Goal: Information Seeking & Learning: Learn about a topic

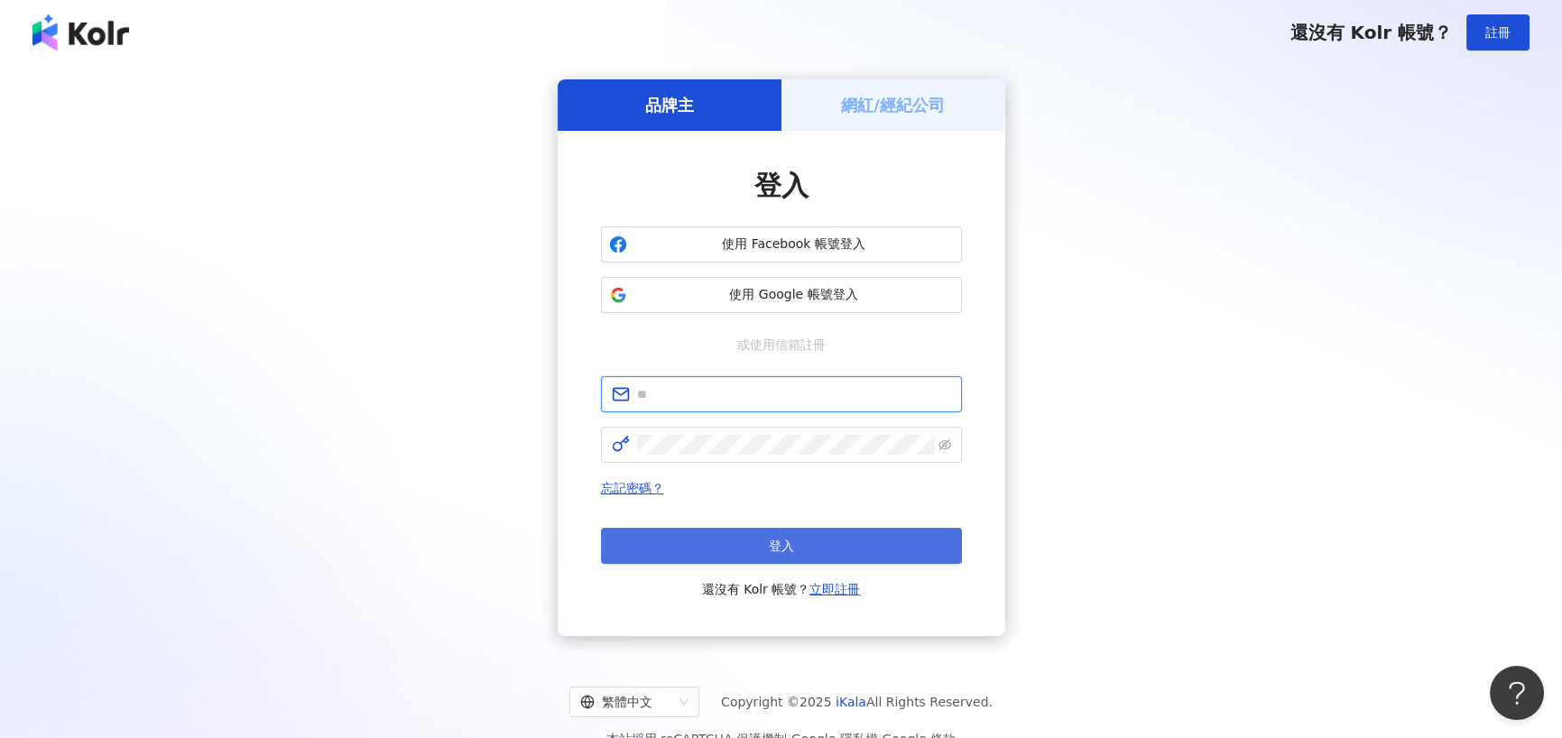
type input "**********"
click at [857, 537] on button "登入" at bounding box center [781, 546] width 361 height 36
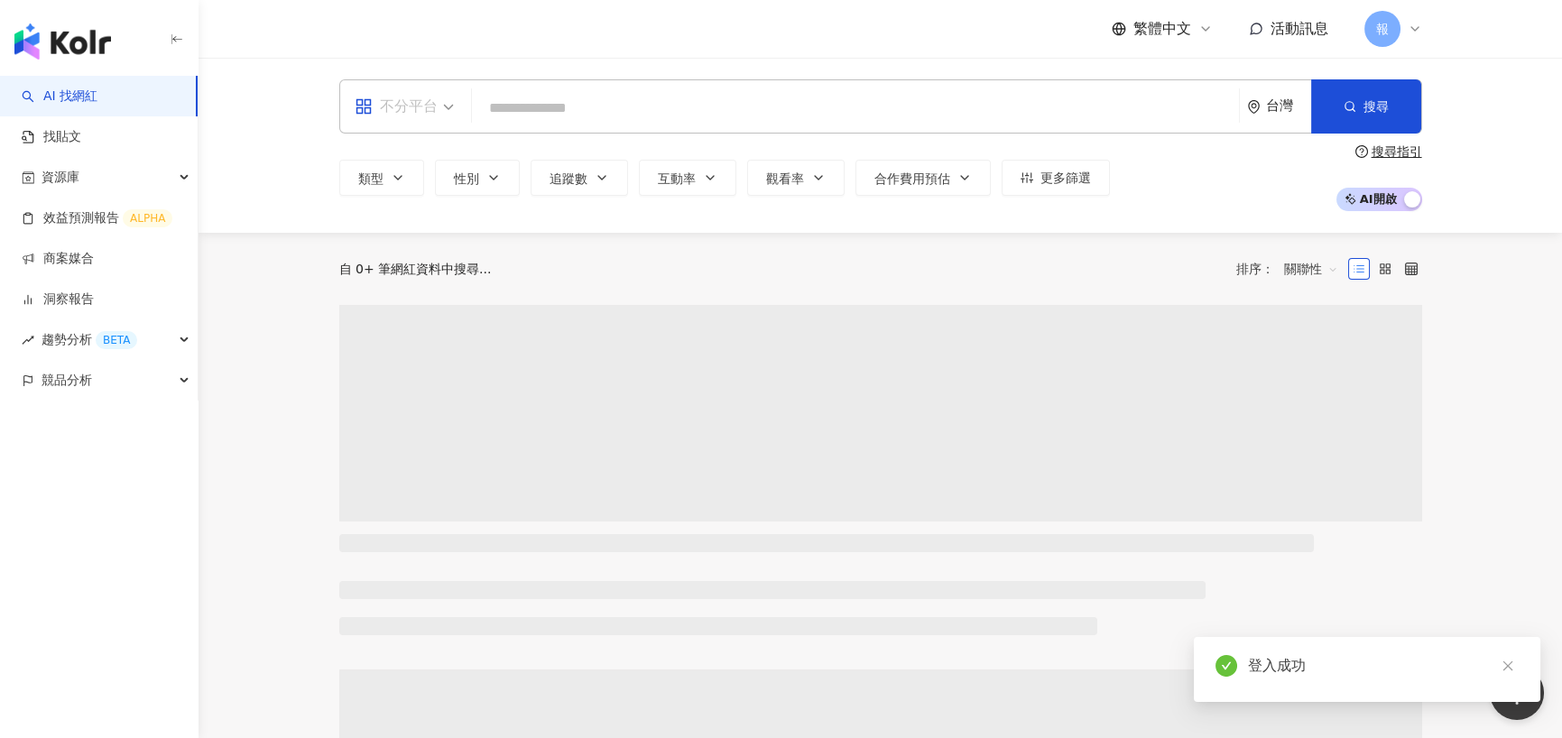
click at [418, 120] on div "不分平台" at bounding box center [396, 106] width 83 height 29
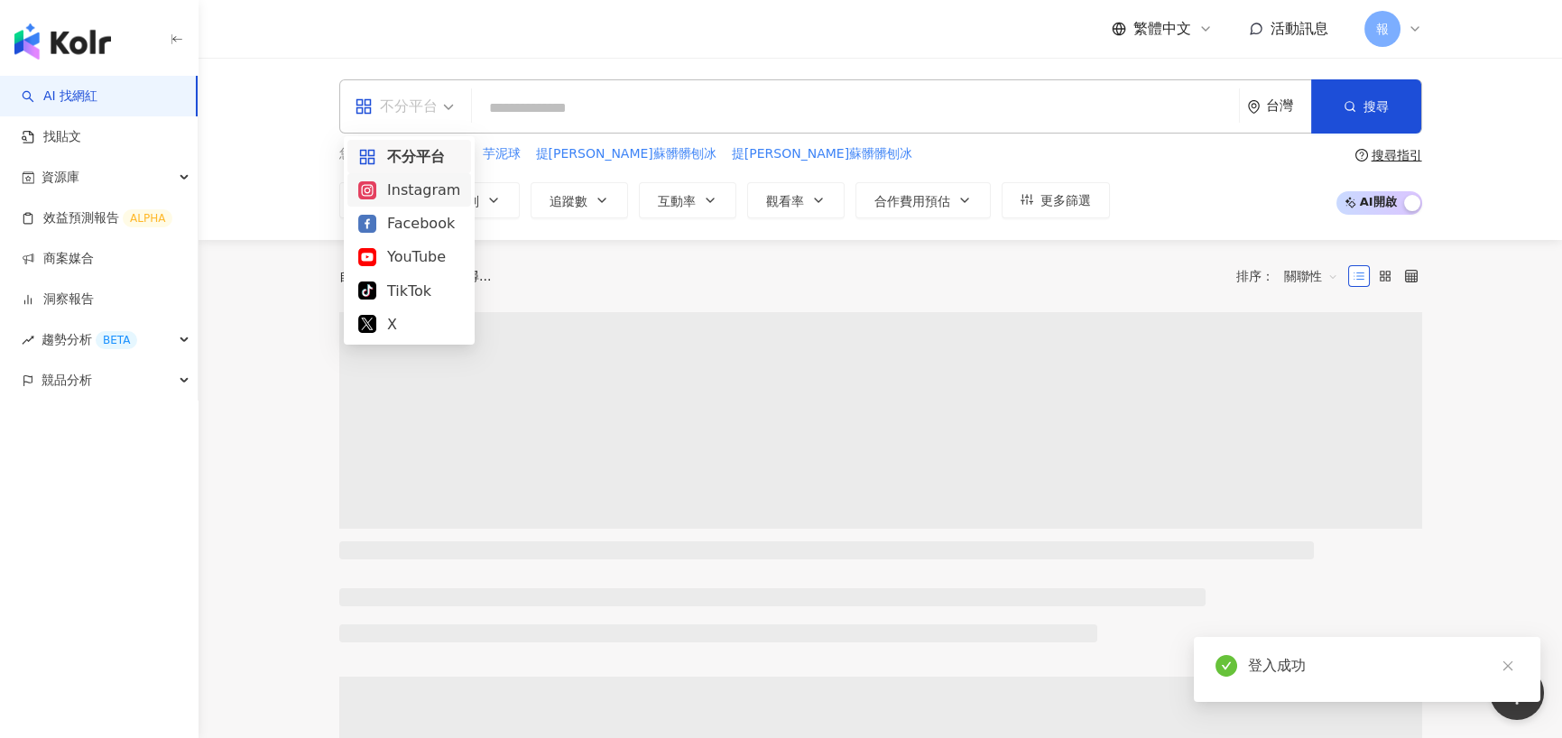
click at [432, 186] on div "Instagram" at bounding box center [409, 190] width 102 height 23
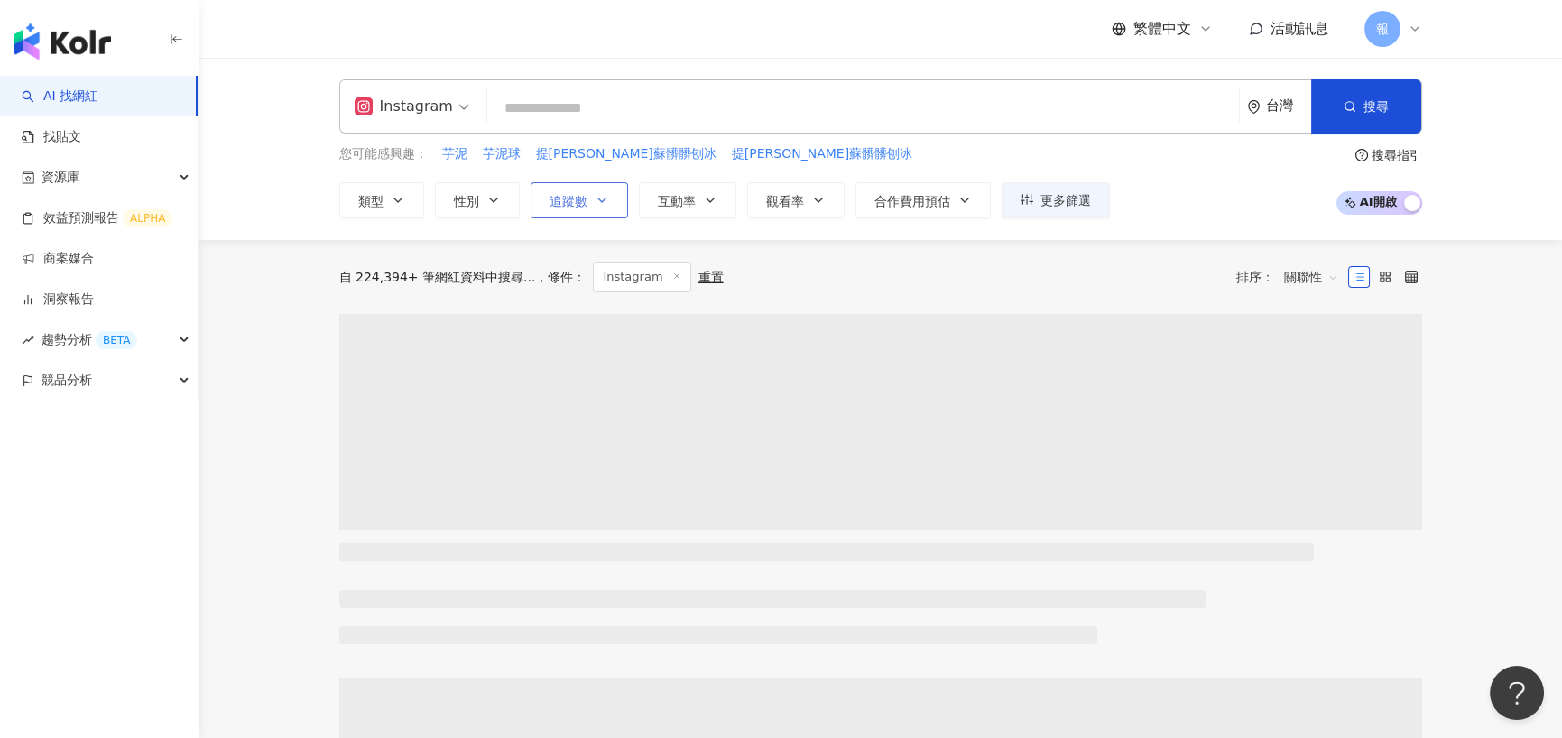
click at [600, 213] on button "追蹤數" at bounding box center [579, 200] width 97 height 36
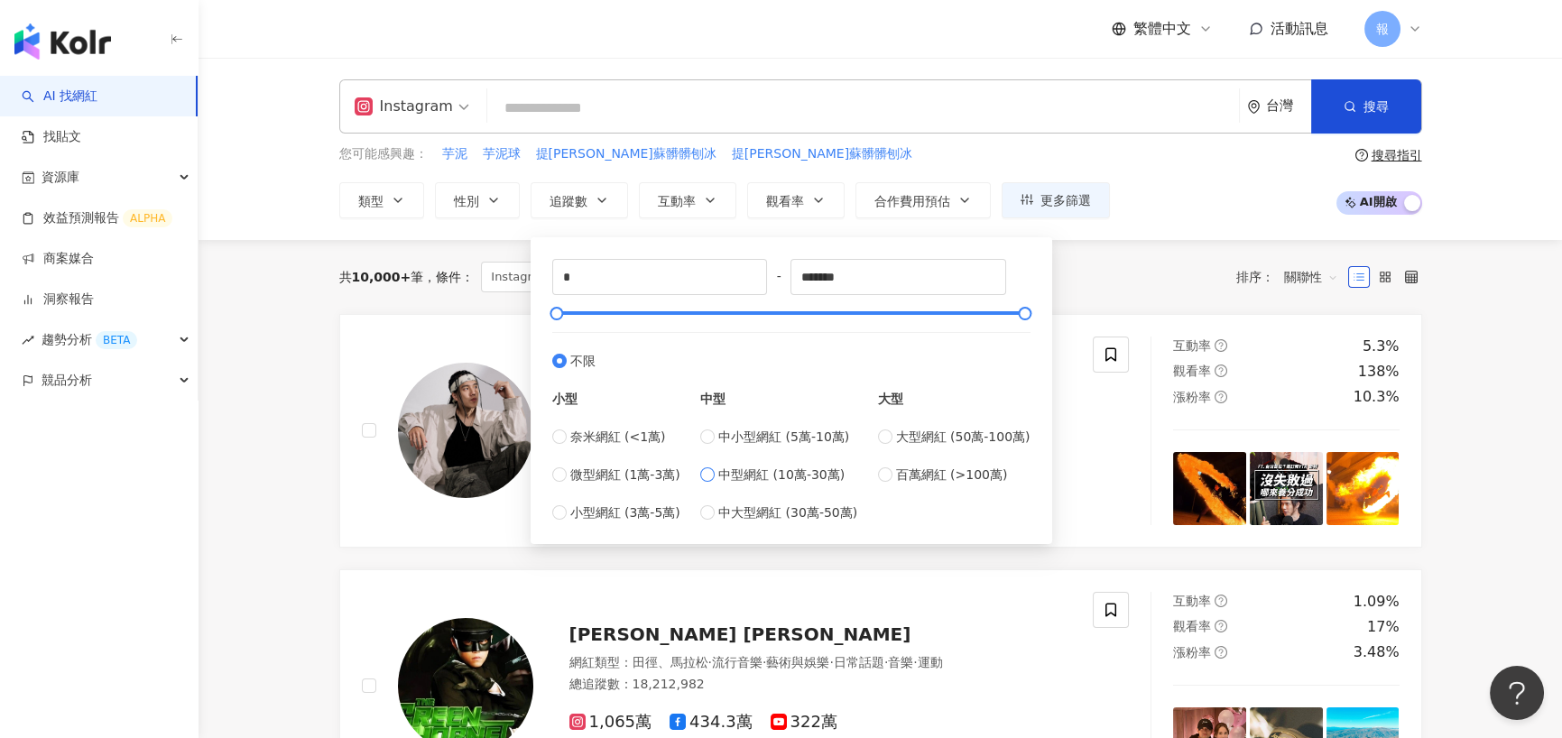
click at [835, 476] on span "中型網紅 (10萬-30萬)" at bounding box center [781, 475] width 126 height 20
type input "******"
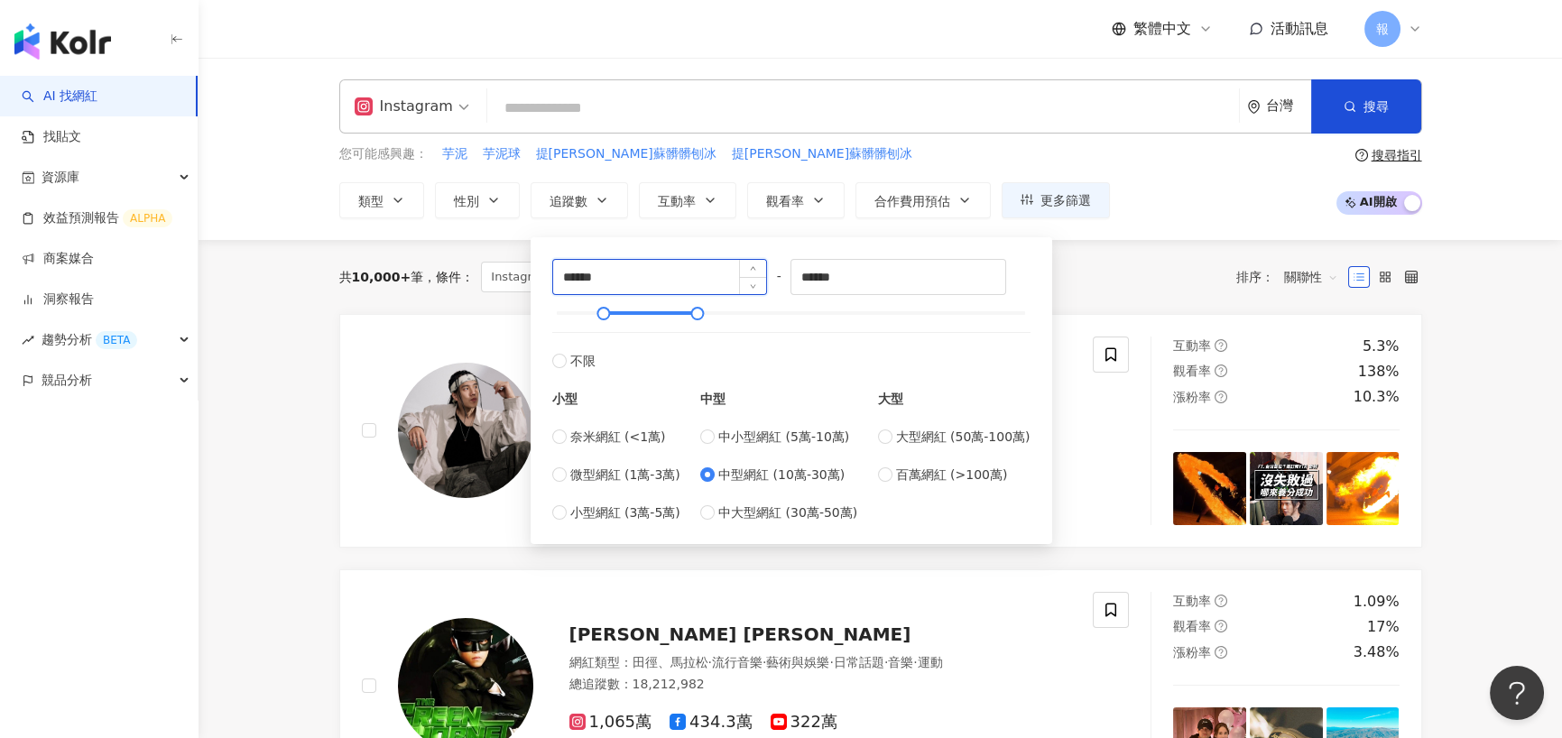
click at [643, 278] on input "******" at bounding box center [660, 277] width 214 height 34
type input "******"
click at [877, 286] on input "******" at bounding box center [899, 277] width 214 height 34
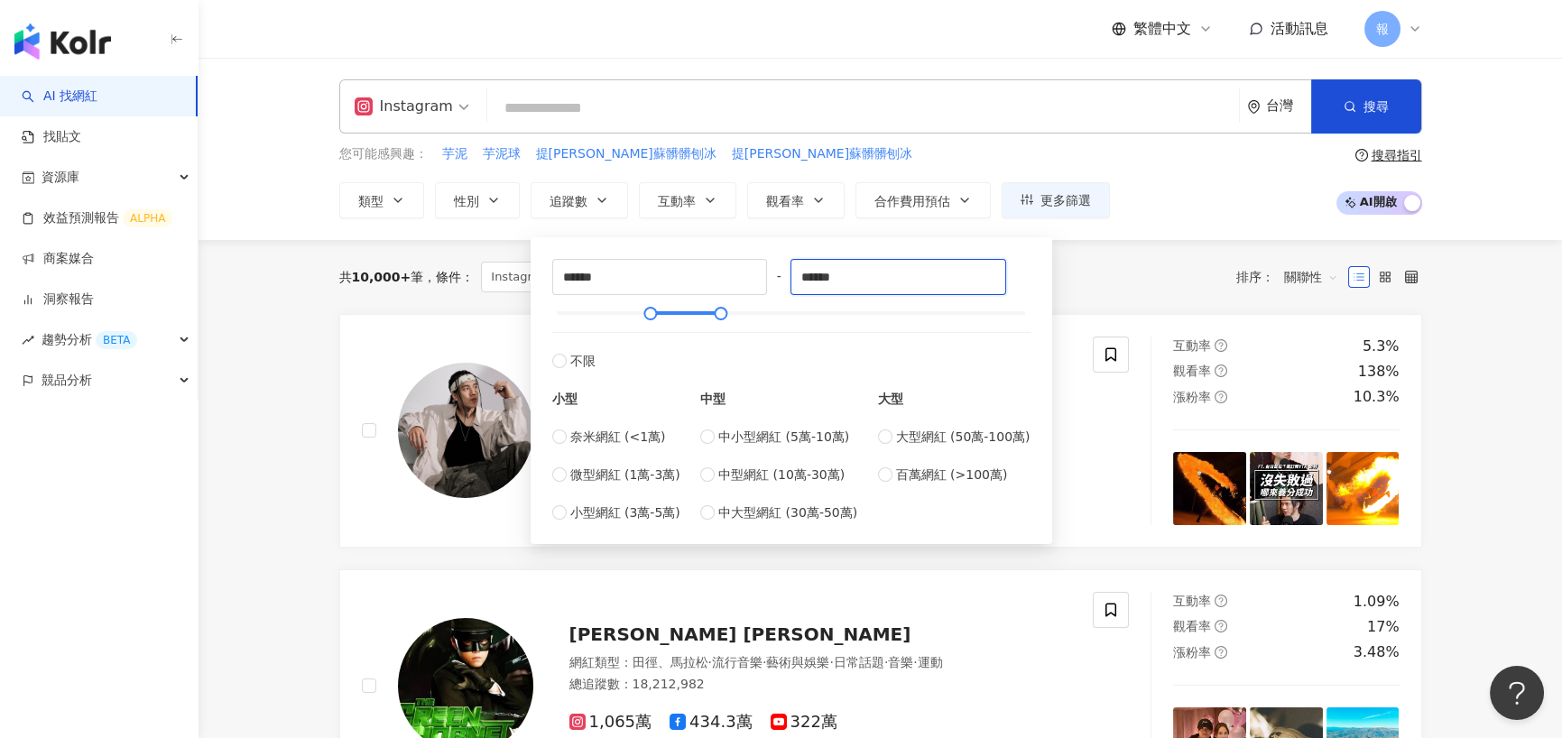
type input "******"
click at [827, 164] on div "您可能感興趣： 芋泥 芋泥球 提拉米蘇髒髒刨冰 提拉米蘇髒髒刨冰 類型 性別 追蹤數 互動率 觀看率 合作費用預估 更多篩選 ****** - ****** …" at bounding box center [724, 181] width 771 height 74
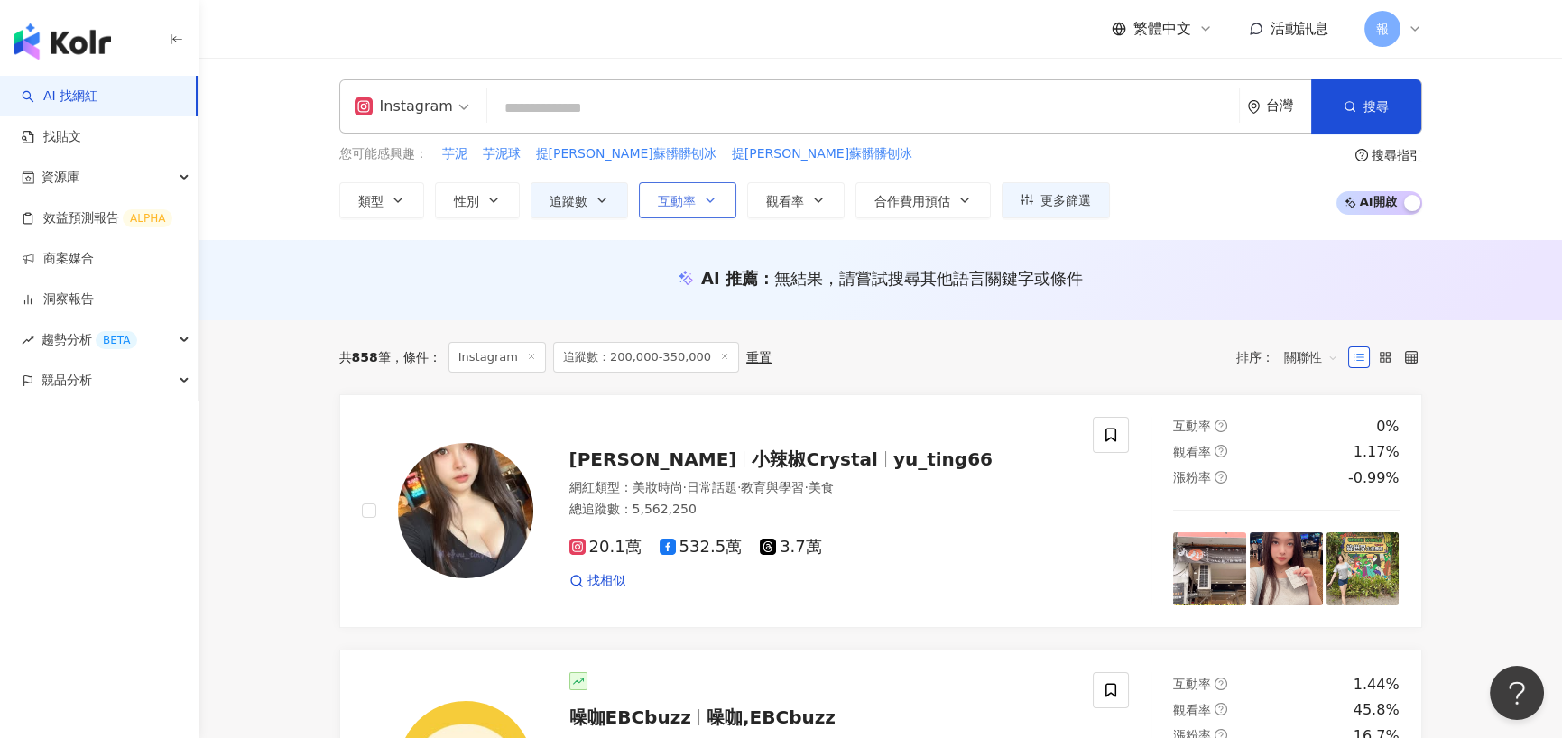
click at [700, 204] on button "互動率" at bounding box center [687, 200] width 97 height 36
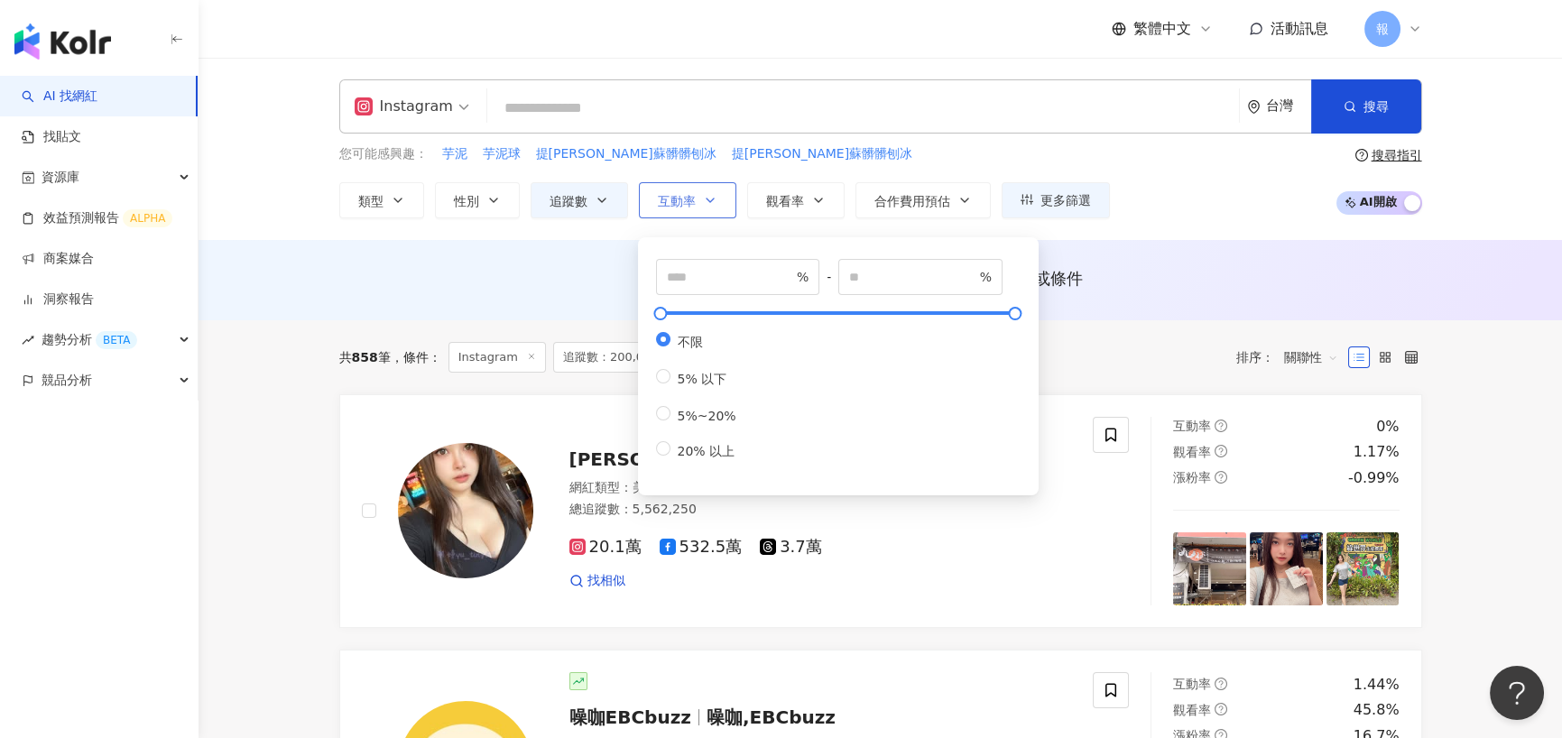
click at [700, 204] on button "互動率" at bounding box center [687, 200] width 97 height 36
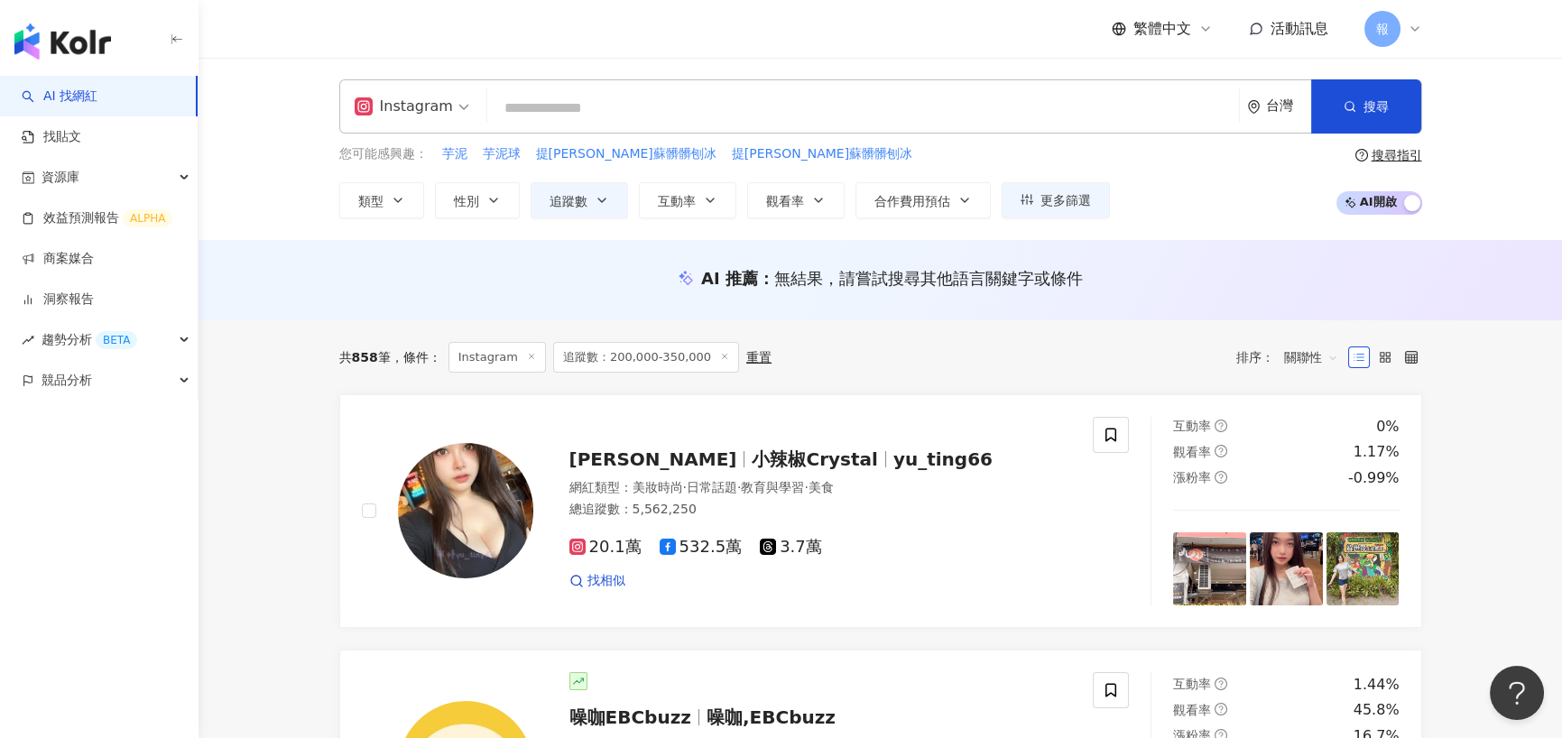
click at [527, 101] on input "search" at bounding box center [863, 108] width 737 height 34
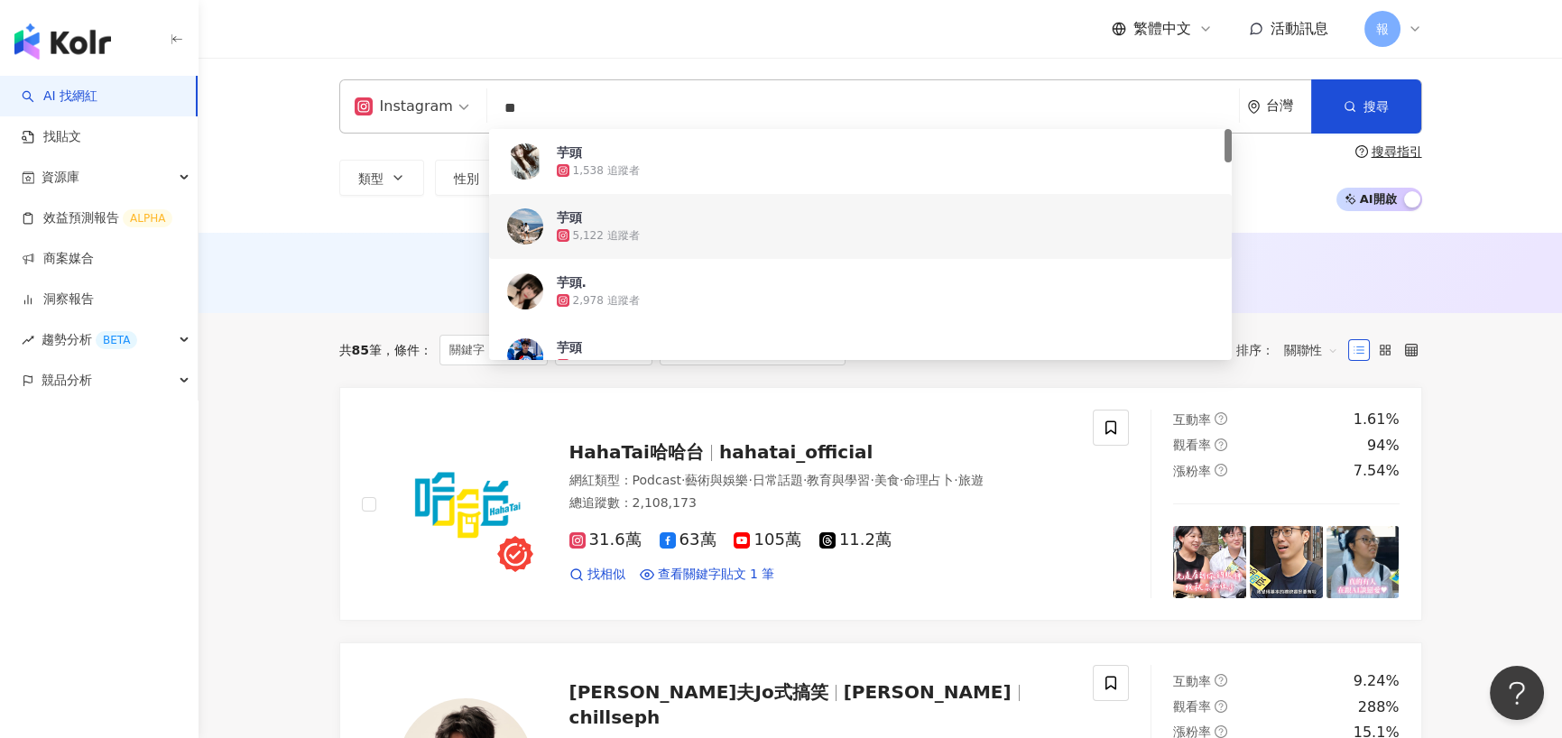
type input "**"
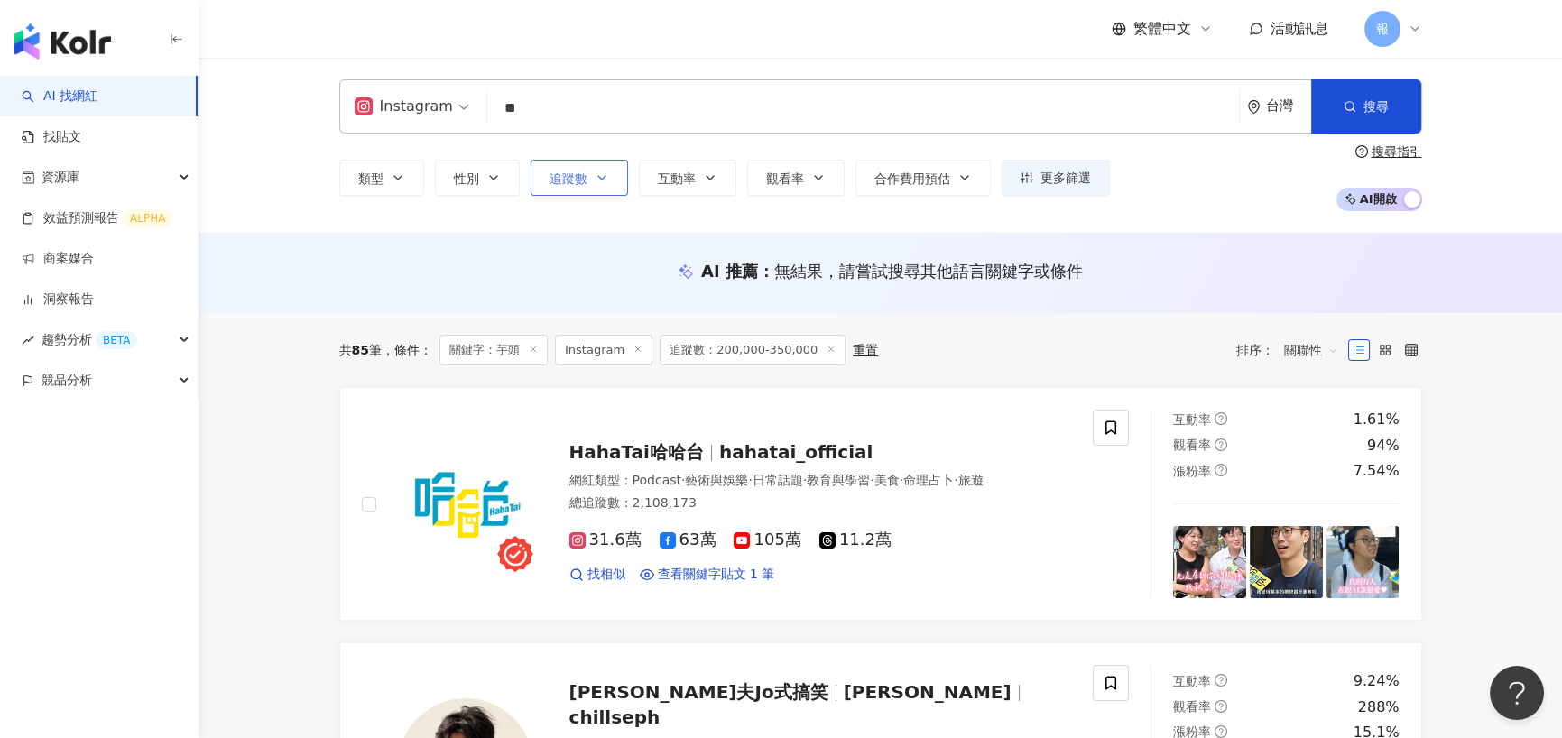
click at [623, 188] on button "追蹤數" at bounding box center [579, 178] width 97 height 36
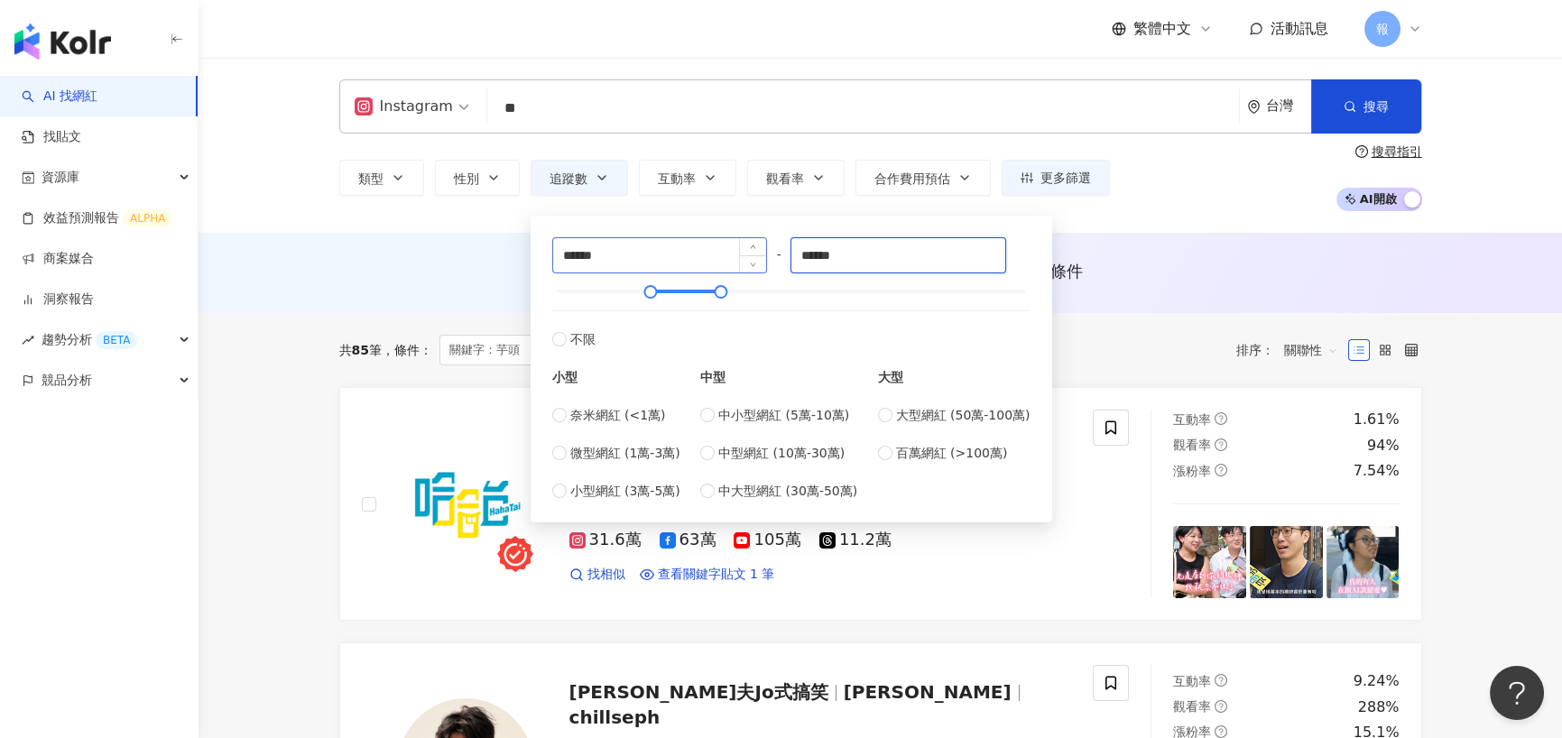
drag, startPoint x: 874, startPoint y: 266, endPoint x: 641, endPoint y: 265, distance: 232.9
click at [641, 265] on div "****** - ****** 不限 小型 奈米網紅 (<1萬) 微型網紅 (1萬-3萬) 小型網紅 (3萬-5萬) 中型 中小型網紅 (5萬-10萬) 中型…" at bounding box center [791, 369] width 478 height 264
type input "******"
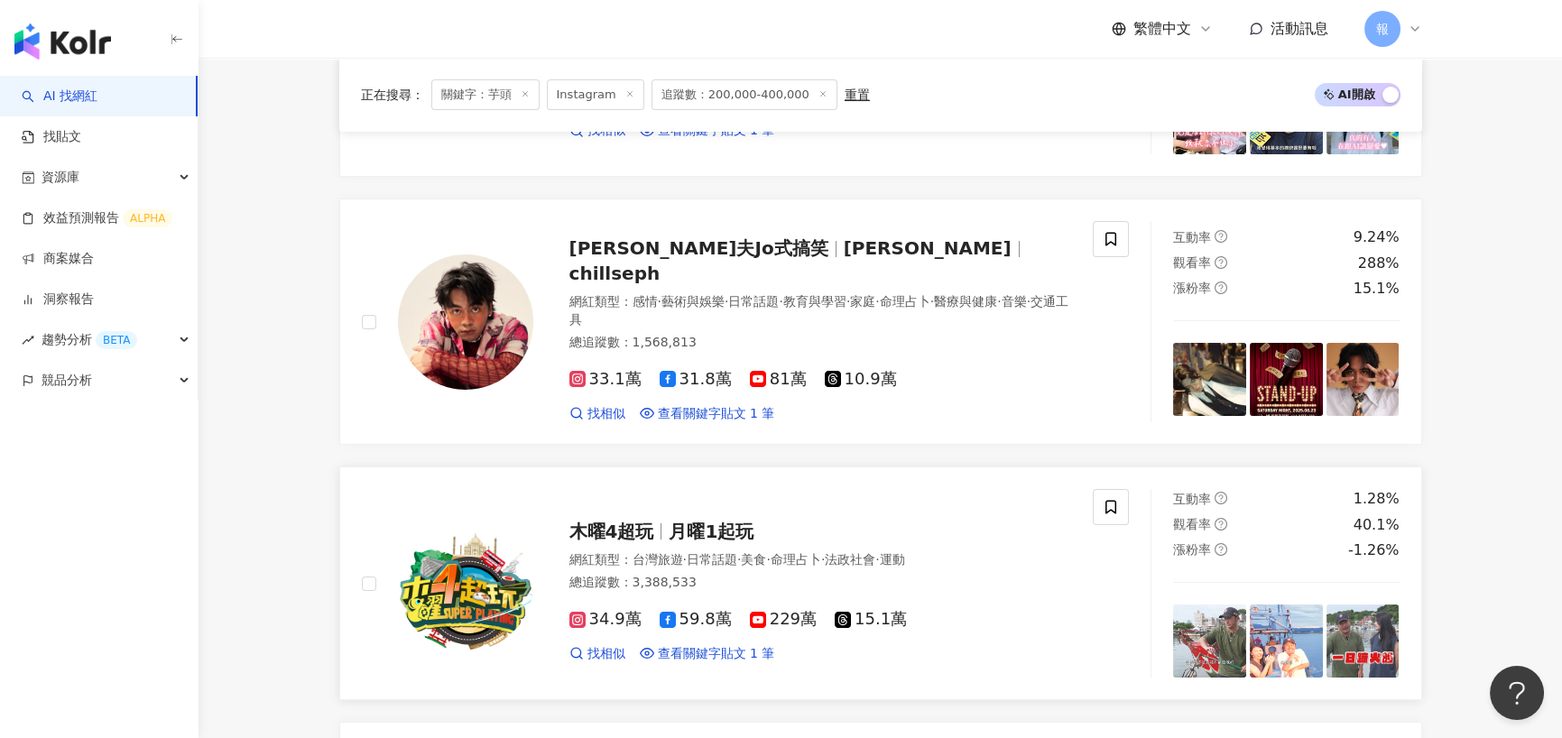
scroll to position [451, 0]
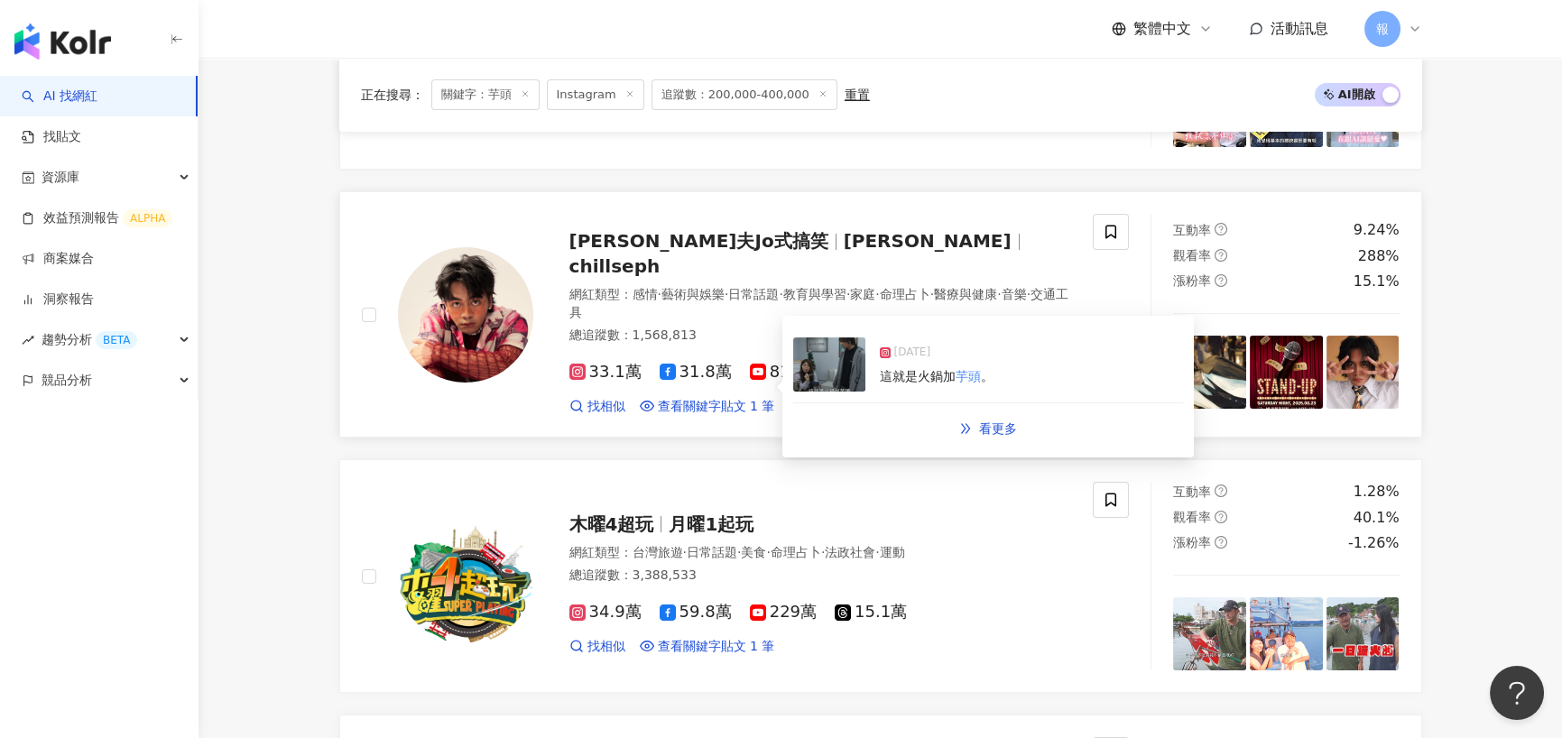
click at [952, 374] on span "這就是火鍋加" at bounding box center [918, 376] width 76 height 14
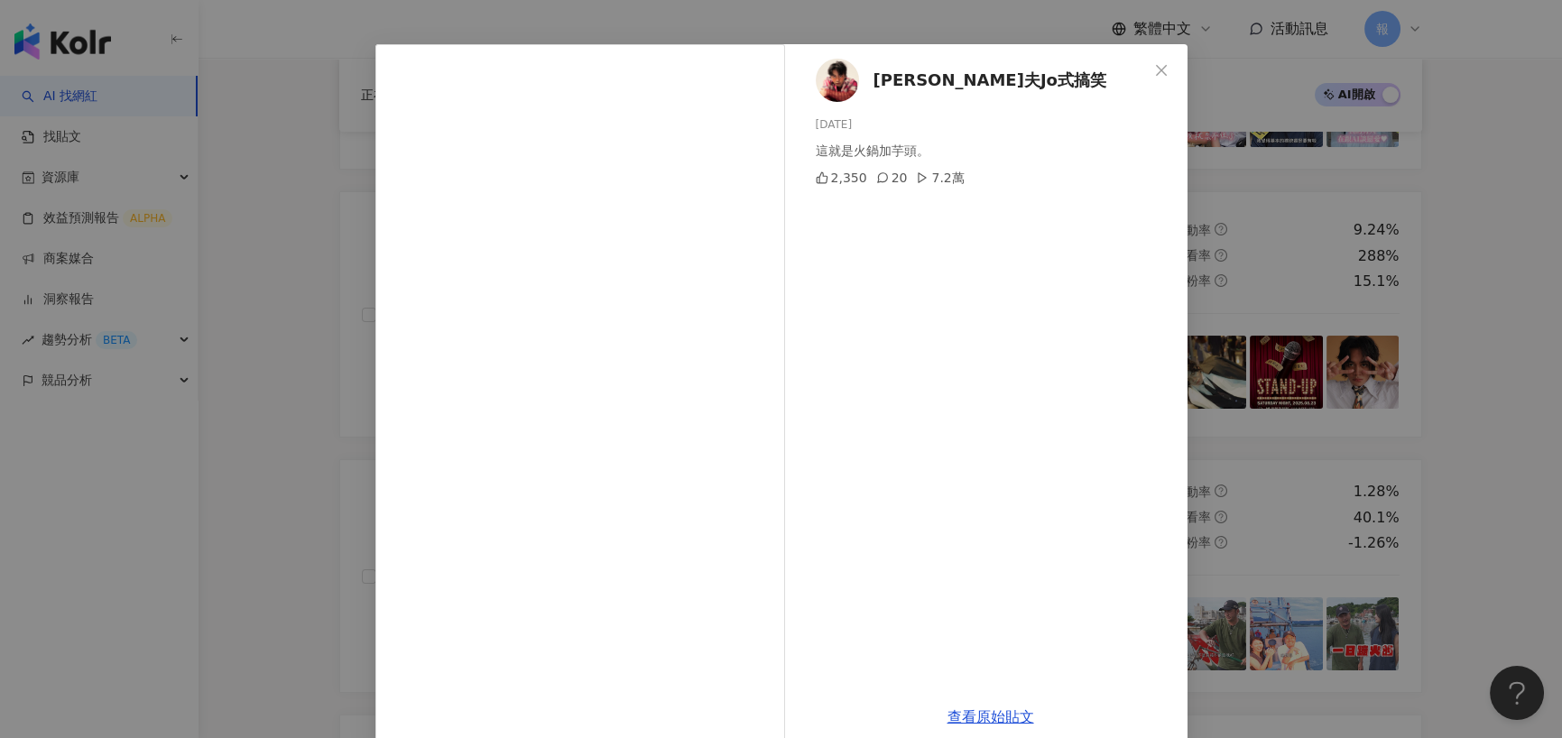
scroll to position [72, 0]
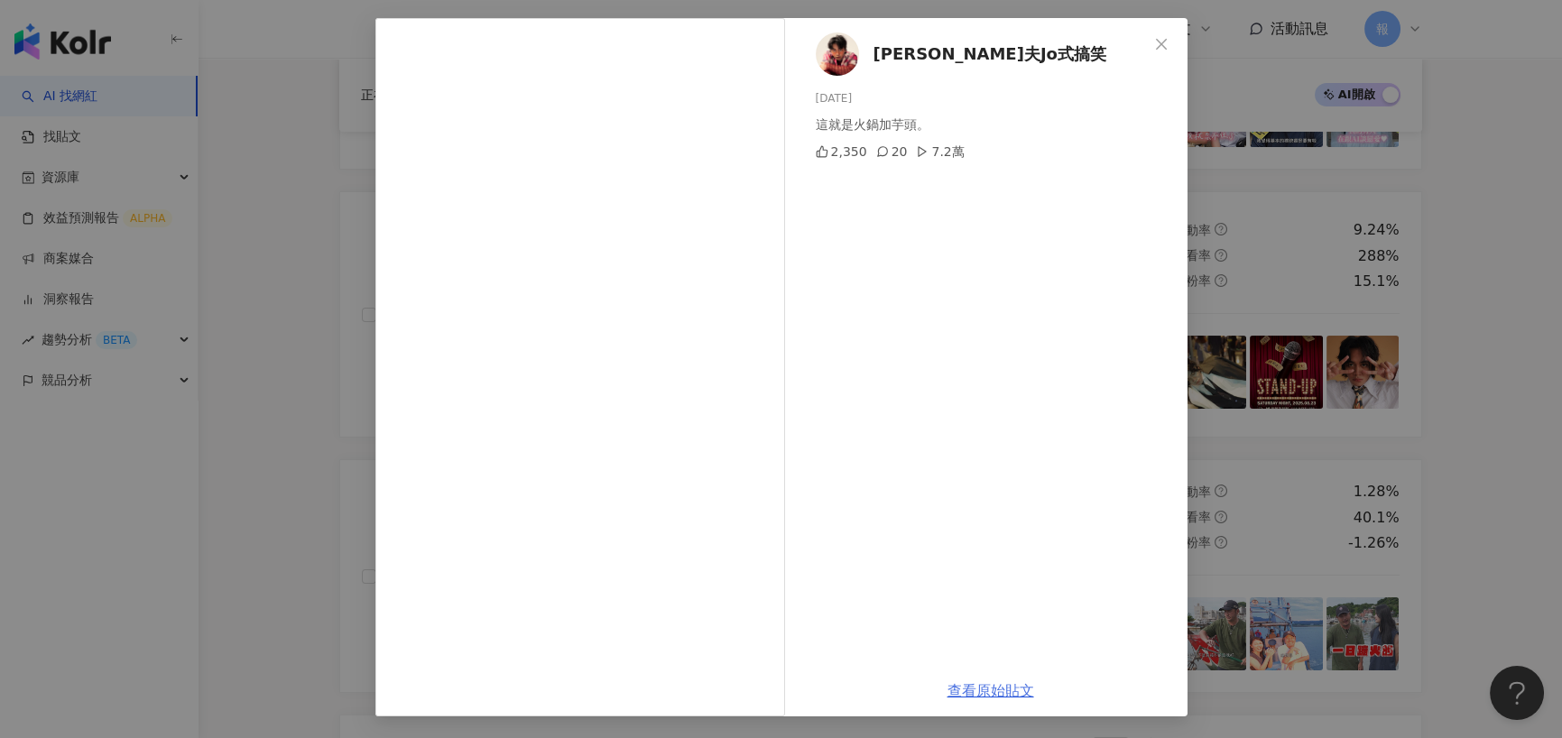
click at [991, 686] on link "查看原始貼文" at bounding box center [991, 690] width 87 height 17
click at [327, 252] on div "喬瑟夫Jo式搞笑 2025/2/5 這就是火鍋加芋頭。 2,350 20 7.2萬 查看原始貼文" at bounding box center [781, 369] width 1562 height 738
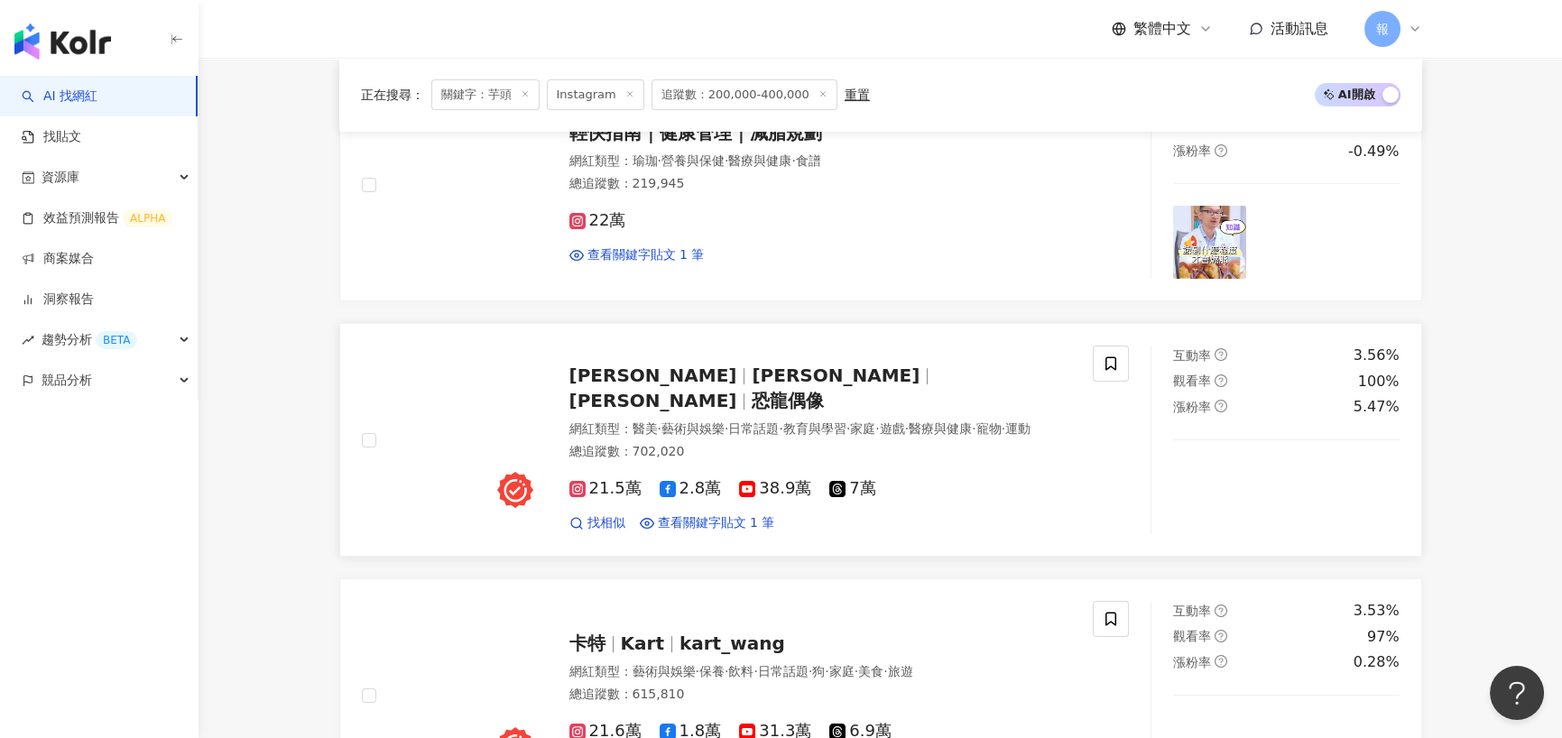
scroll to position [1444, 0]
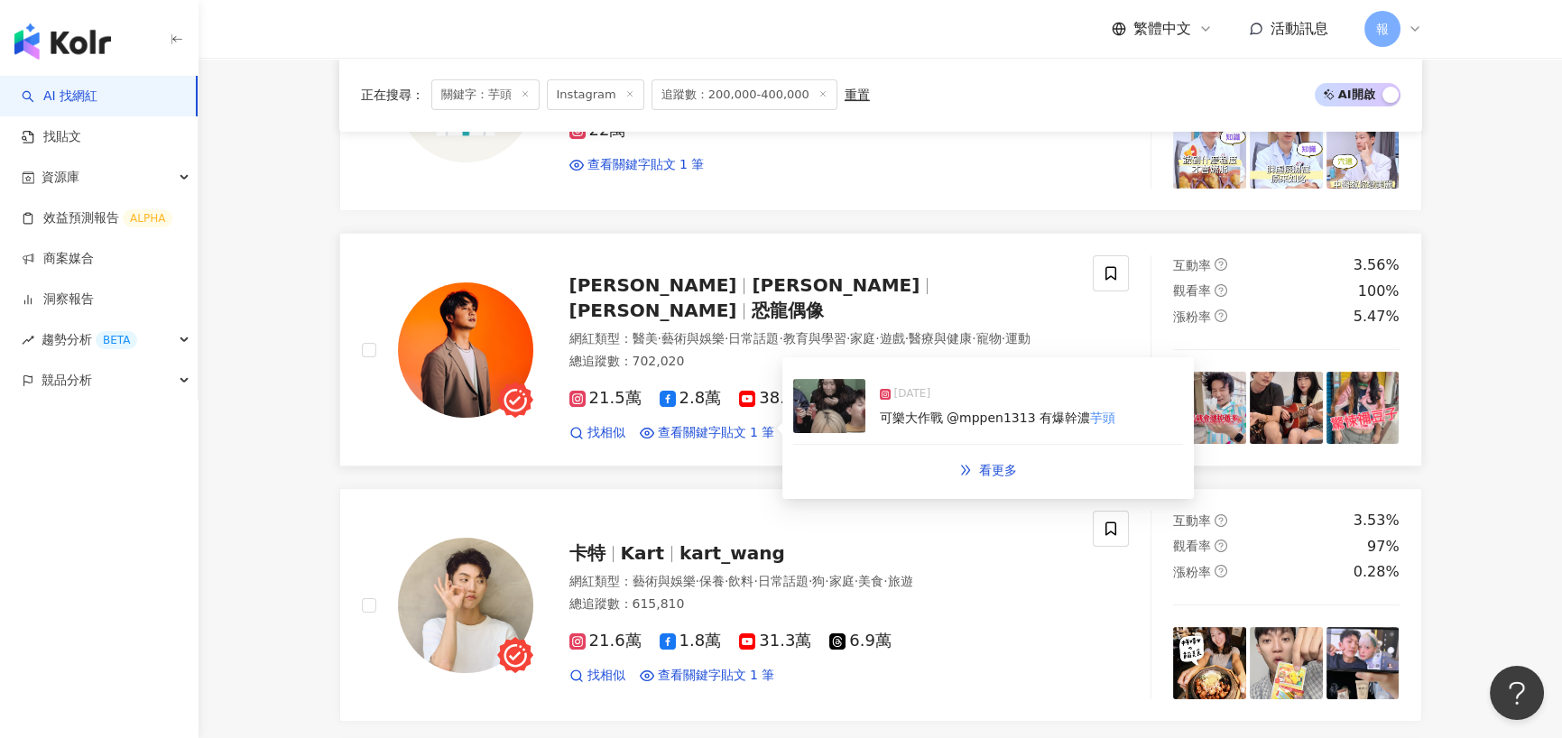
click at [999, 411] on span "可樂大作戰 @mppen1313 有爆幹濃" at bounding box center [985, 418] width 210 height 14
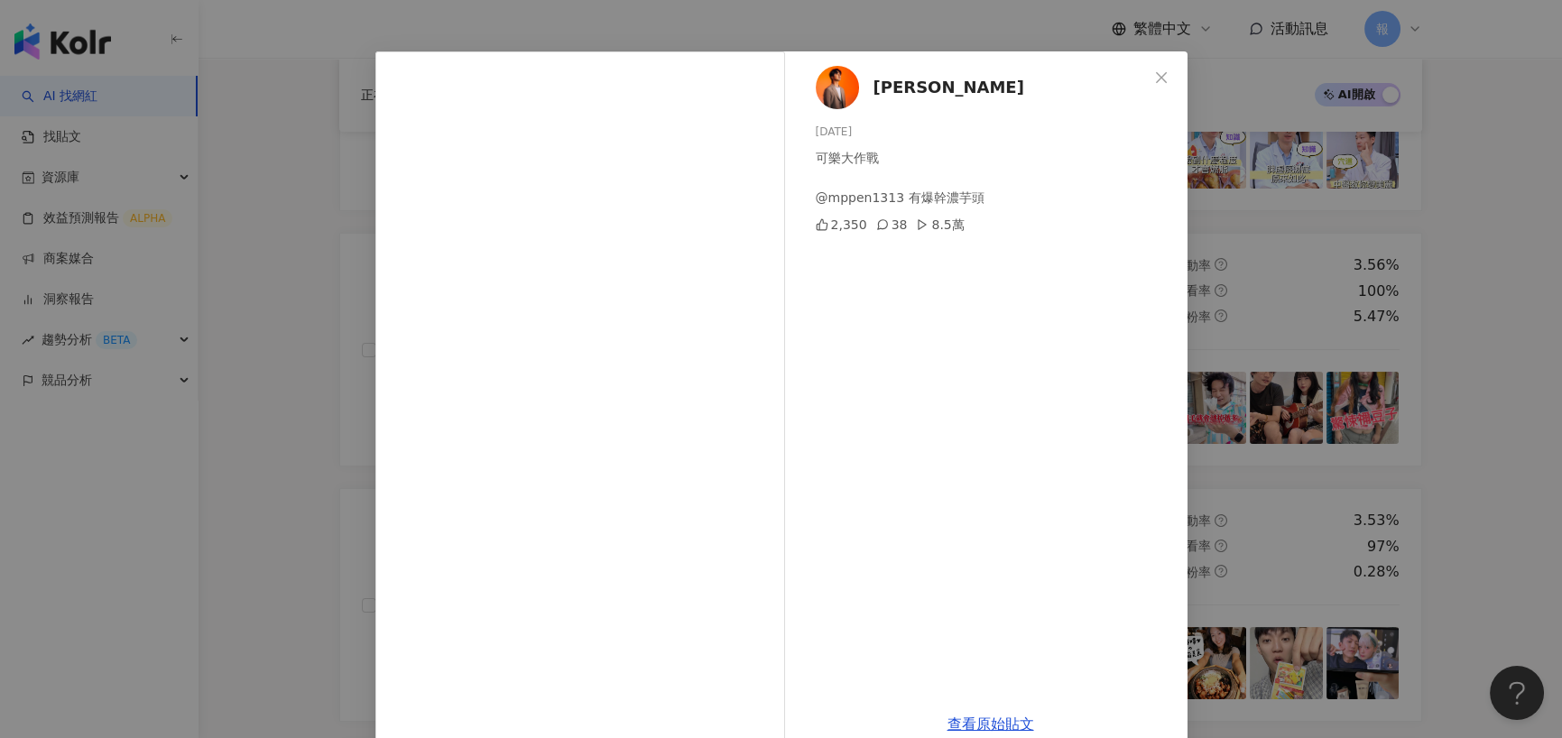
scroll to position [72, 0]
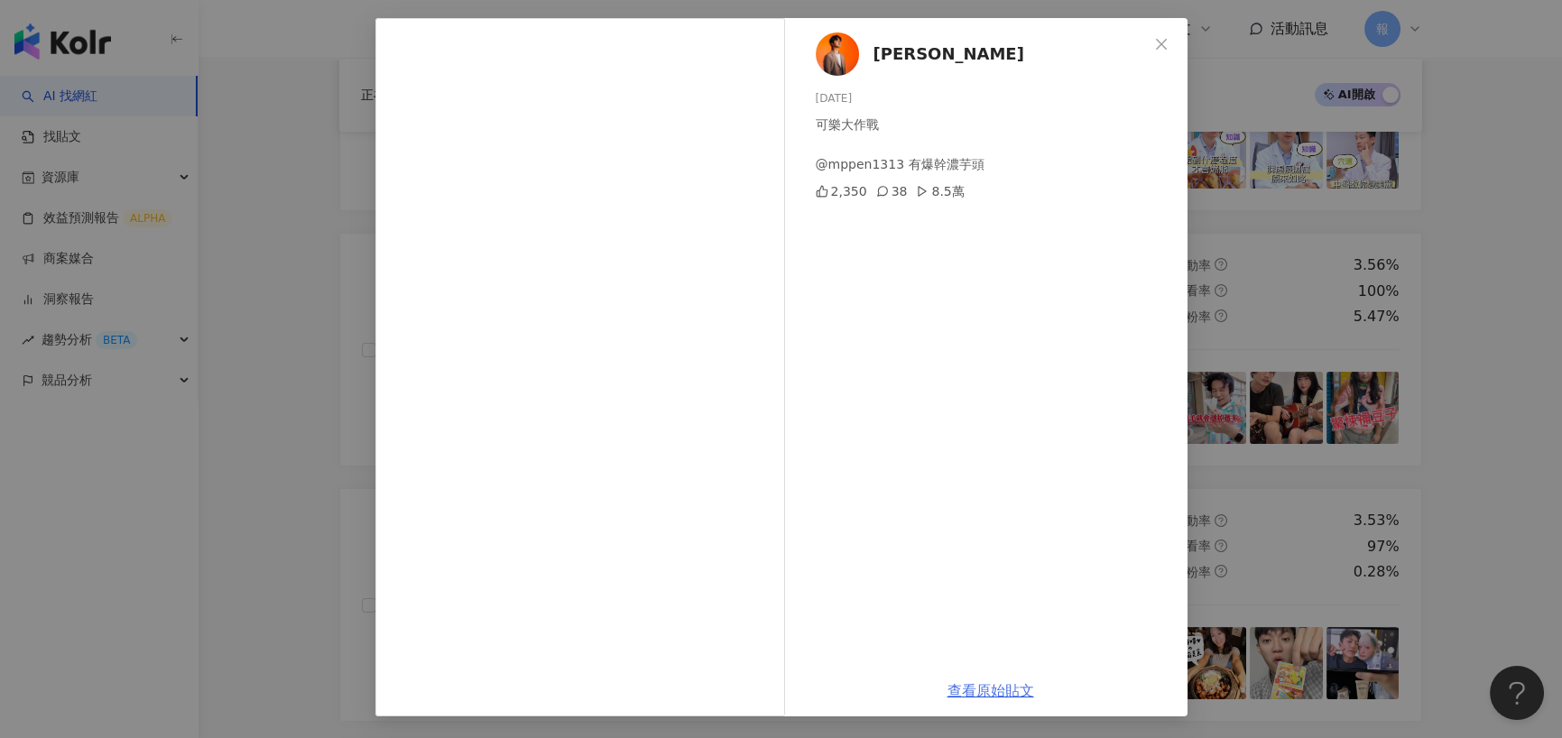
click at [993, 684] on link "查看原始貼文" at bounding box center [991, 690] width 87 height 17
click at [337, 405] on div "林亞杭Otis 2024/12/16 可樂大作戰 @mppen1313 有爆幹濃芋頭 2,350 38 8.5萬 查看原始貼文" at bounding box center [781, 369] width 1562 height 738
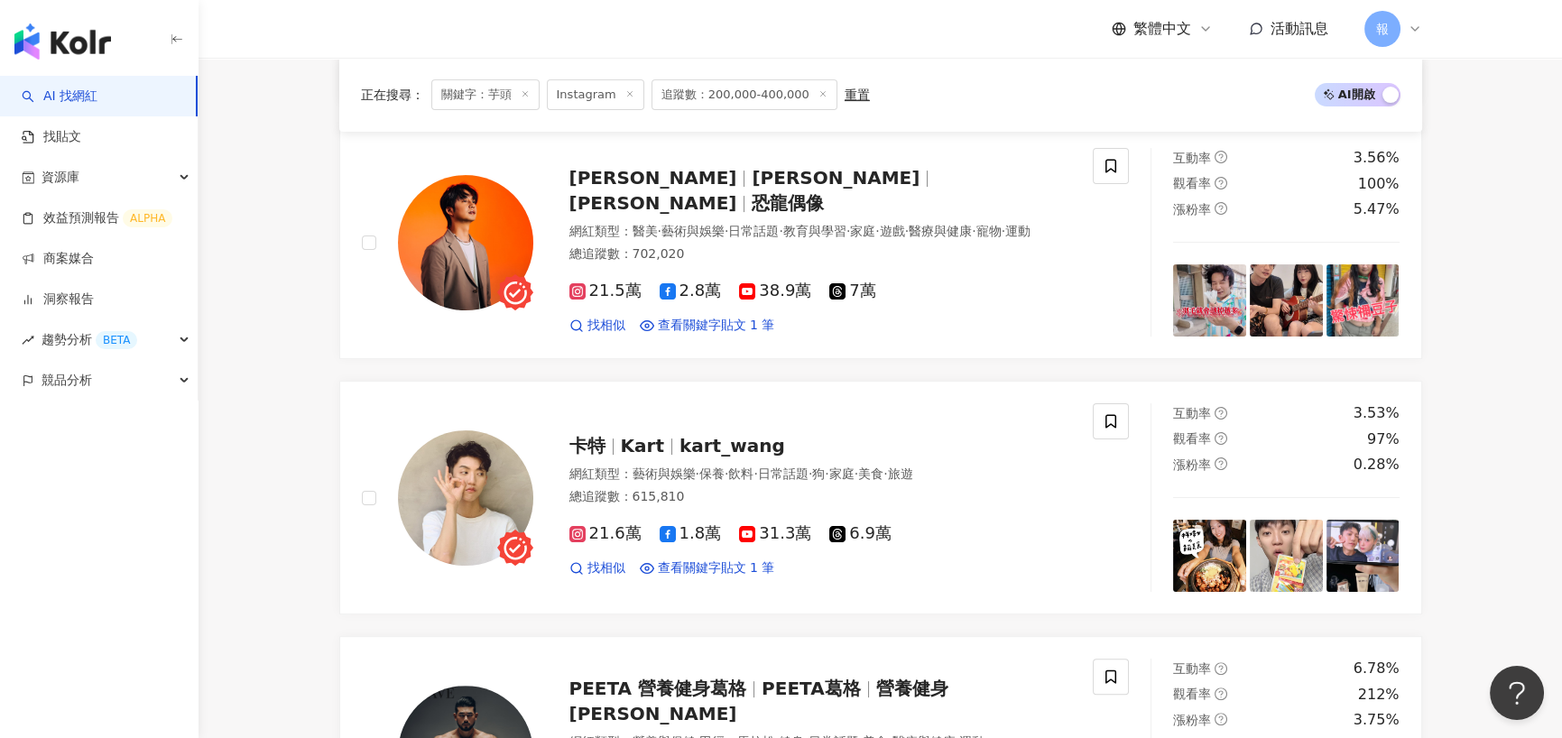
scroll to position [1715, 0]
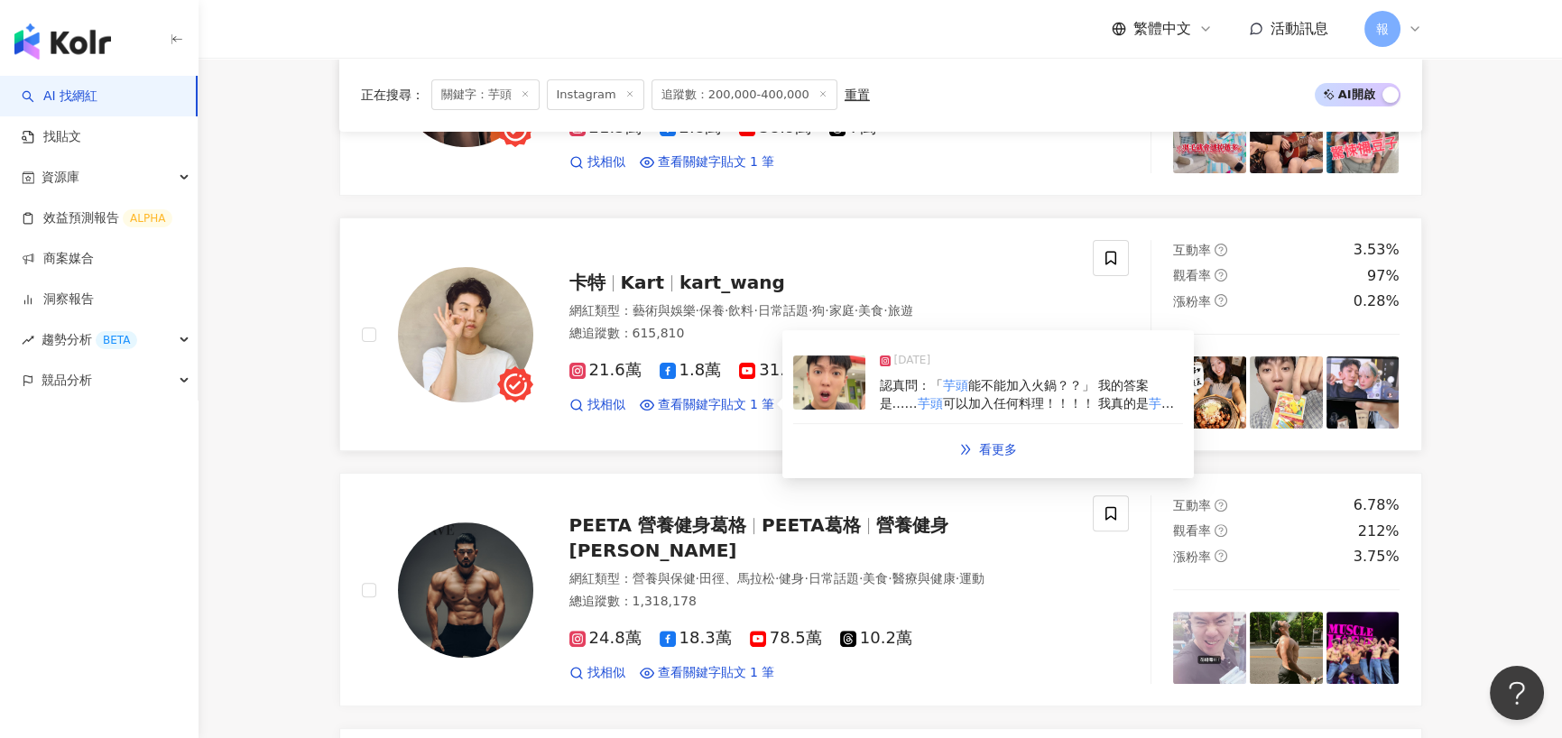
click at [943, 396] on span "可以加入任何料理！！！！ 我真的是" at bounding box center [1046, 403] width 206 height 14
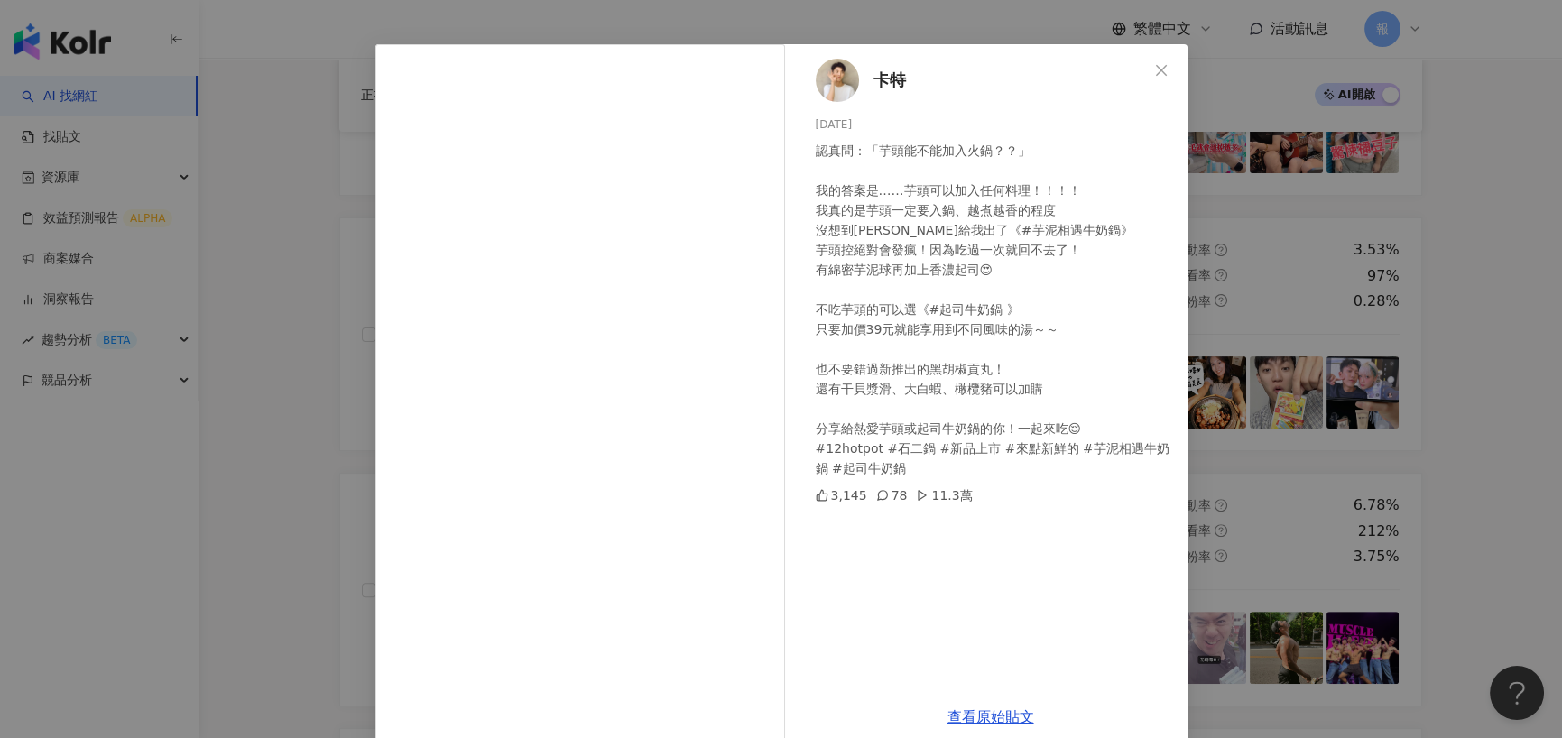
scroll to position [72, 0]
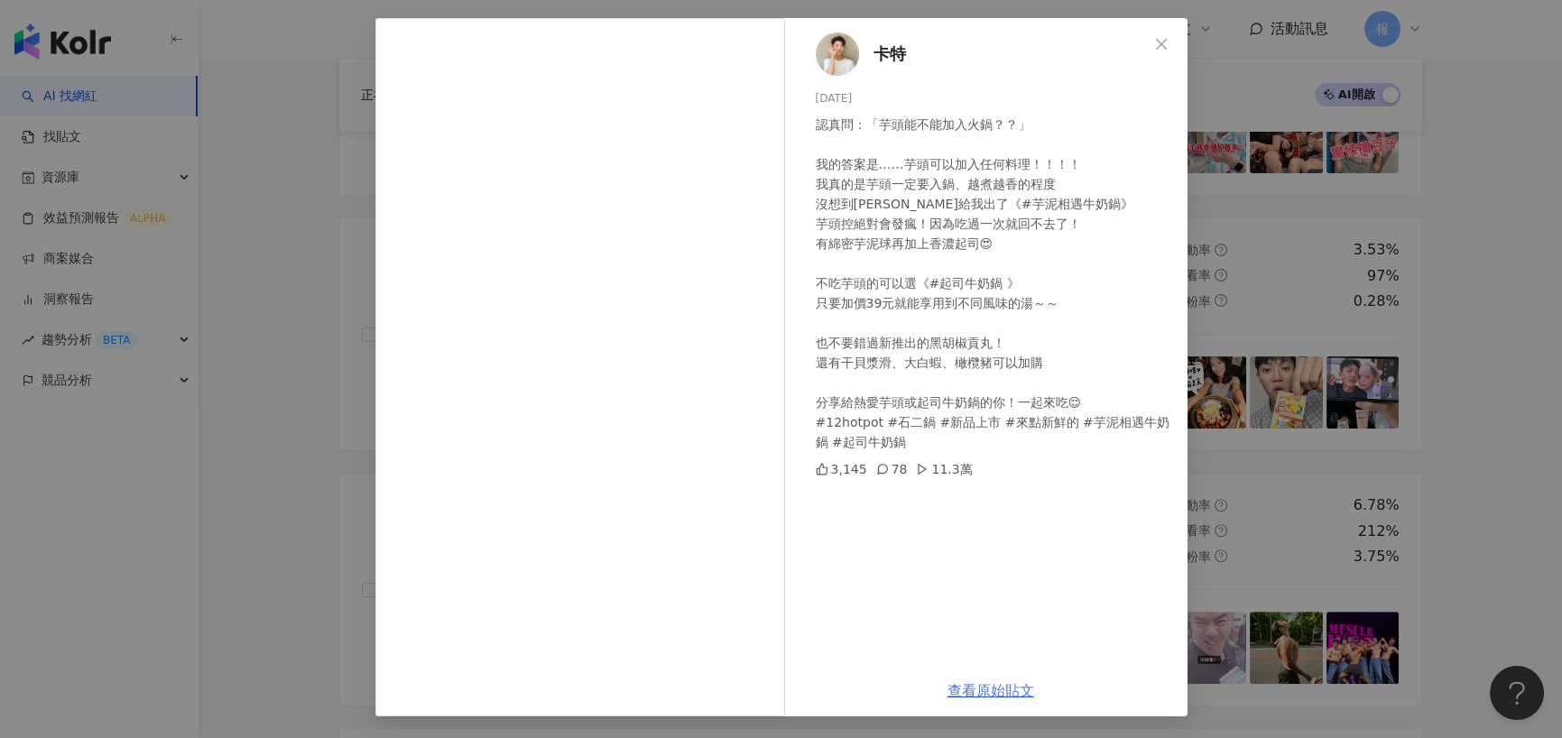
click at [993, 683] on link "查看原始貼文" at bounding box center [991, 690] width 87 height 17
click at [344, 366] on div "卡特 2025/7/10 認真問：「芋頭能不能加入火鍋？？」 我的答案是……芋頭可以加入任何料理！！！！ 我真的是芋頭一定要入鍋、越煮越香的程度 沒想到石二鍋…" at bounding box center [781, 369] width 1562 height 738
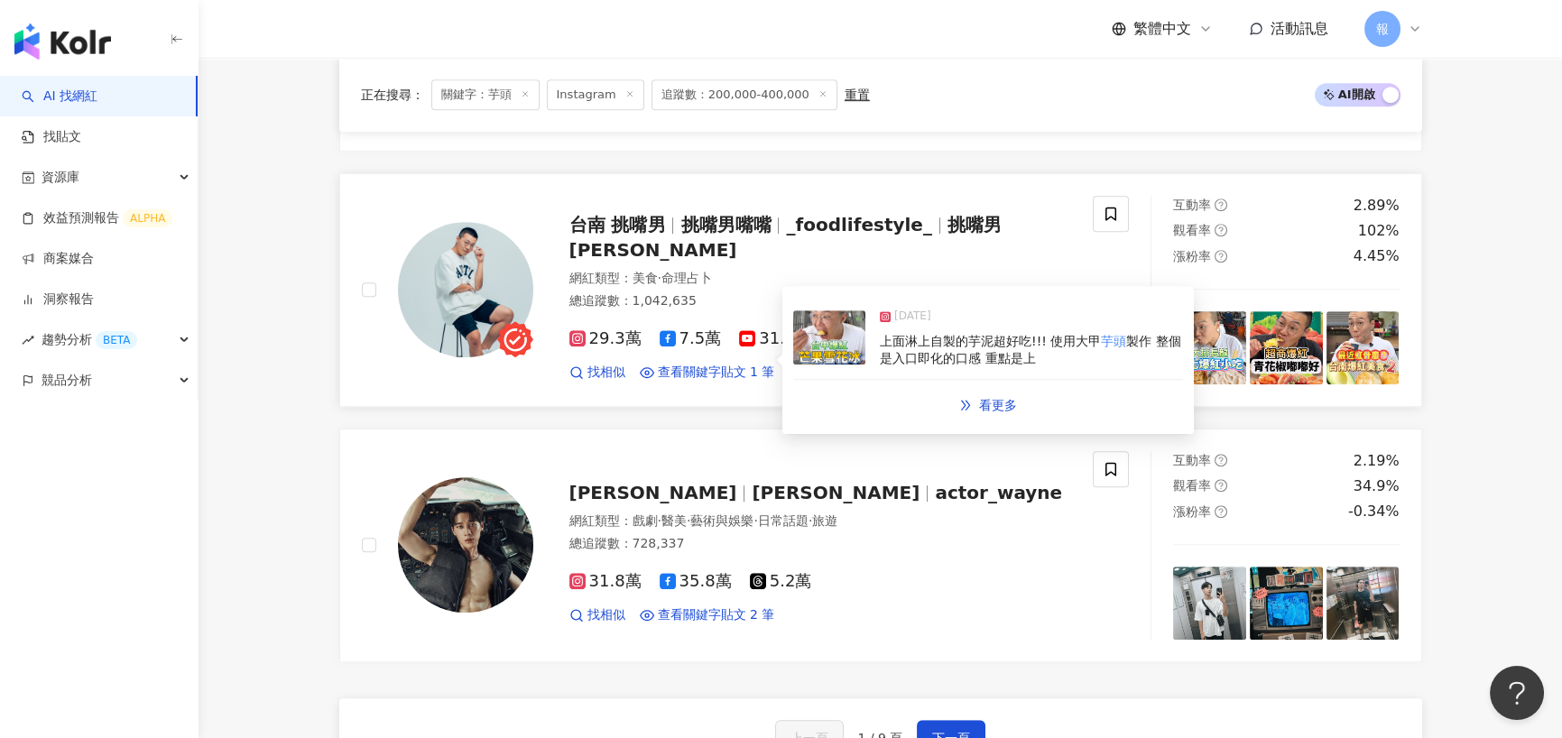
scroll to position [2979, 0]
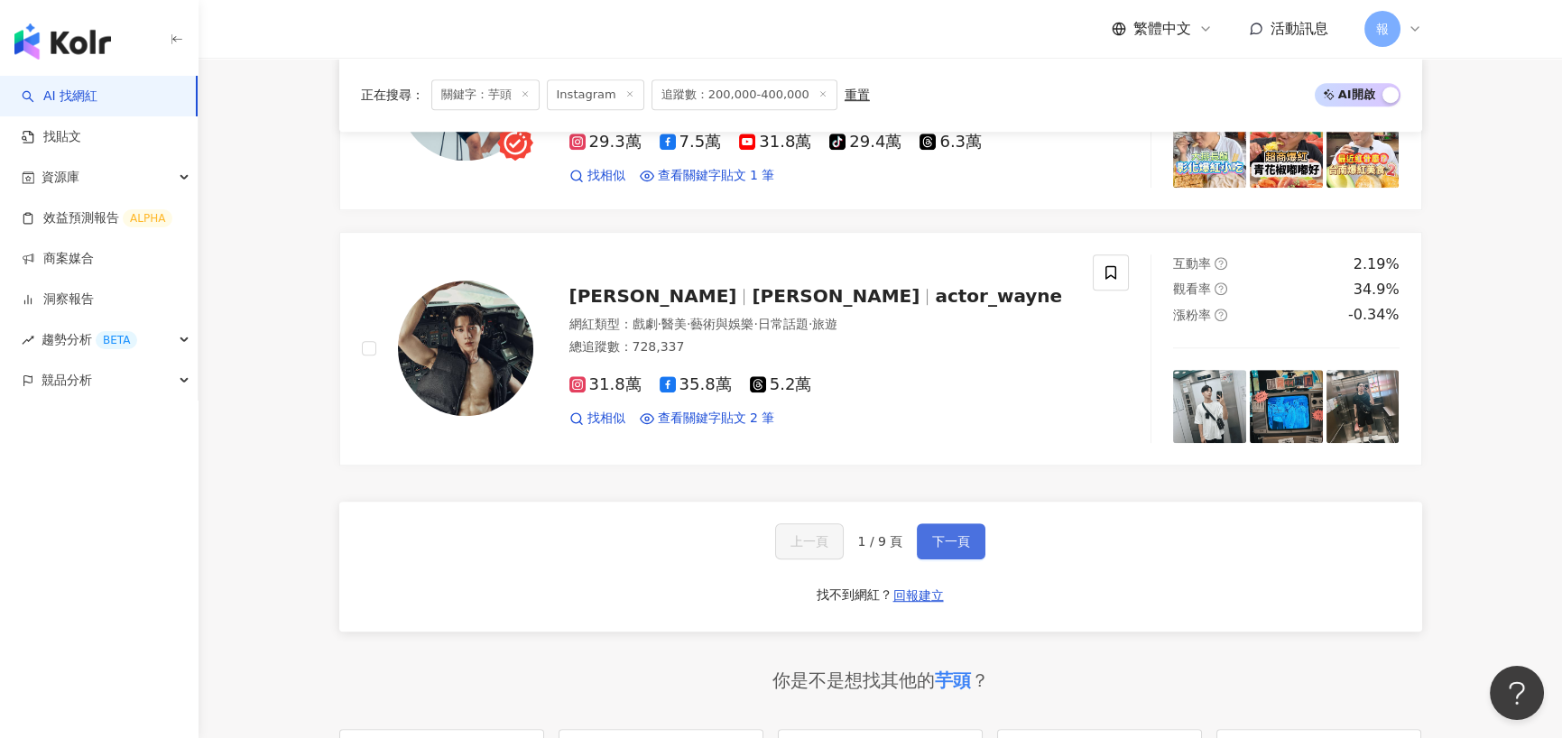
click at [966, 534] on span "下一頁" at bounding box center [951, 541] width 38 height 14
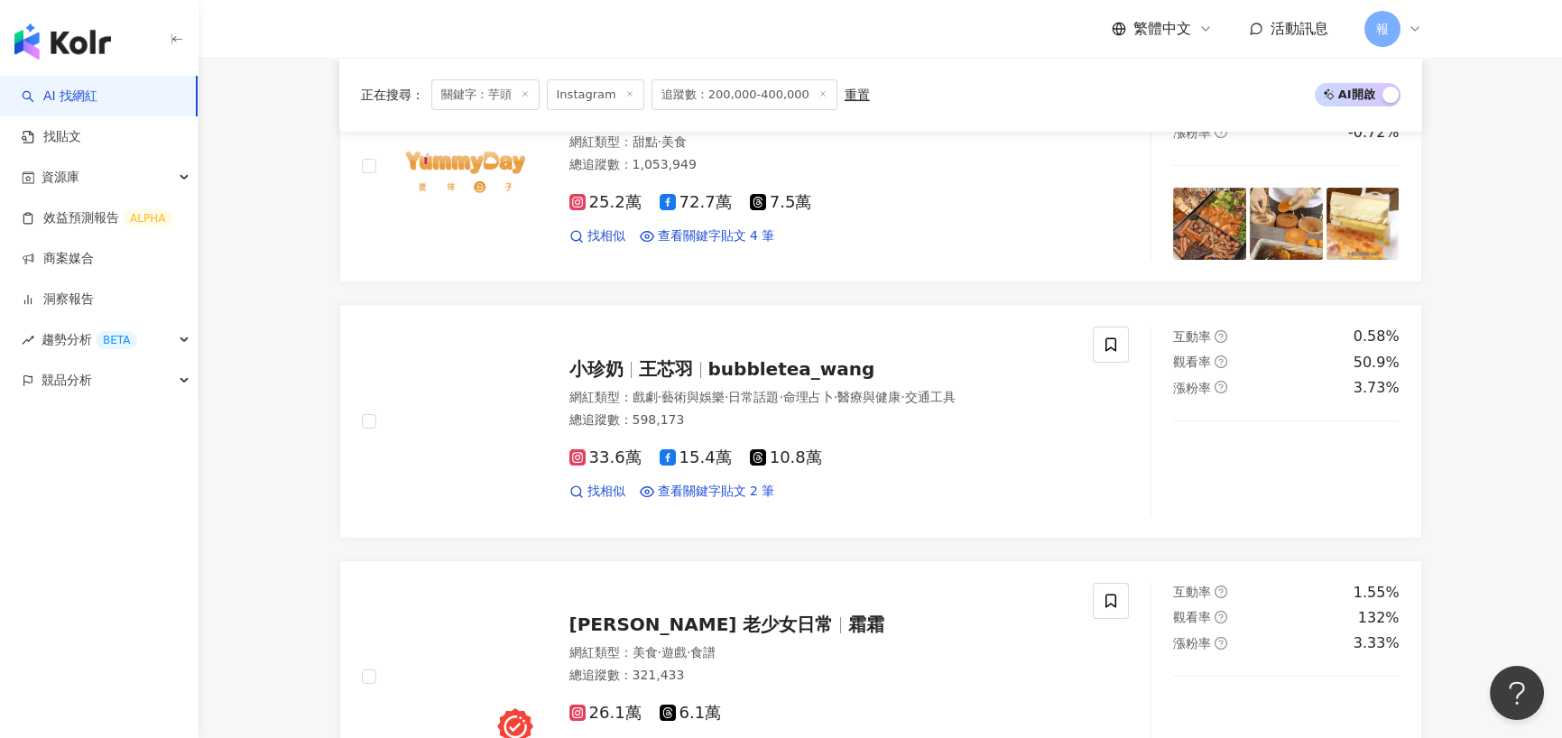
scroll to position [1264, 0]
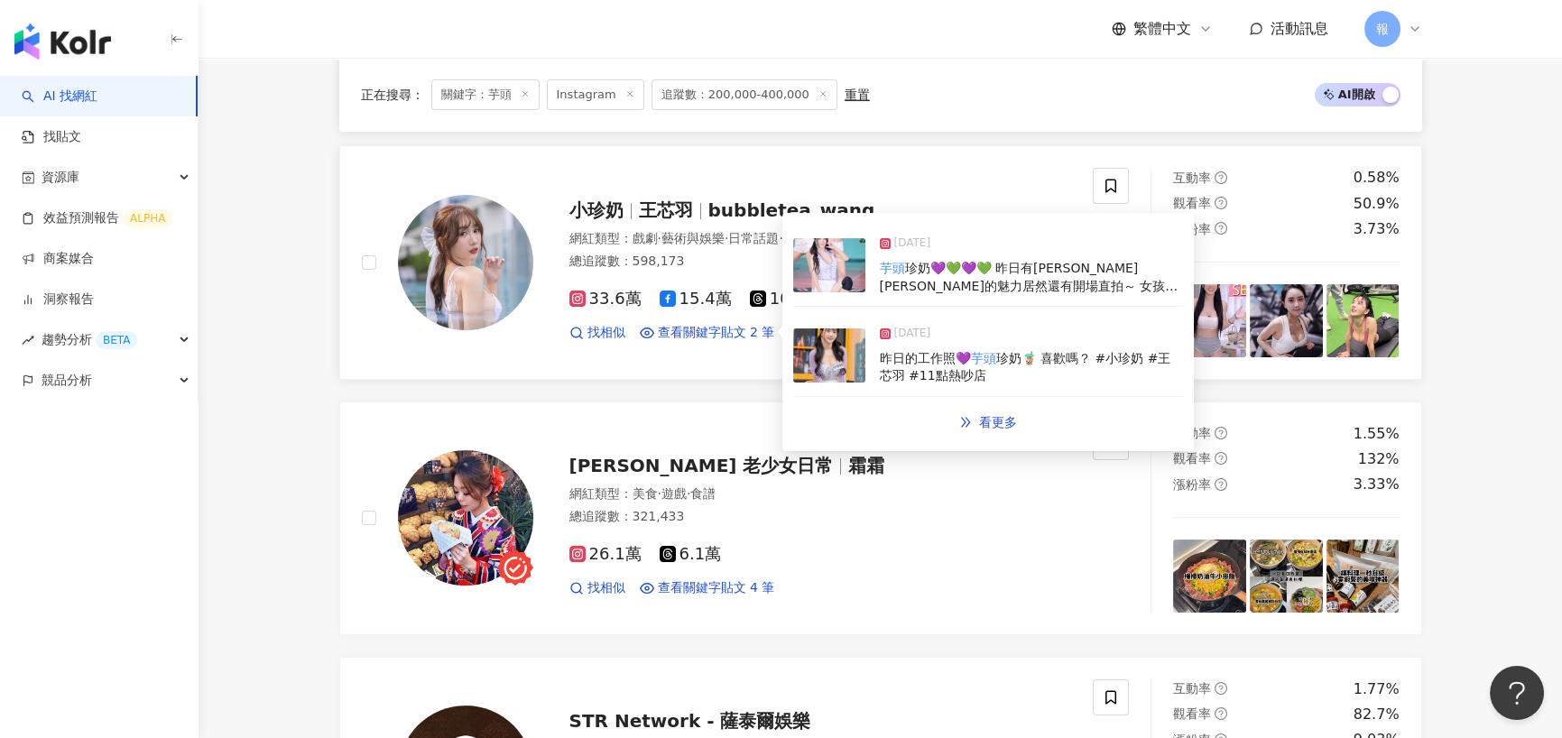
click at [1030, 282] on span "珍奶💜💚💜💚 昨日有悠亞的魅力居然還有開場直拍～ 女孩說是真愛🤭🤭🤭 感謝鐵奶粉！ 📹：小峰 #小珍奶 #王芯羽 #formosadreamers #form…" at bounding box center [1030, 295] width 301 height 68
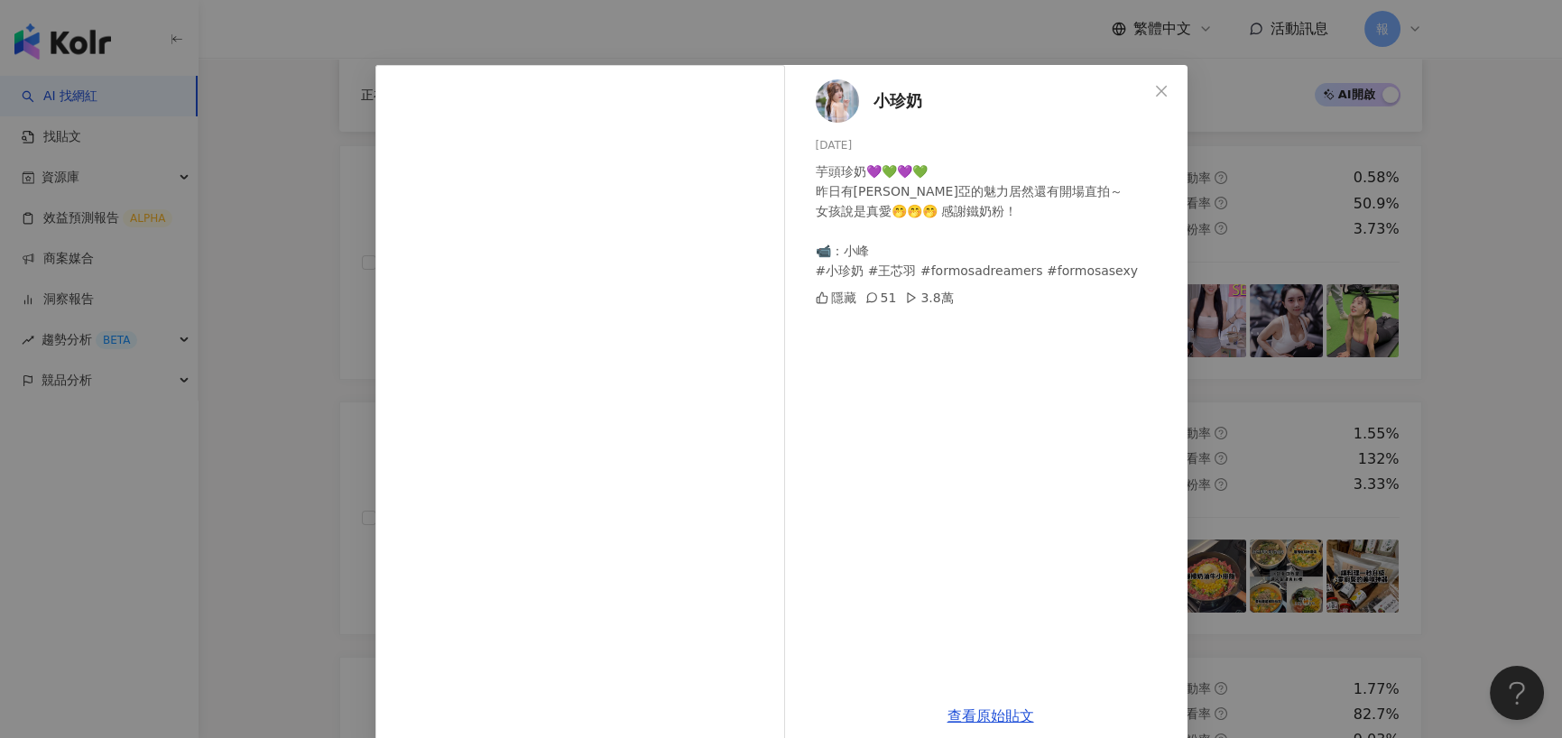
scroll to position [50, 0]
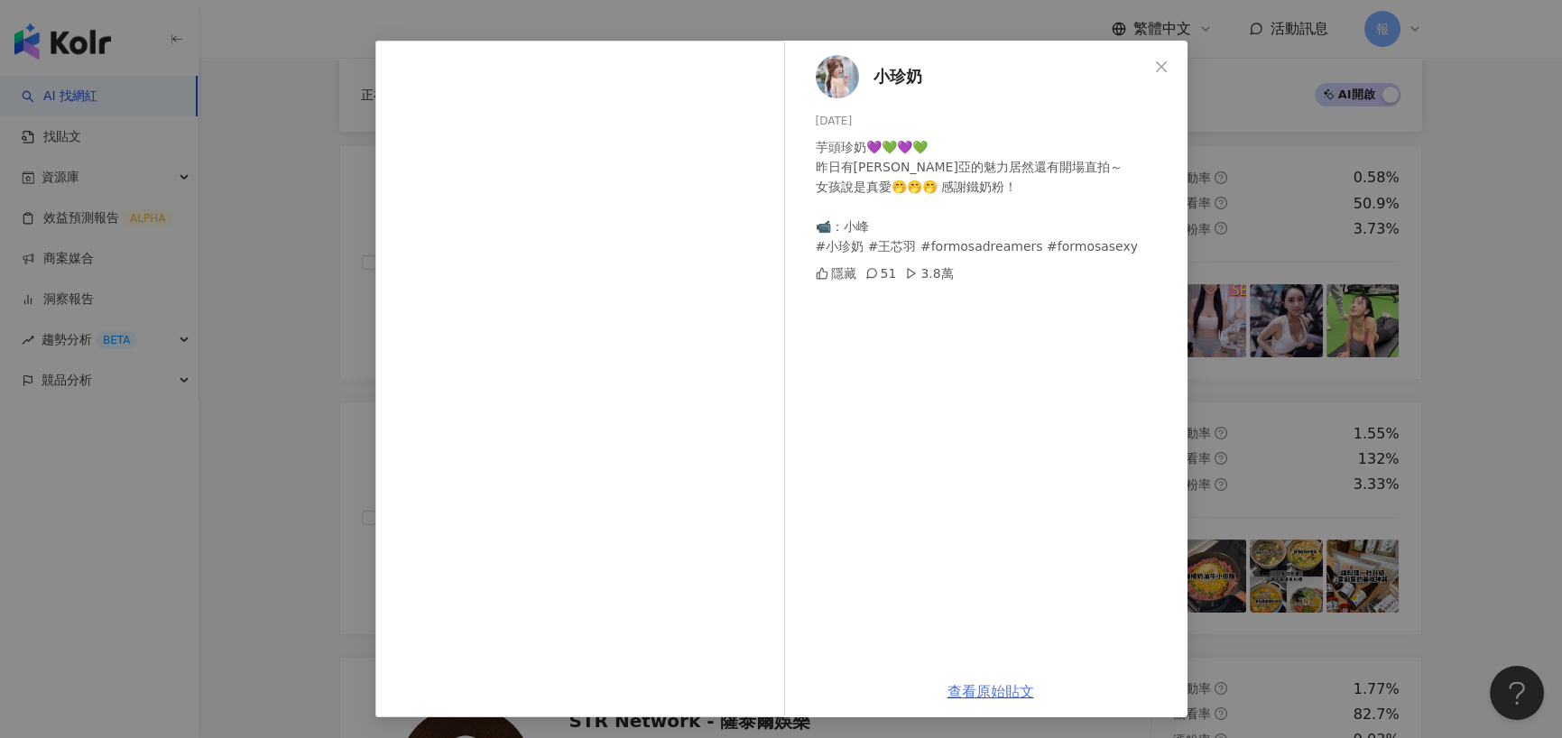
click at [989, 687] on link "查看原始貼文" at bounding box center [991, 691] width 87 height 17
click at [322, 360] on div "小珍奶 2024/11/10 芋頭珍奶💜💚💜💚 昨日有悠亞的魅力居然還有開場直拍～ 女孩說是真愛🤭🤭🤭 感謝鐵奶粉！ 📹：小峰 #小珍奶 #王芯羽 #form…" at bounding box center [781, 369] width 1562 height 738
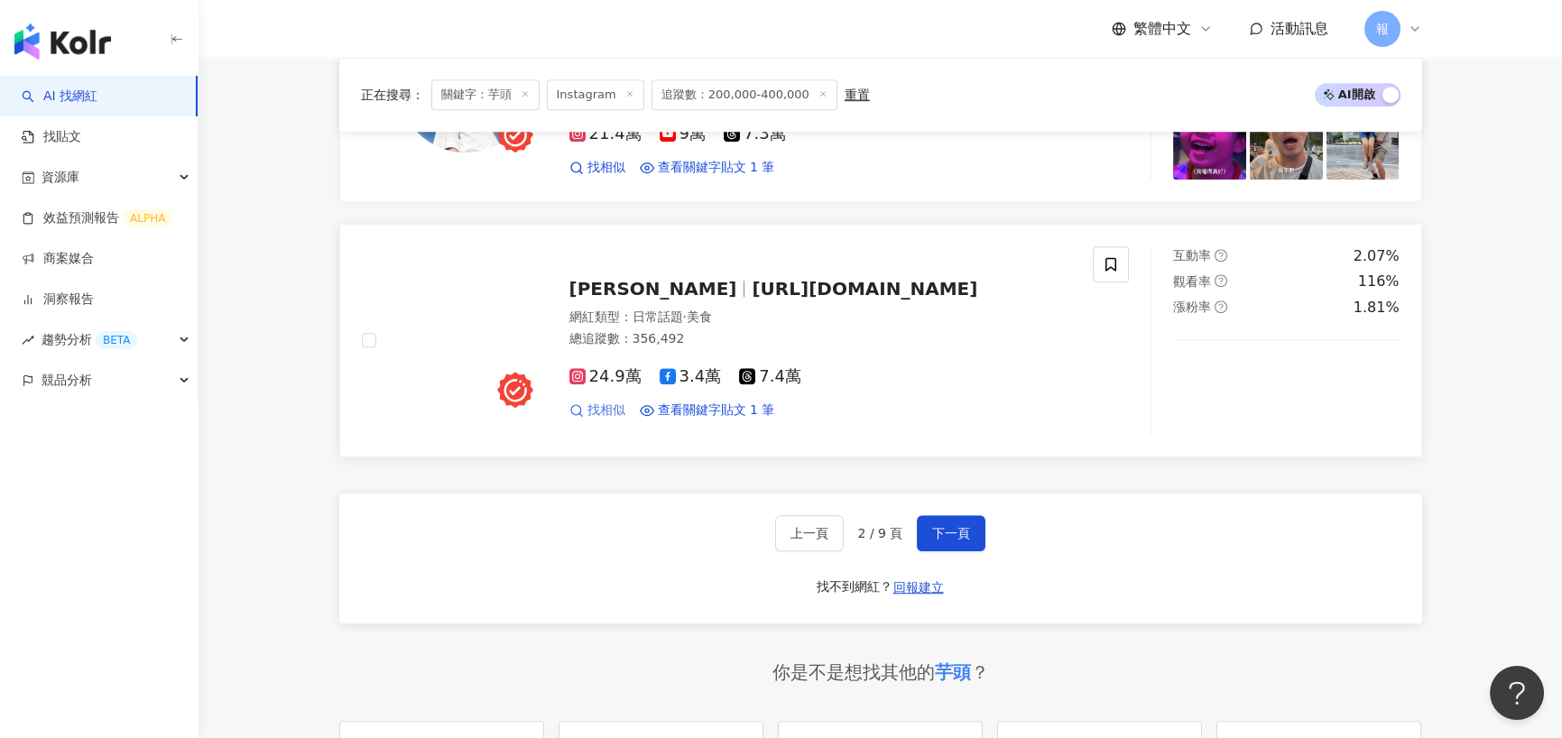
scroll to position [2979, 0]
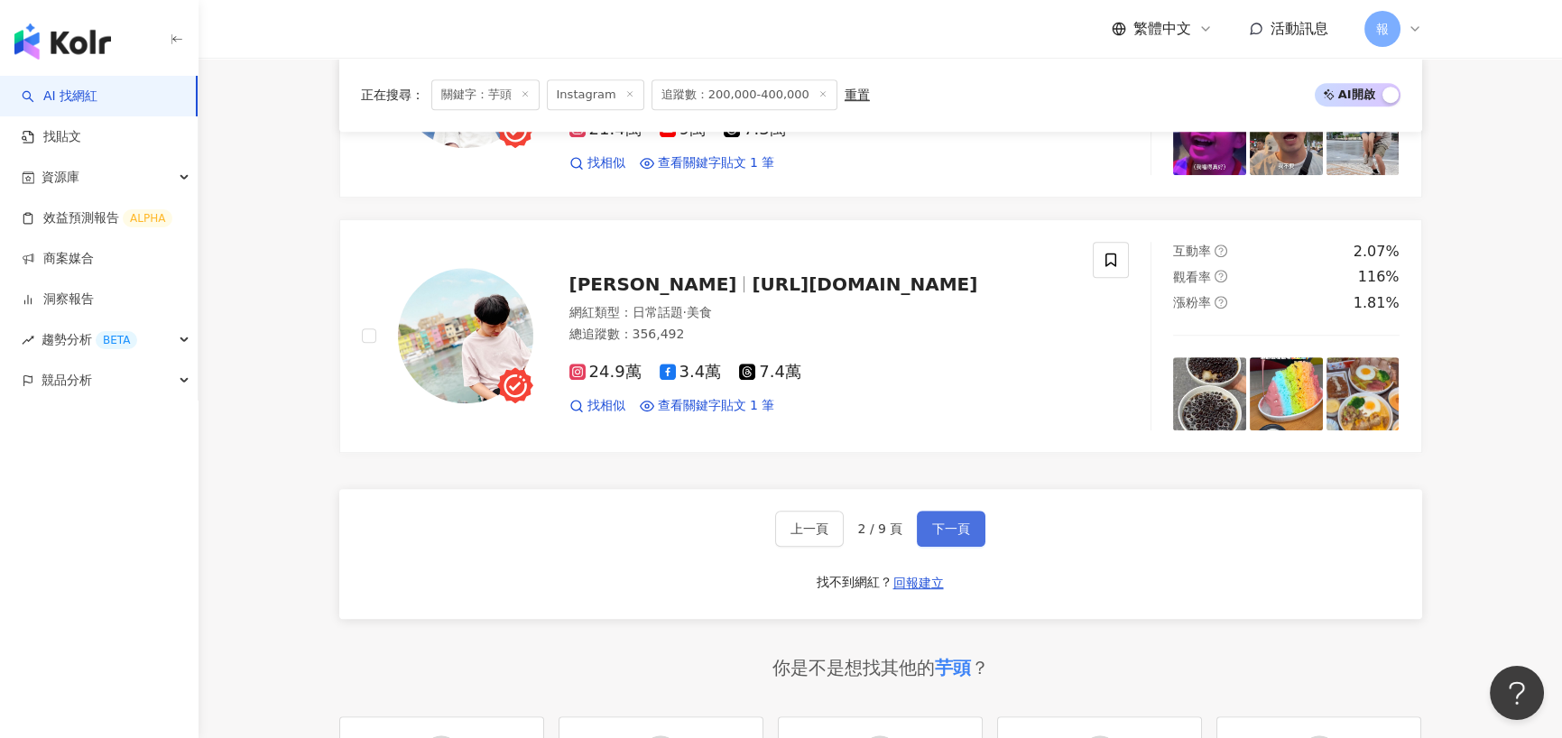
click at [960, 522] on span "下一頁" at bounding box center [951, 529] width 38 height 14
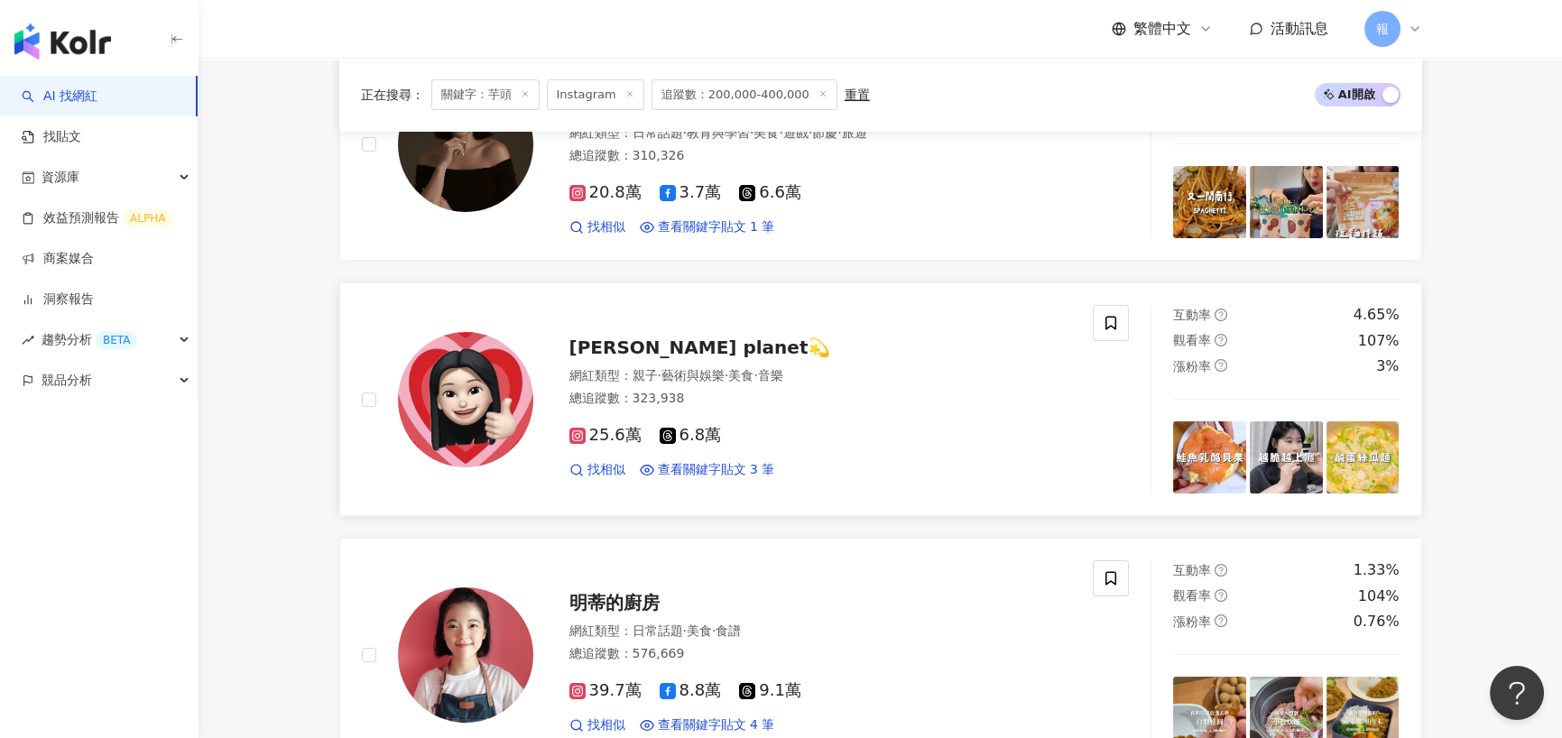
scroll to position [361, 0]
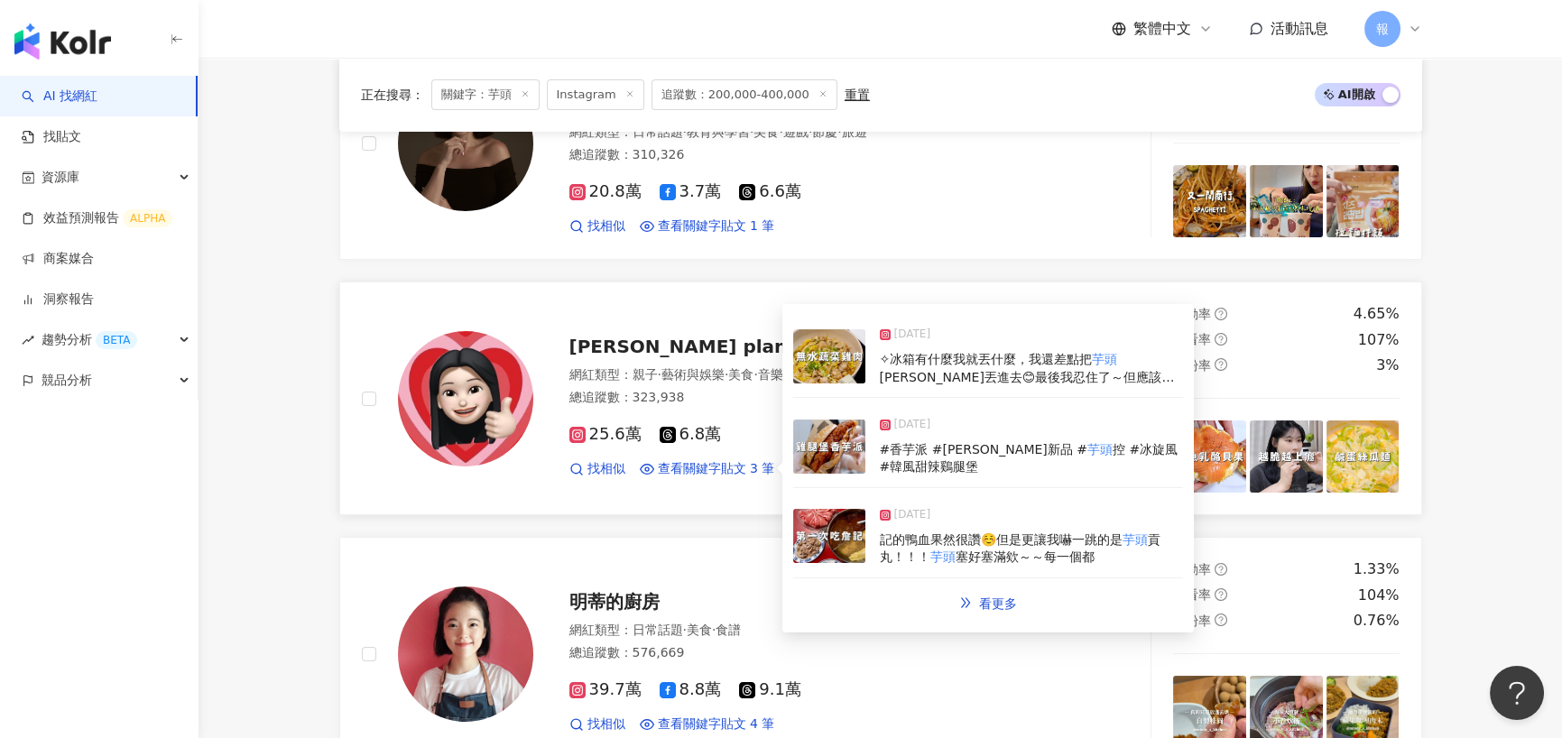
click at [1000, 540] on span "記的鴨血果然很讚☺️但是更讓我嚇一跳的是" at bounding box center [1001, 540] width 243 height 14
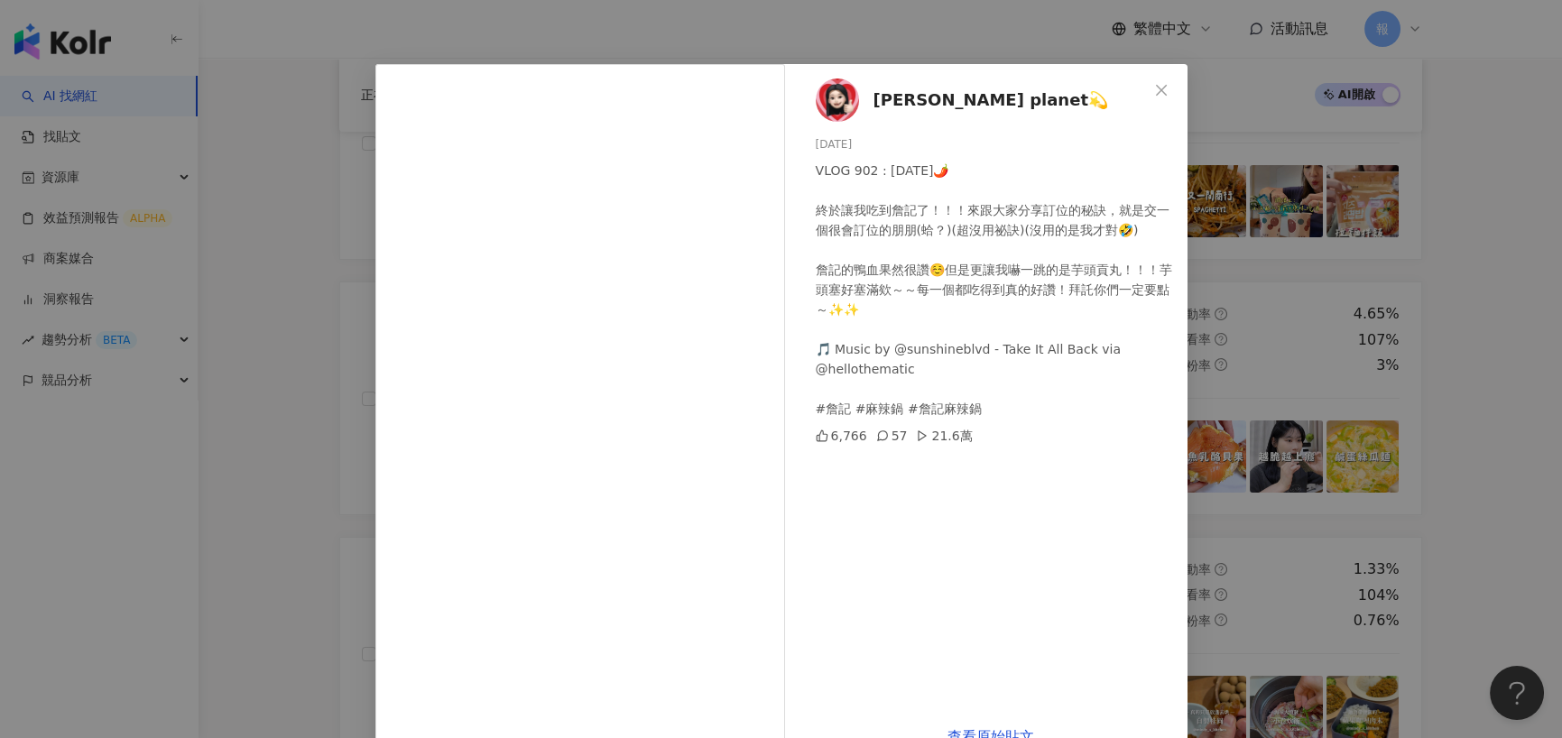
scroll to position [72, 0]
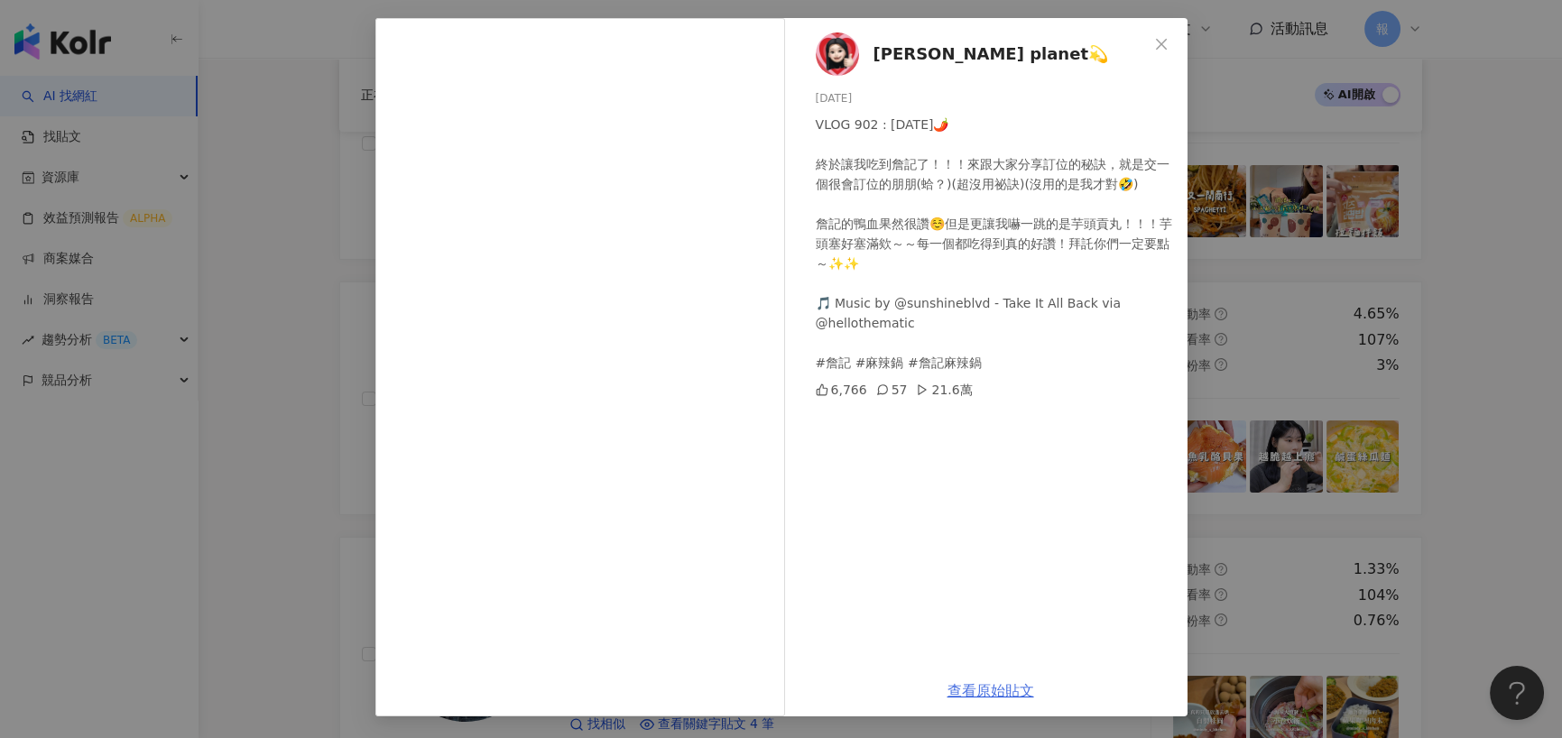
click at [998, 690] on link "查看原始貼文" at bounding box center [991, 690] width 87 height 17
click at [303, 253] on div "李欣Lee’s planet💫 2024/8/28 VLOG 902 : 2024/08/27🌶️ 終於讓我吃到詹記了！！！來跟大家分享訂位的秘訣，就是交一個…" at bounding box center [781, 369] width 1562 height 738
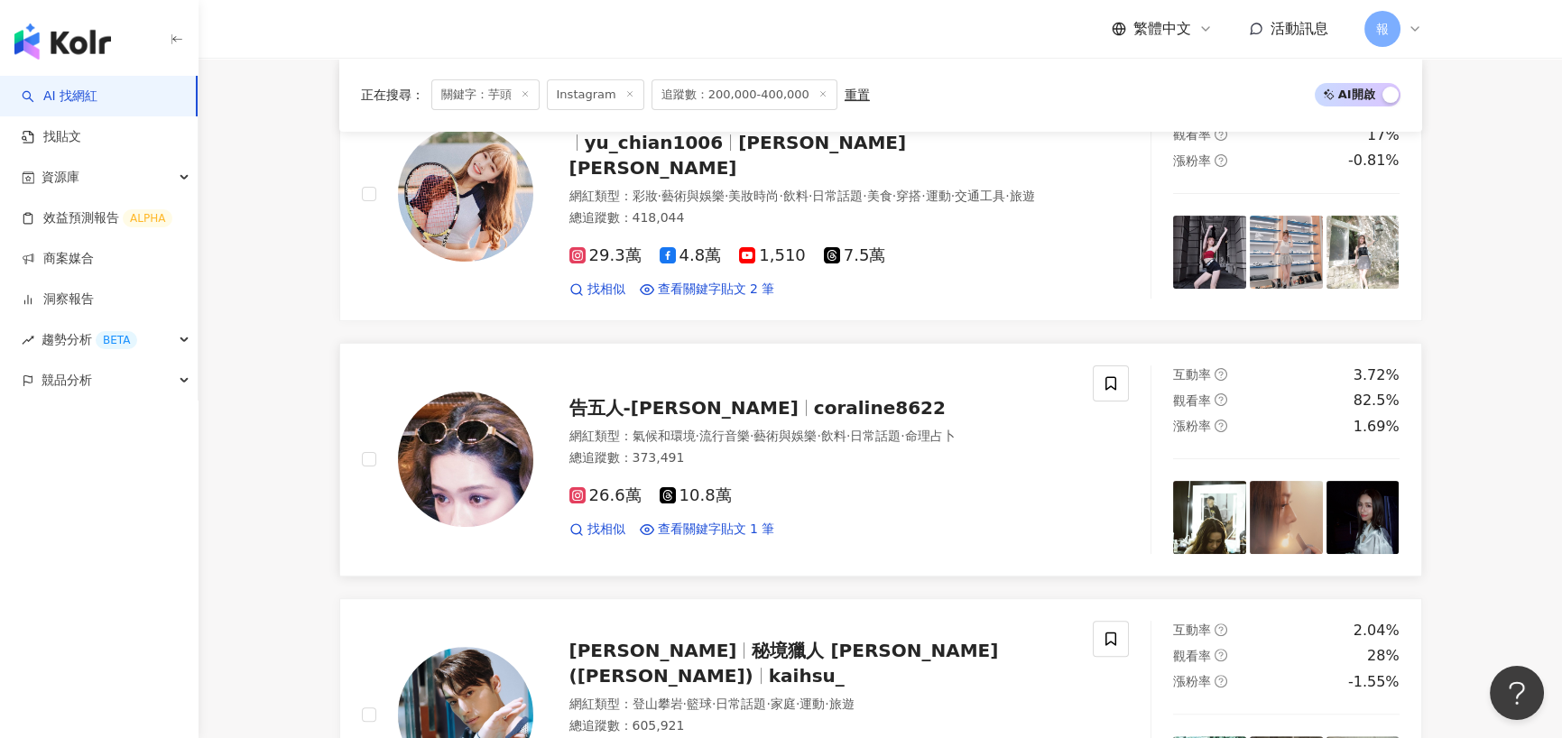
scroll to position [1715, 0]
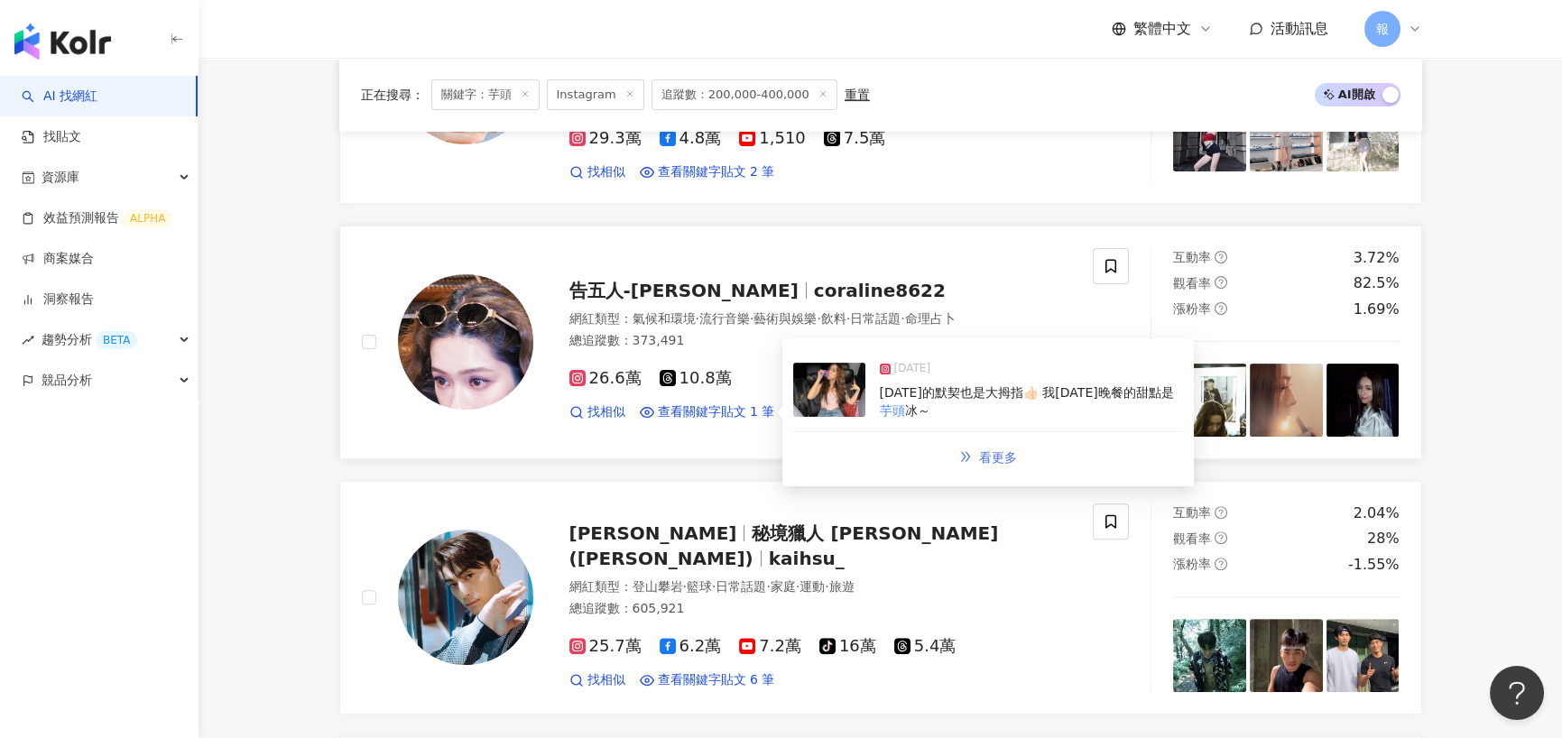
click at [984, 450] on span "看更多" at bounding box center [998, 457] width 38 height 14
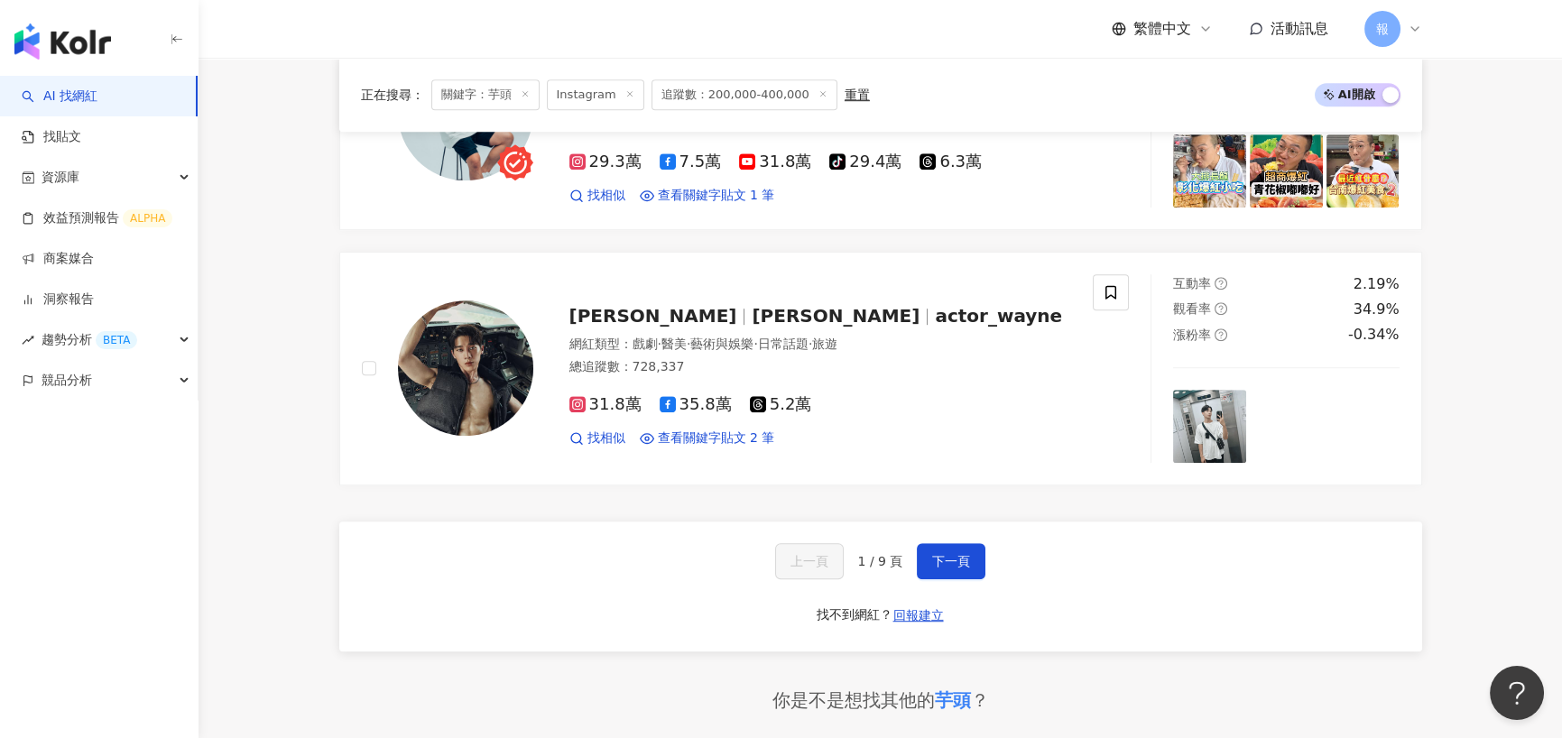
scroll to position [3159, 0]
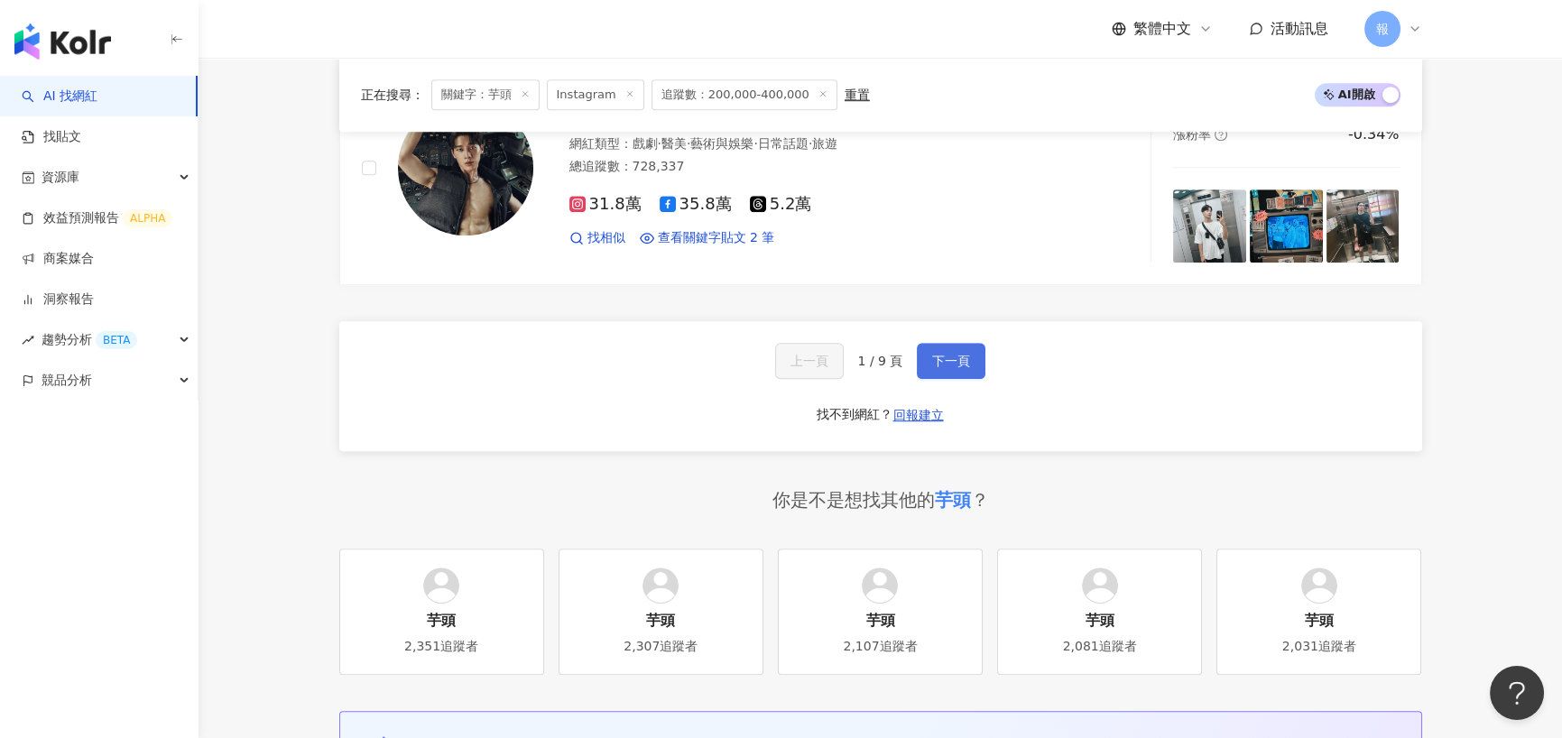
click at [937, 354] on span "下一頁" at bounding box center [951, 361] width 38 height 14
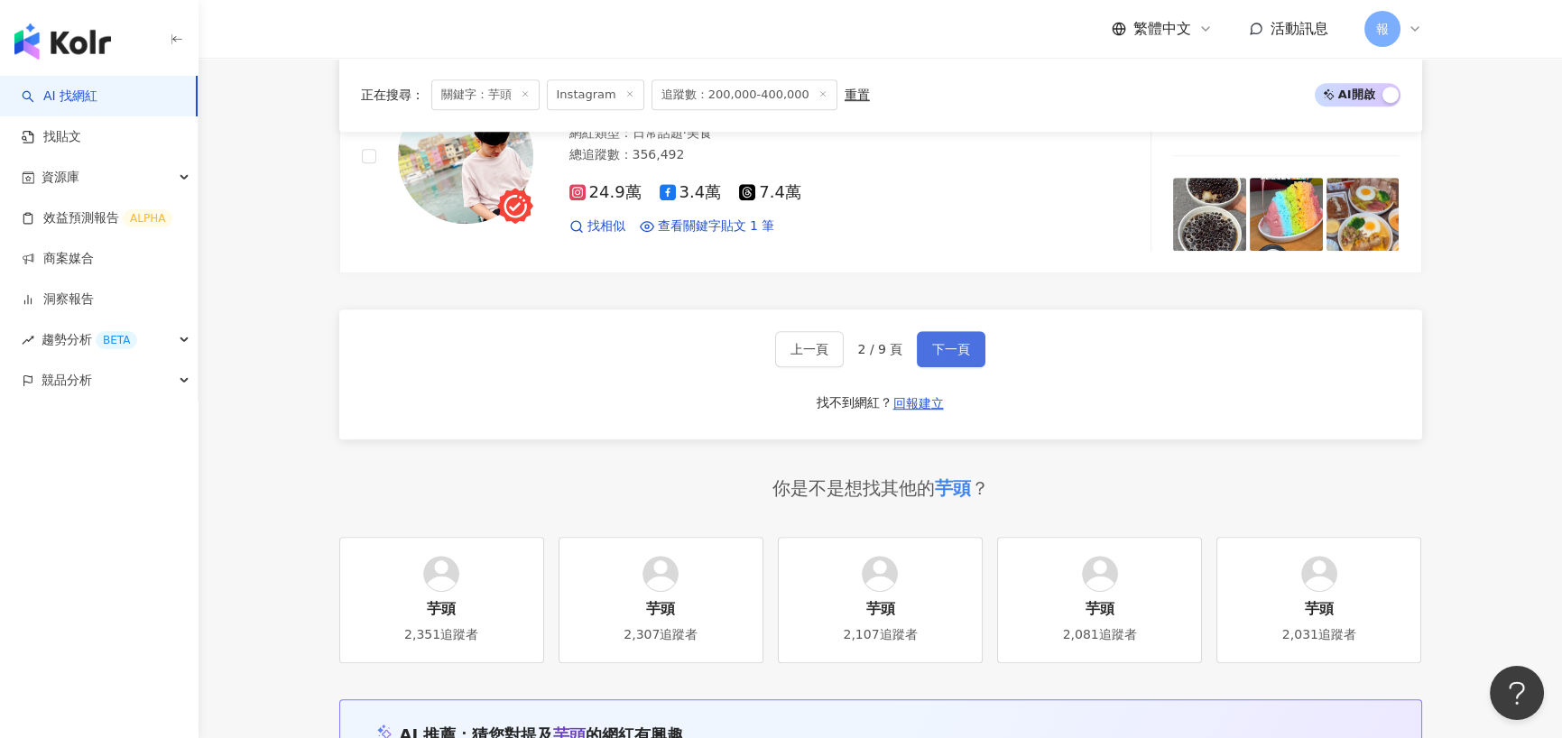
click at [966, 355] on button "下一頁" at bounding box center [951, 349] width 69 height 36
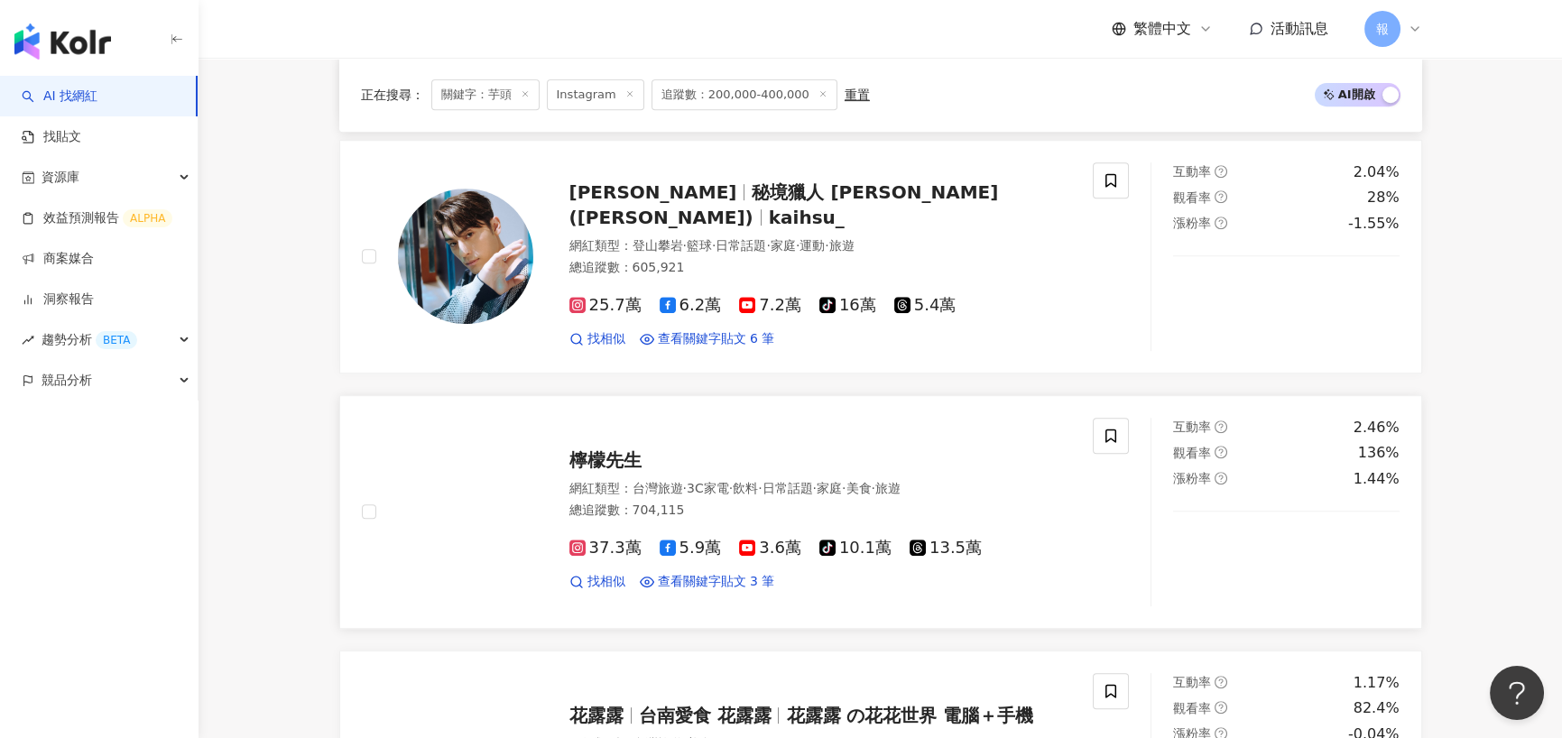
scroll to position [2166, 0]
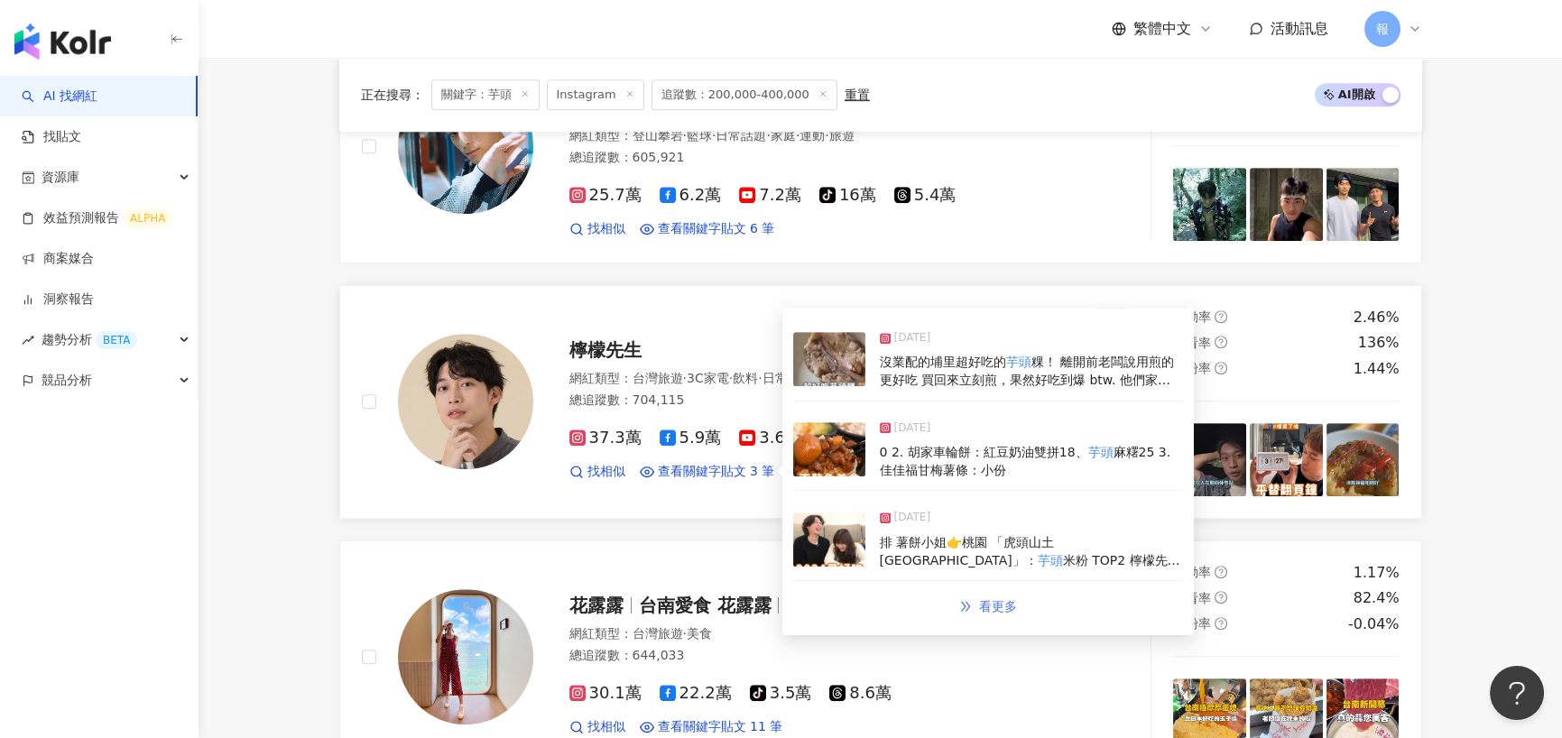
click at [993, 599] on span "看更多" at bounding box center [998, 606] width 38 height 14
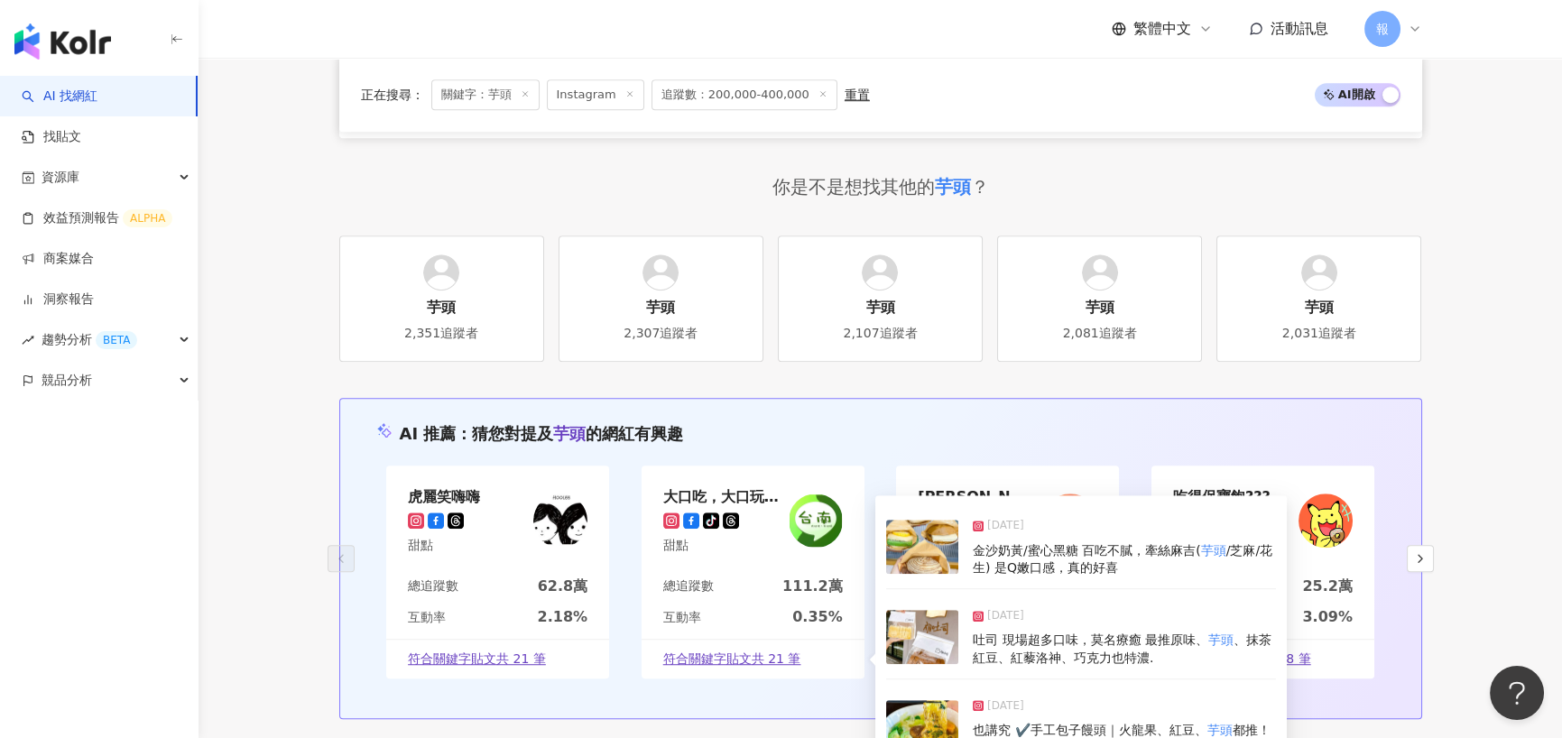
scroll to position [3340, 0]
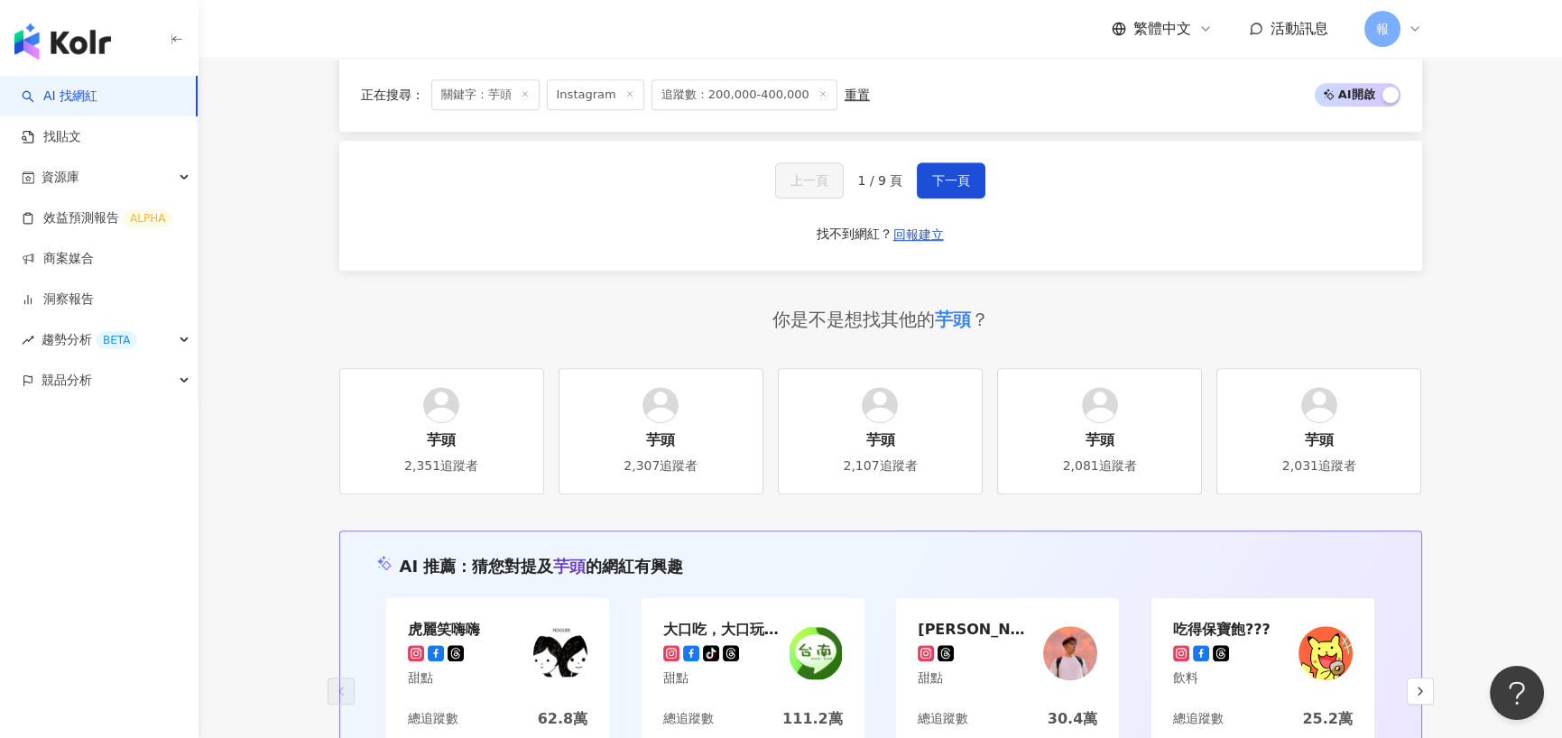
click at [953, 184] on div "上一頁 1 / 9 頁 下一頁 找不到網紅？ 回報建立" at bounding box center [880, 206] width 1083 height 130
click at [959, 173] on span "下一頁" at bounding box center [951, 180] width 38 height 14
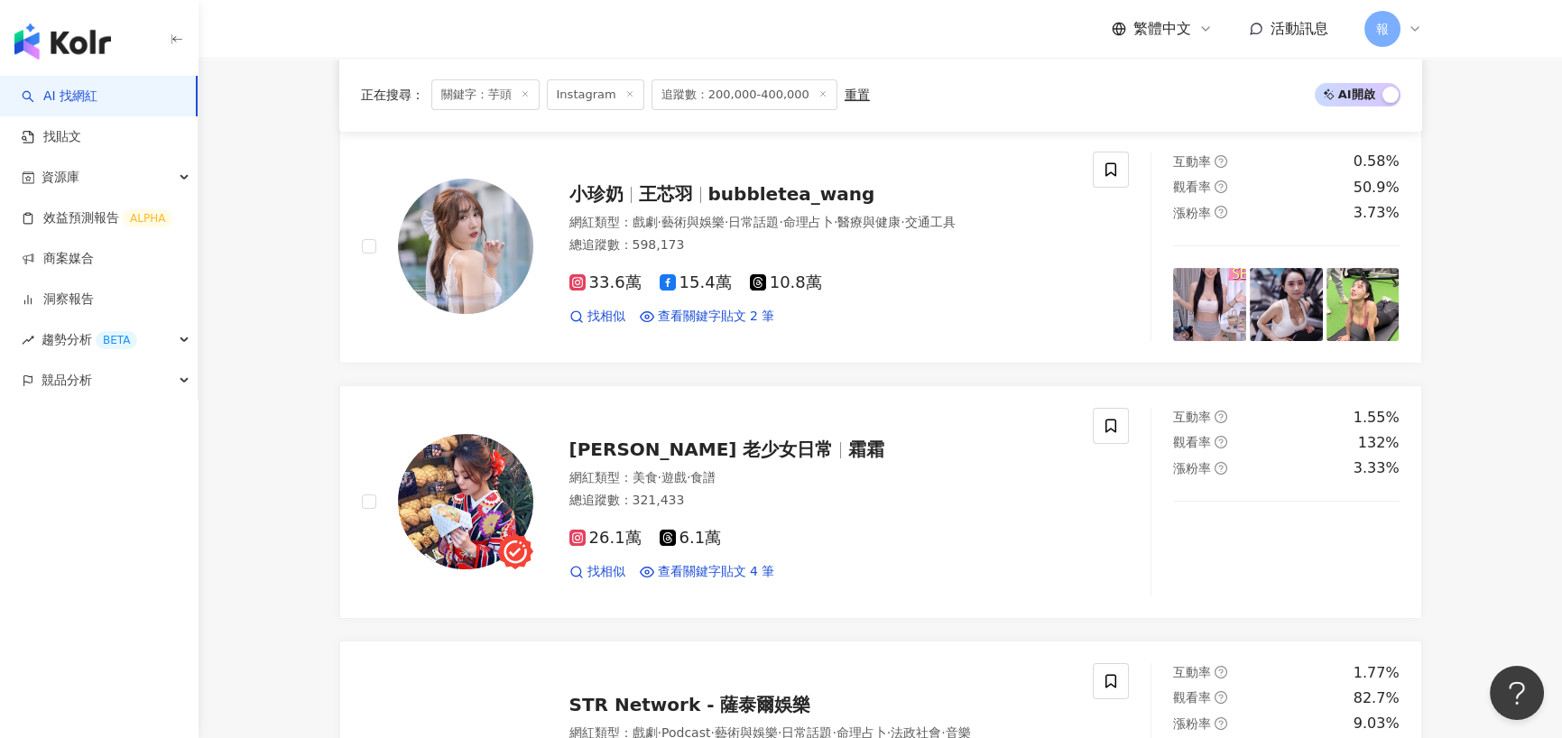
scroll to position [3248, 0]
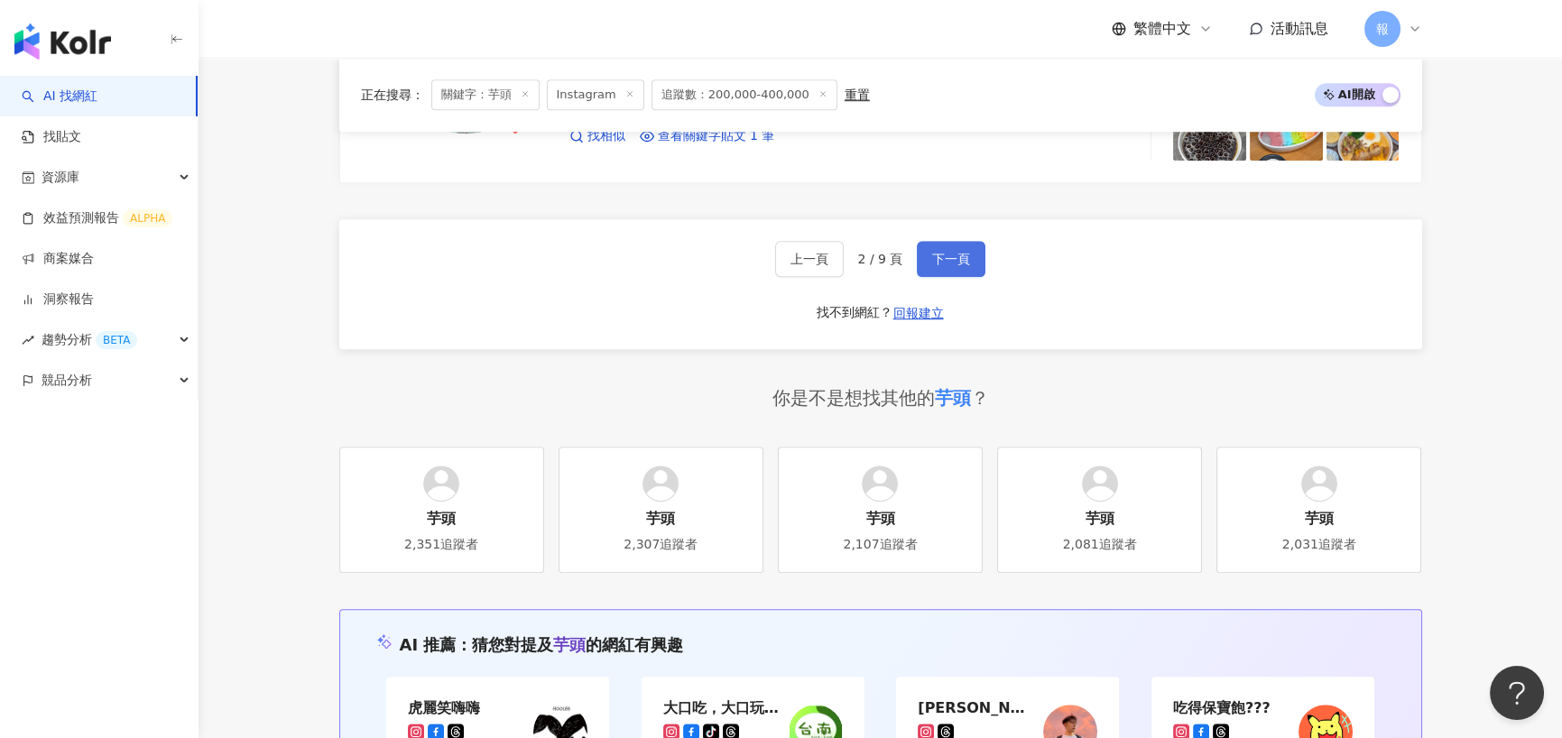
click at [948, 246] on button "下一頁" at bounding box center [951, 259] width 69 height 36
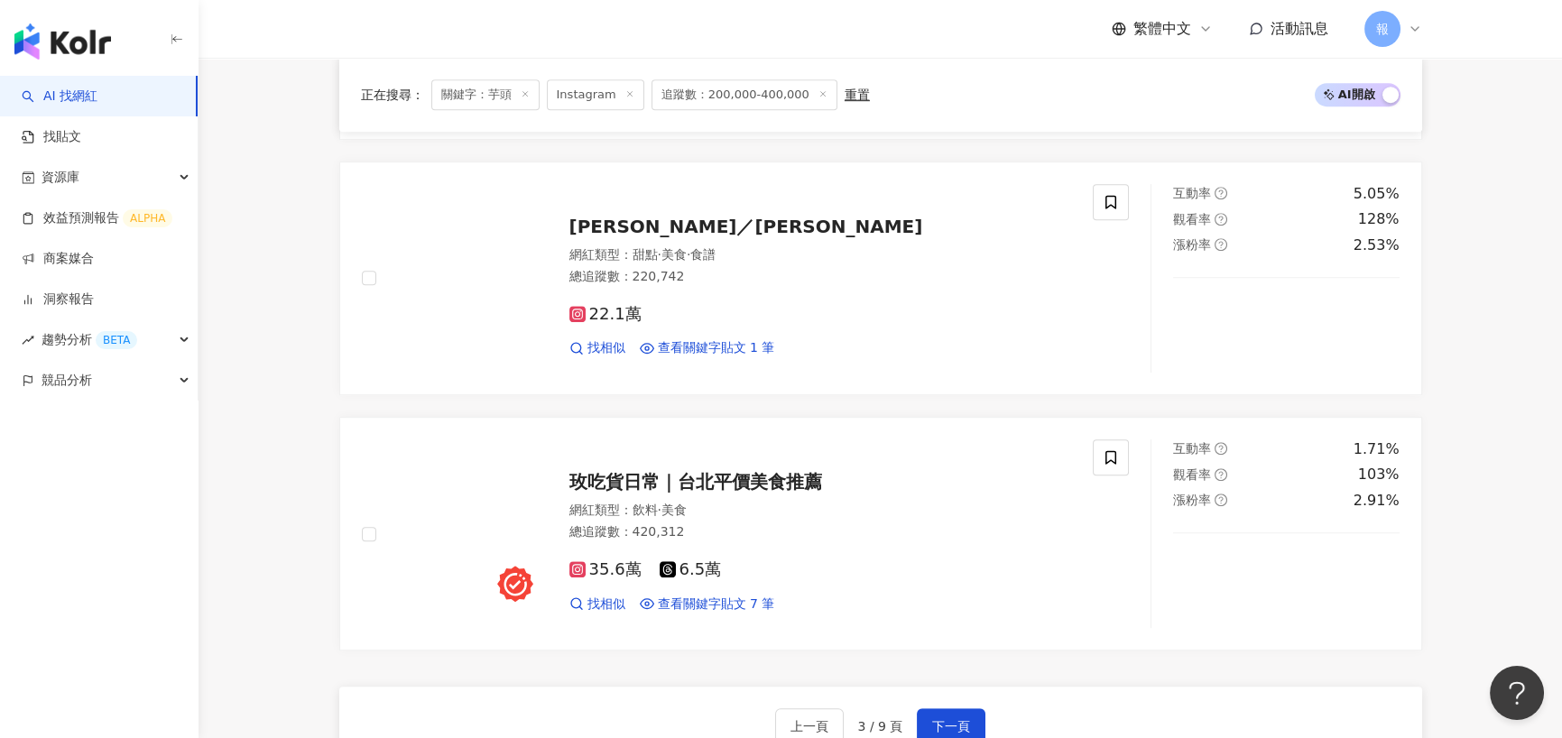
scroll to position [3068, 0]
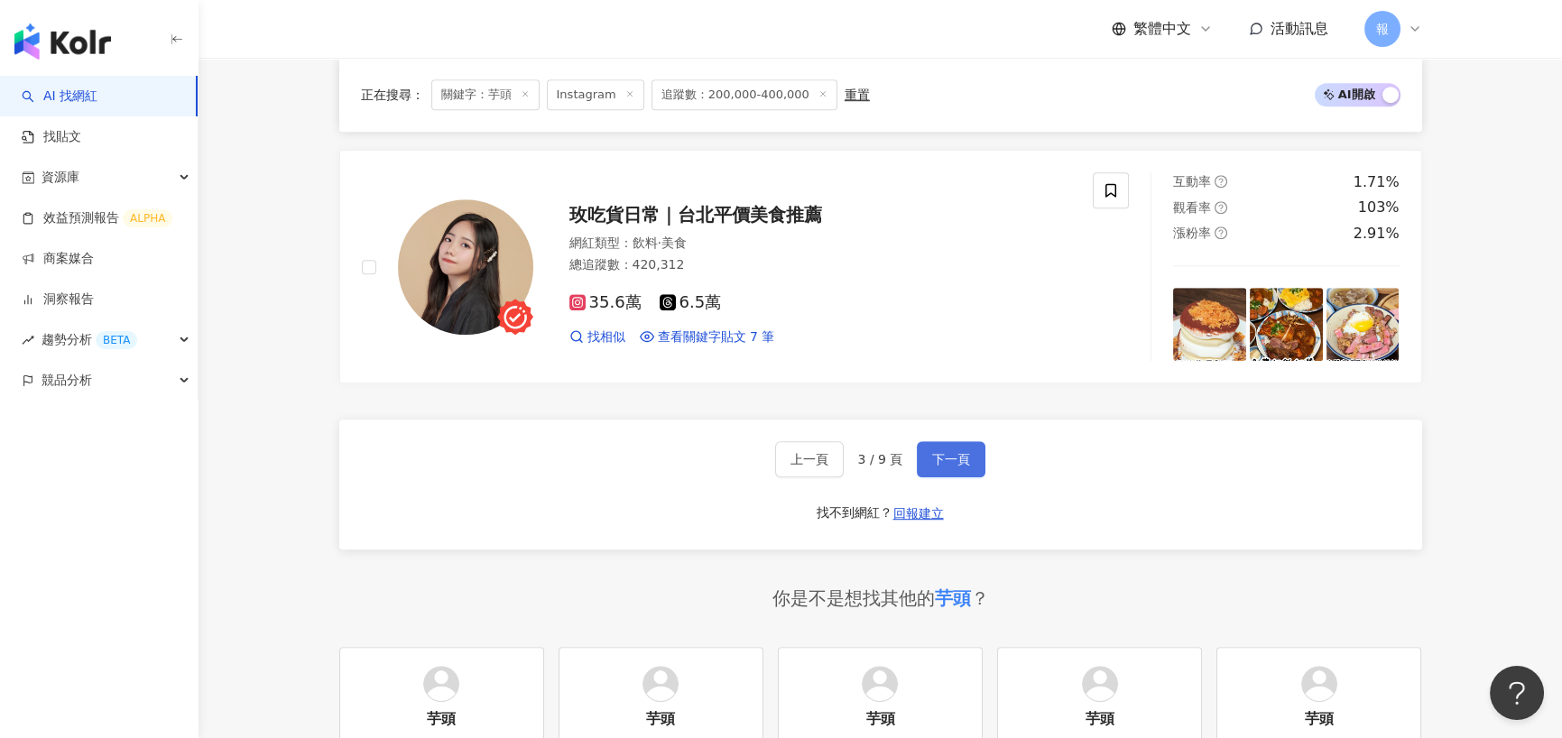
click at [924, 441] on button "下一頁" at bounding box center [951, 459] width 69 height 36
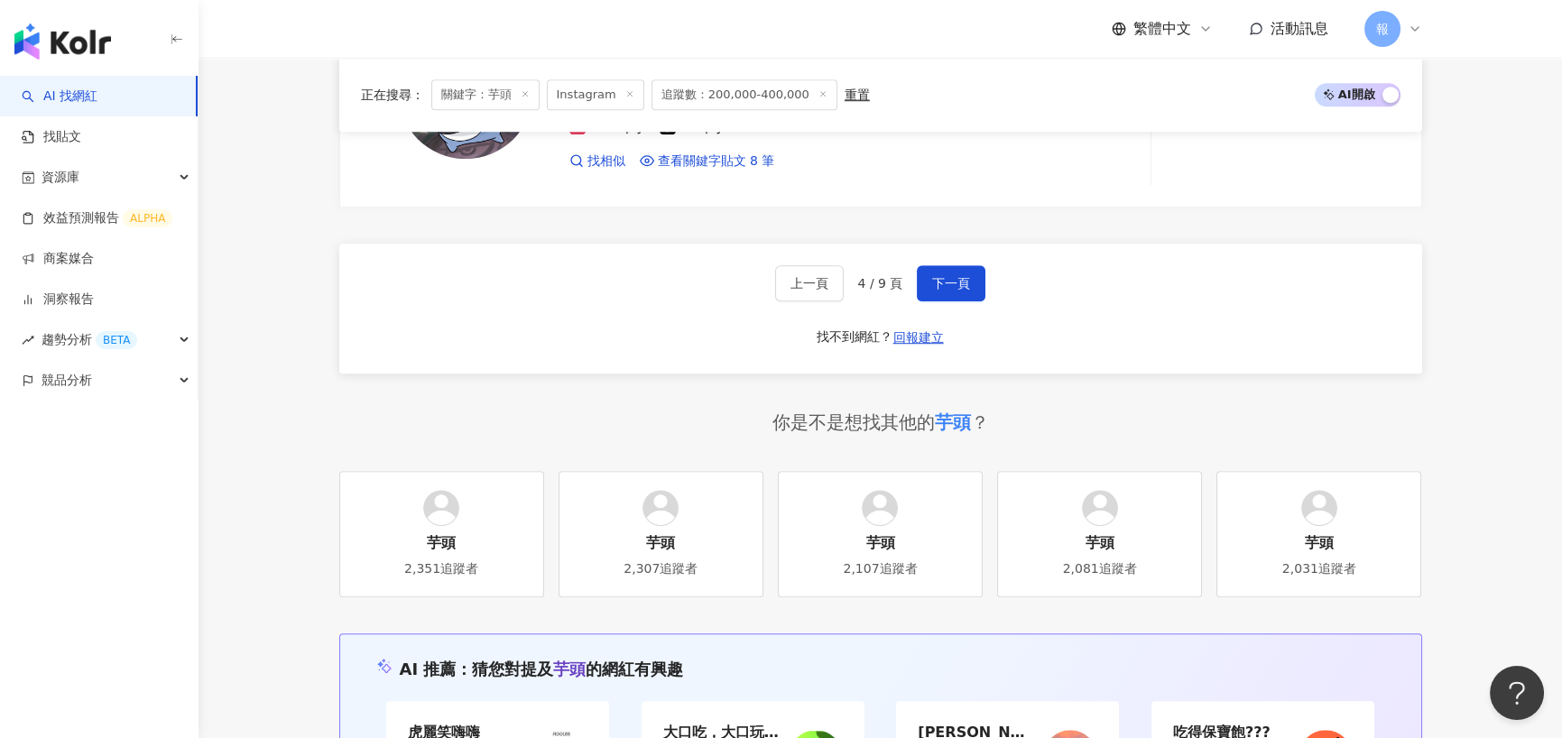
scroll to position [3248, 0]
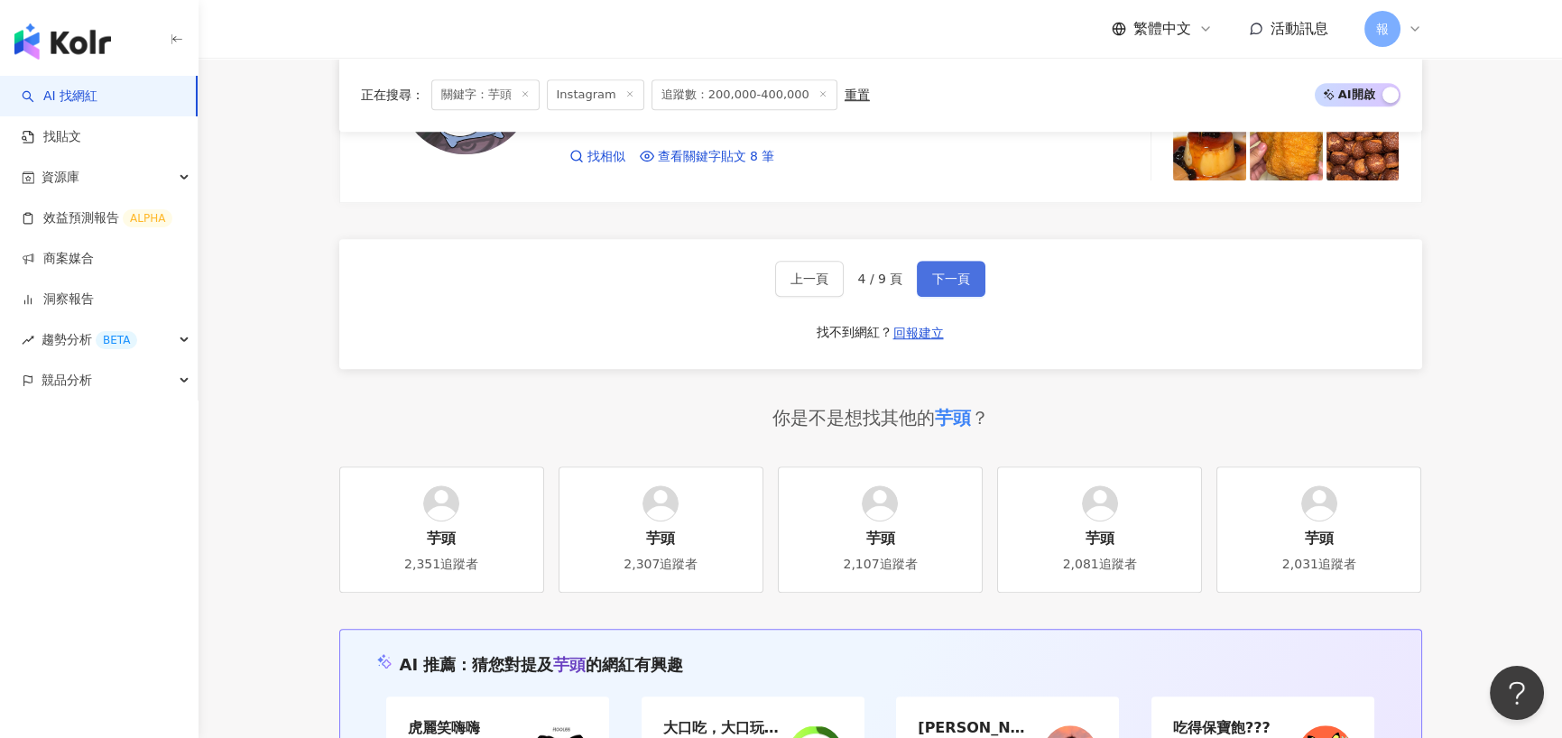
click at [944, 272] on span "下一頁" at bounding box center [951, 279] width 38 height 14
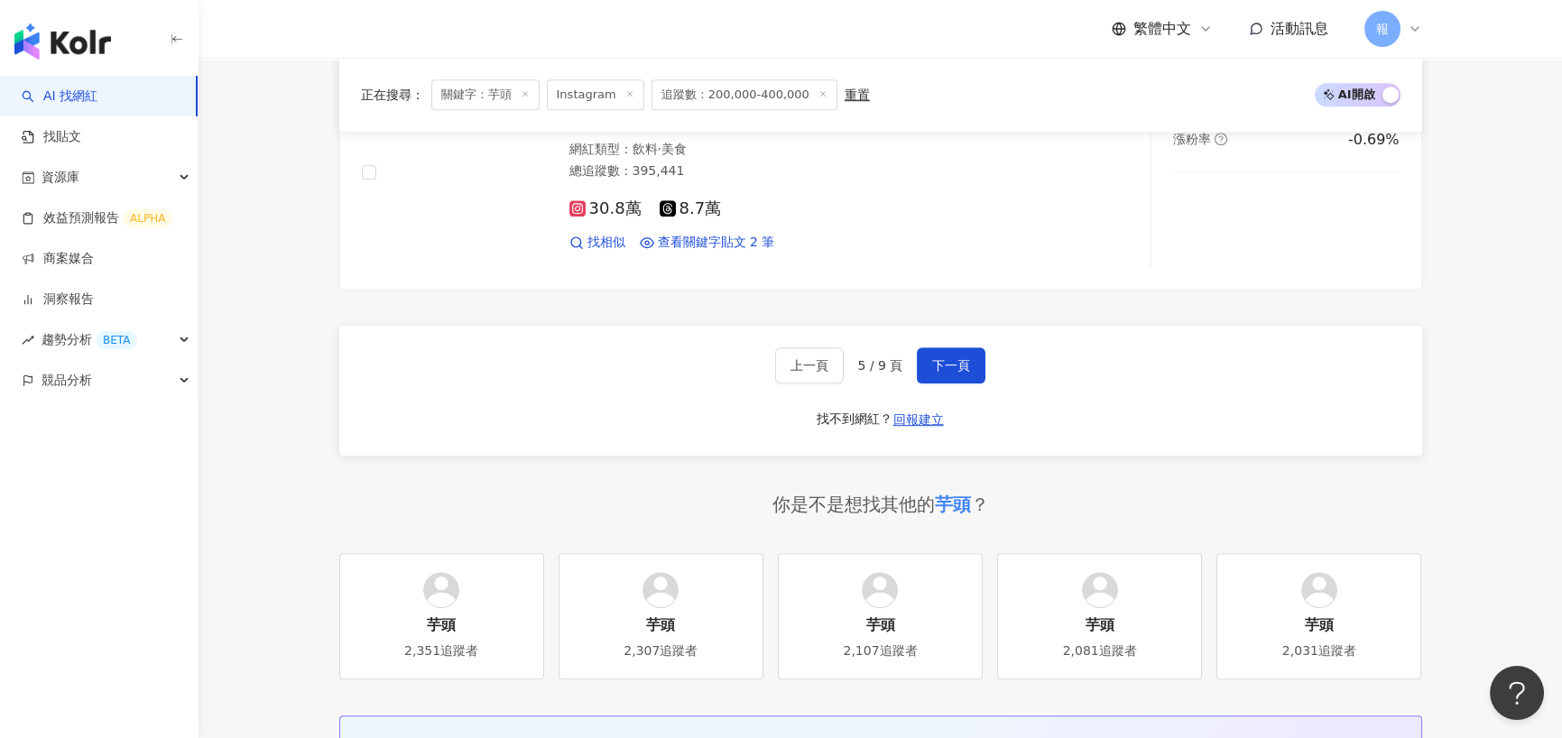
scroll to position [2979, 0]
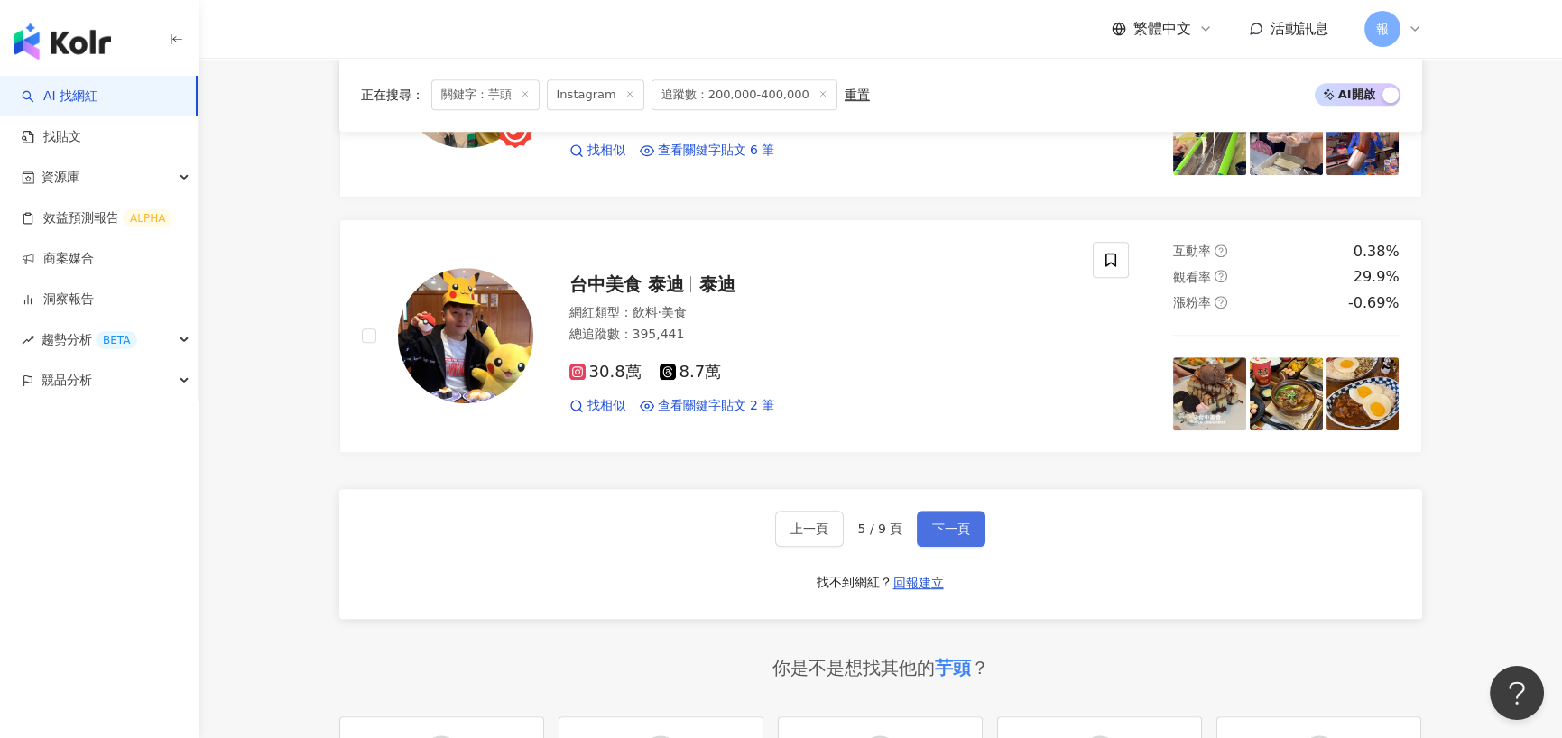
click at [957, 512] on button "下一頁" at bounding box center [951, 529] width 69 height 36
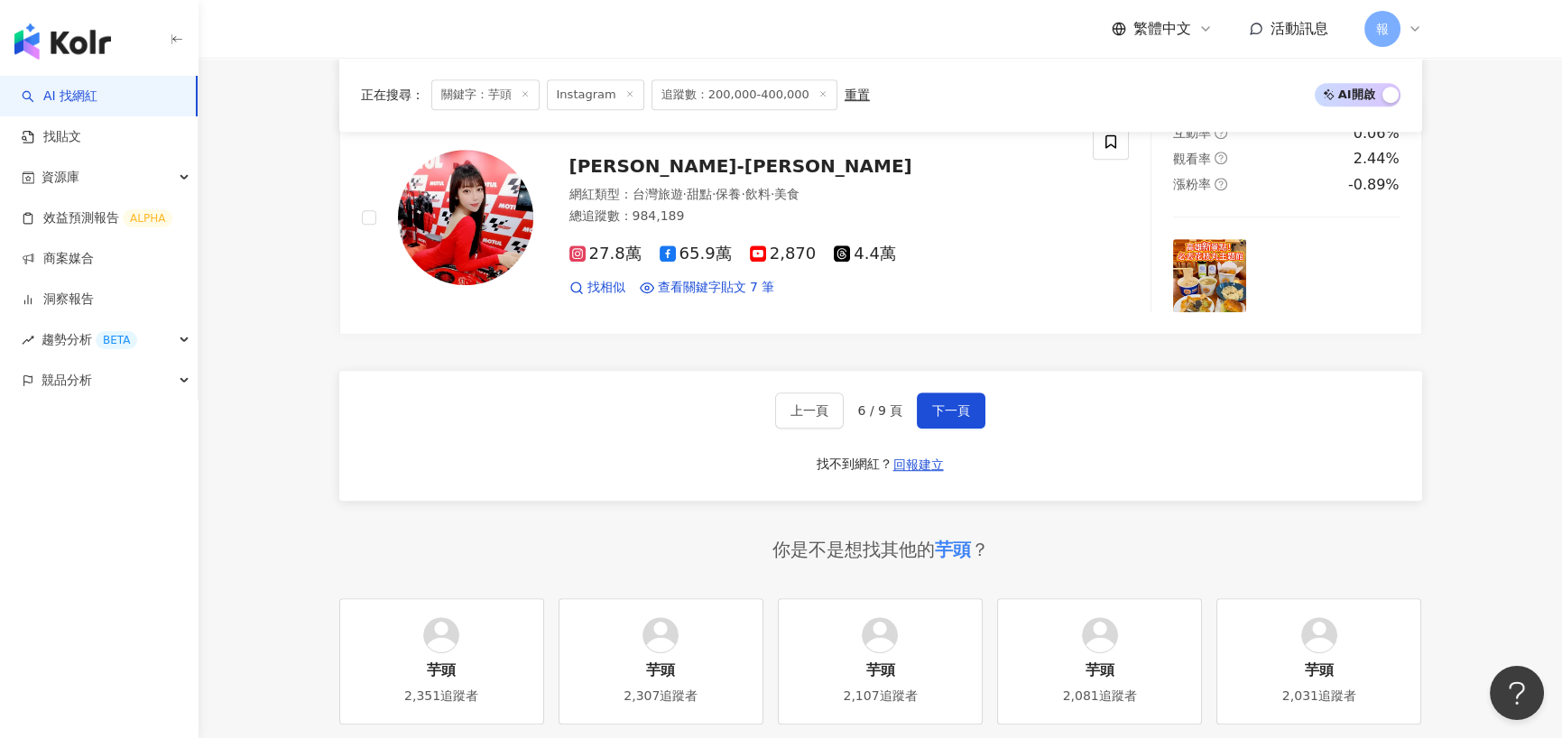
scroll to position [3261, 0]
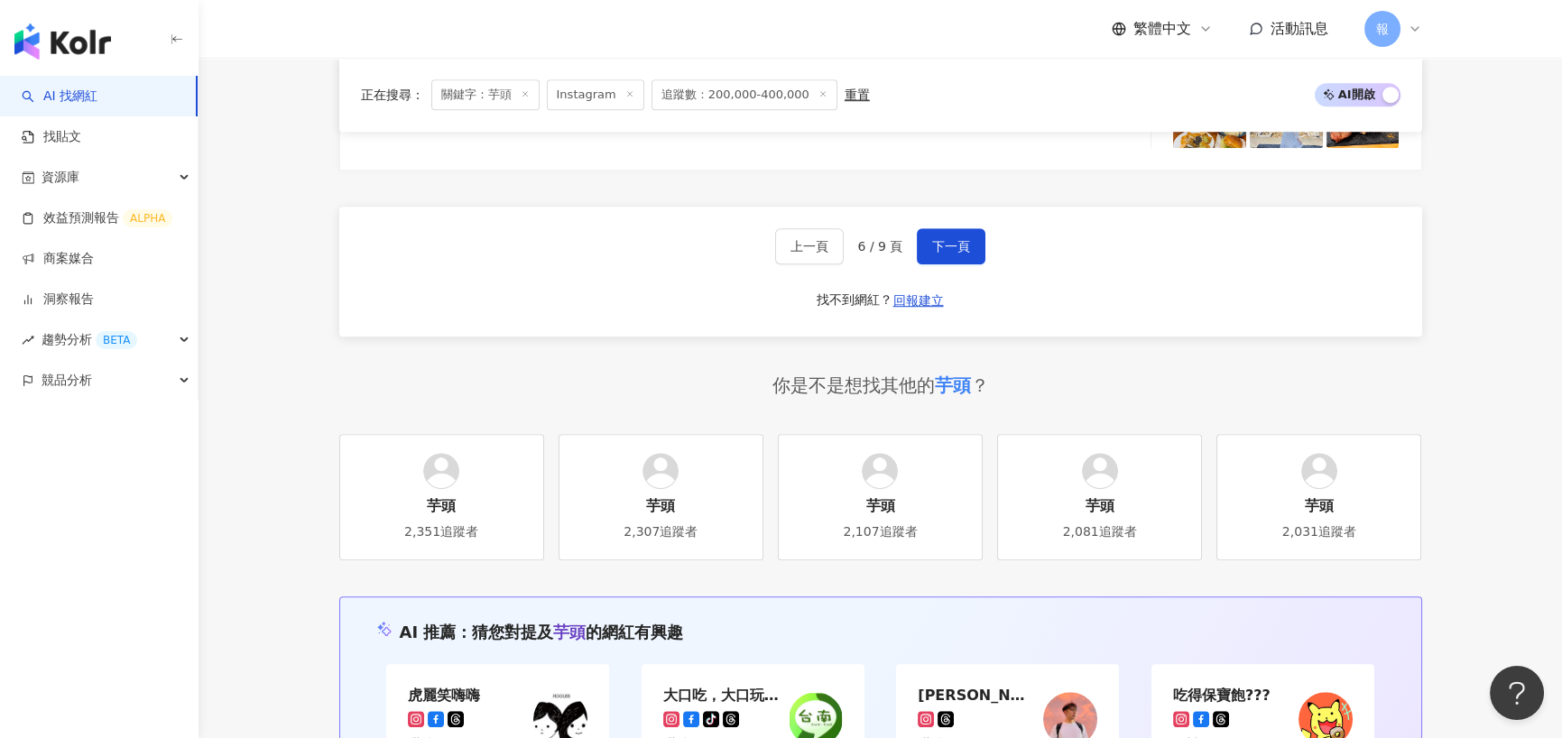
click at [959, 273] on div "上一頁 6 / 9 頁 下一頁 找不到網紅？ 回報建立" at bounding box center [880, 272] width 1083 height 130
click at [959, 252] on span "下一頁" at bounding box center [951, 246] width 38 height 14
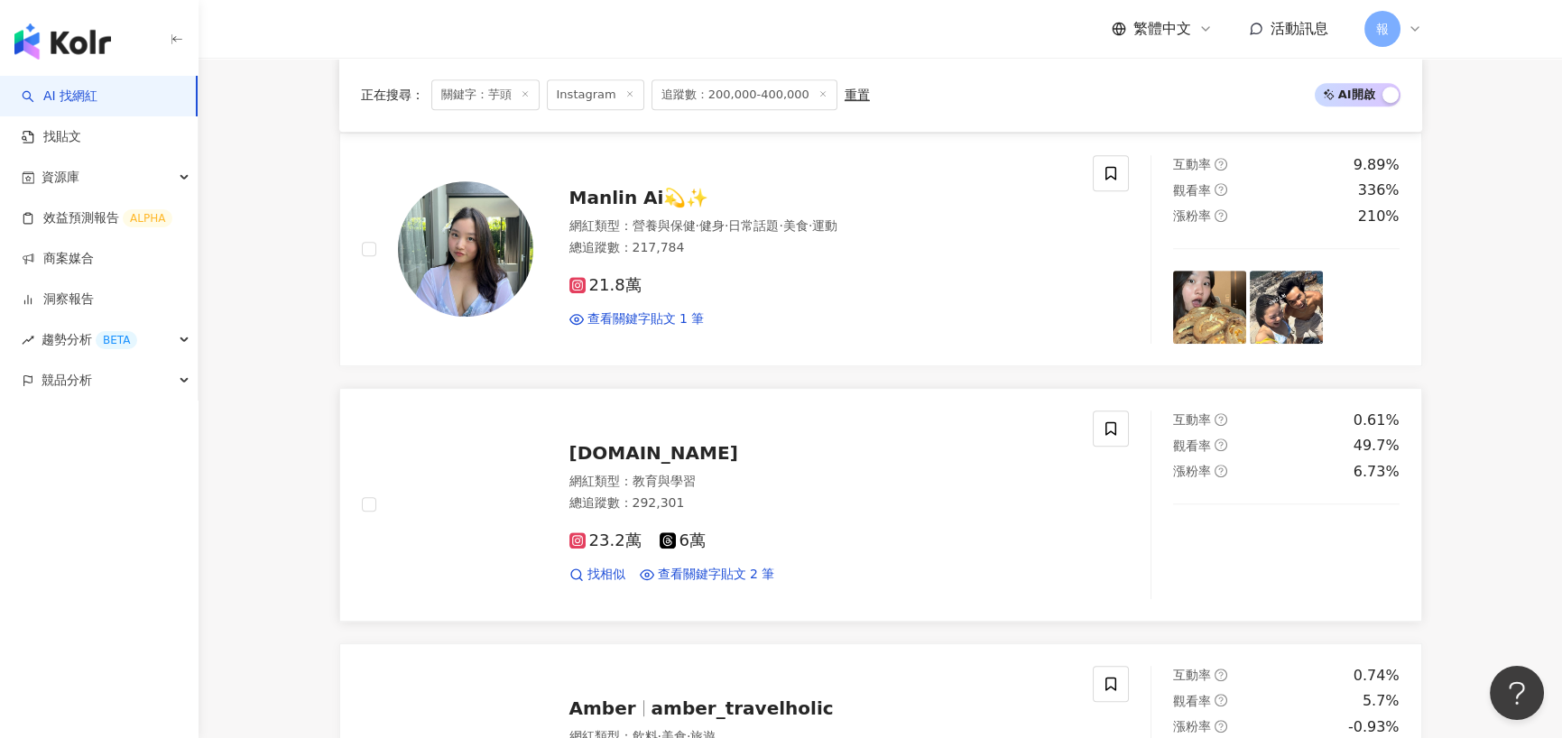
scroll to position [2798, 0]
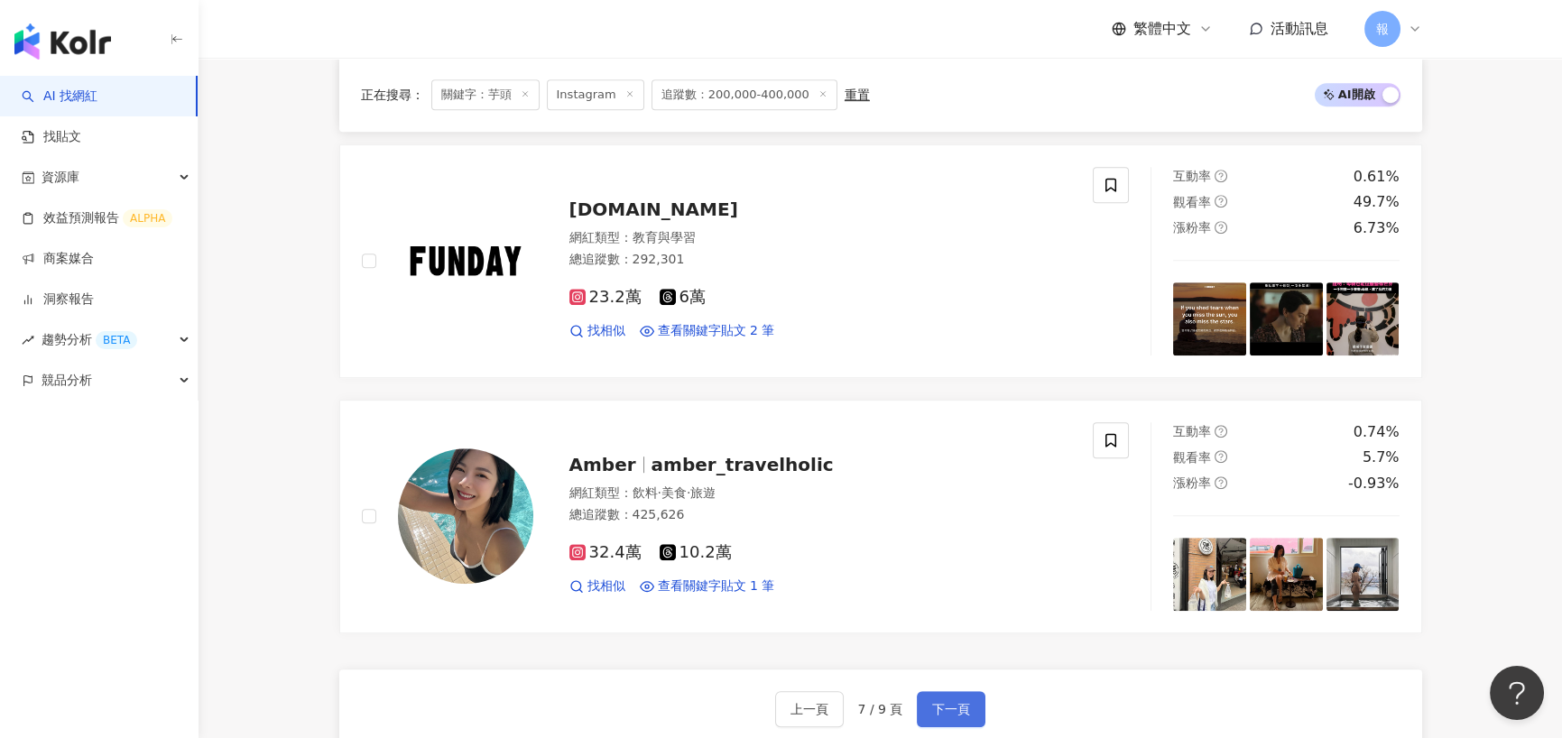
click at [946, 702] on span "下一頁" at bounding box center [951, 709] width 38 height 14
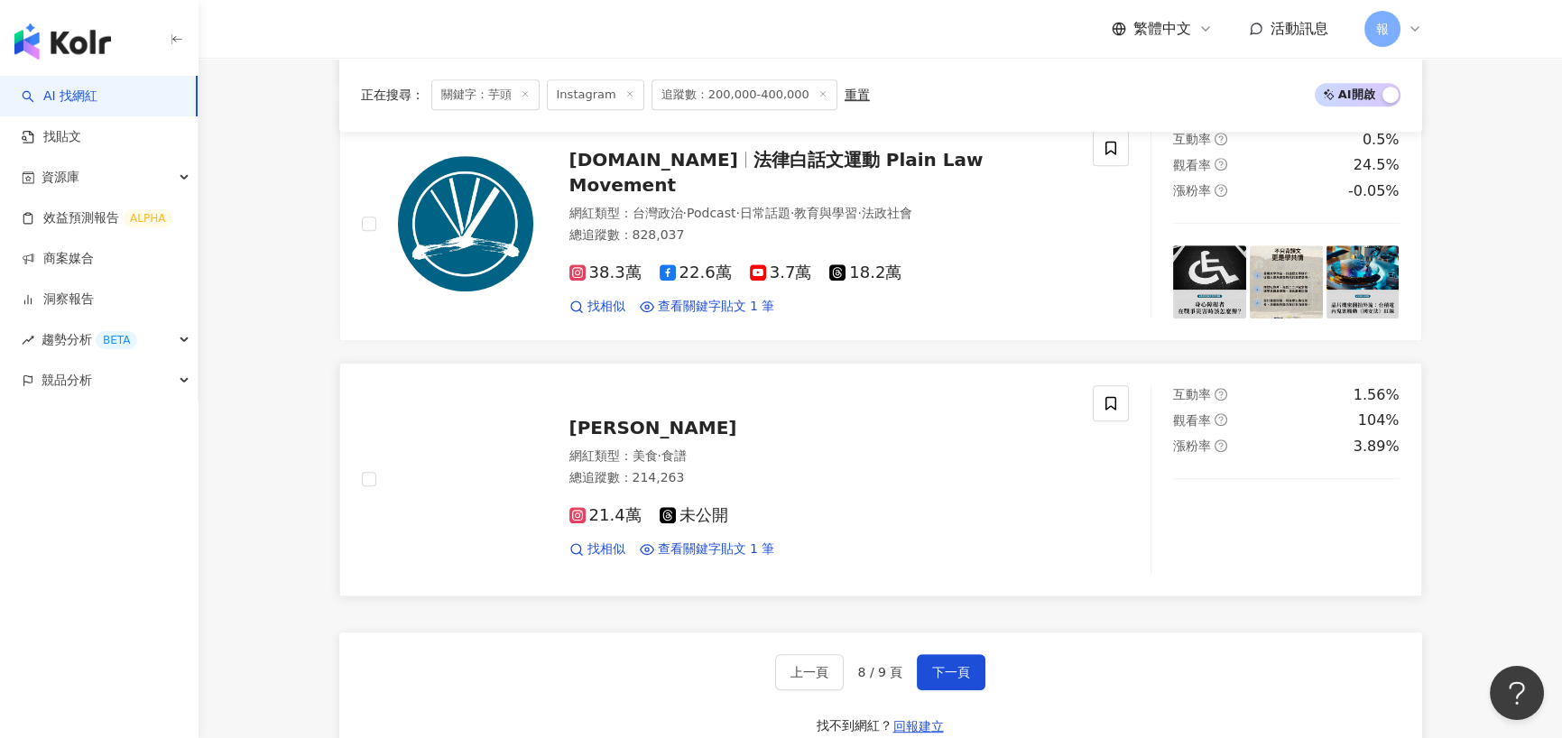
scroll to position [3069, 0]
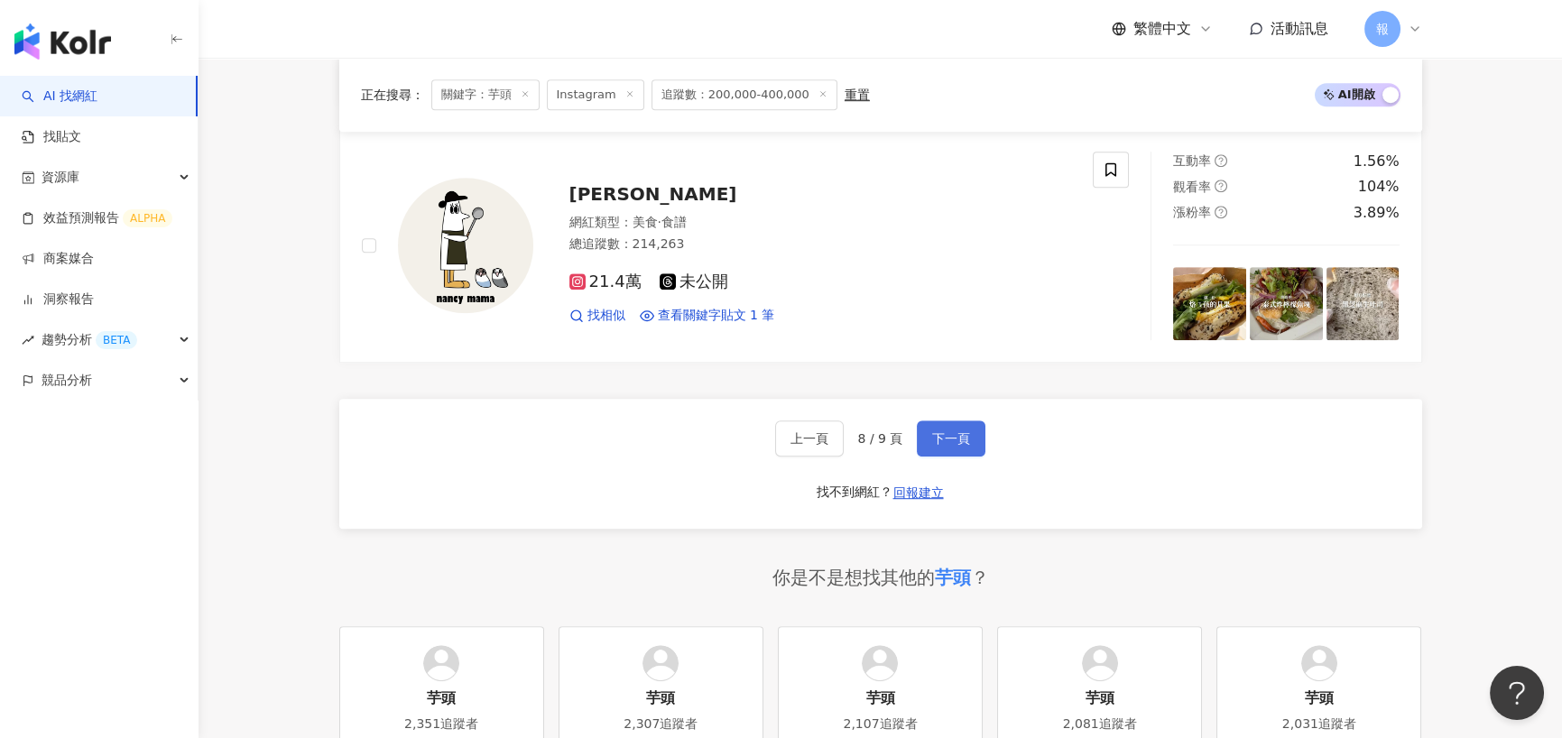
click at [973, 429] on button "下一頁" at bounding box center [951, 439] width 69 height 36
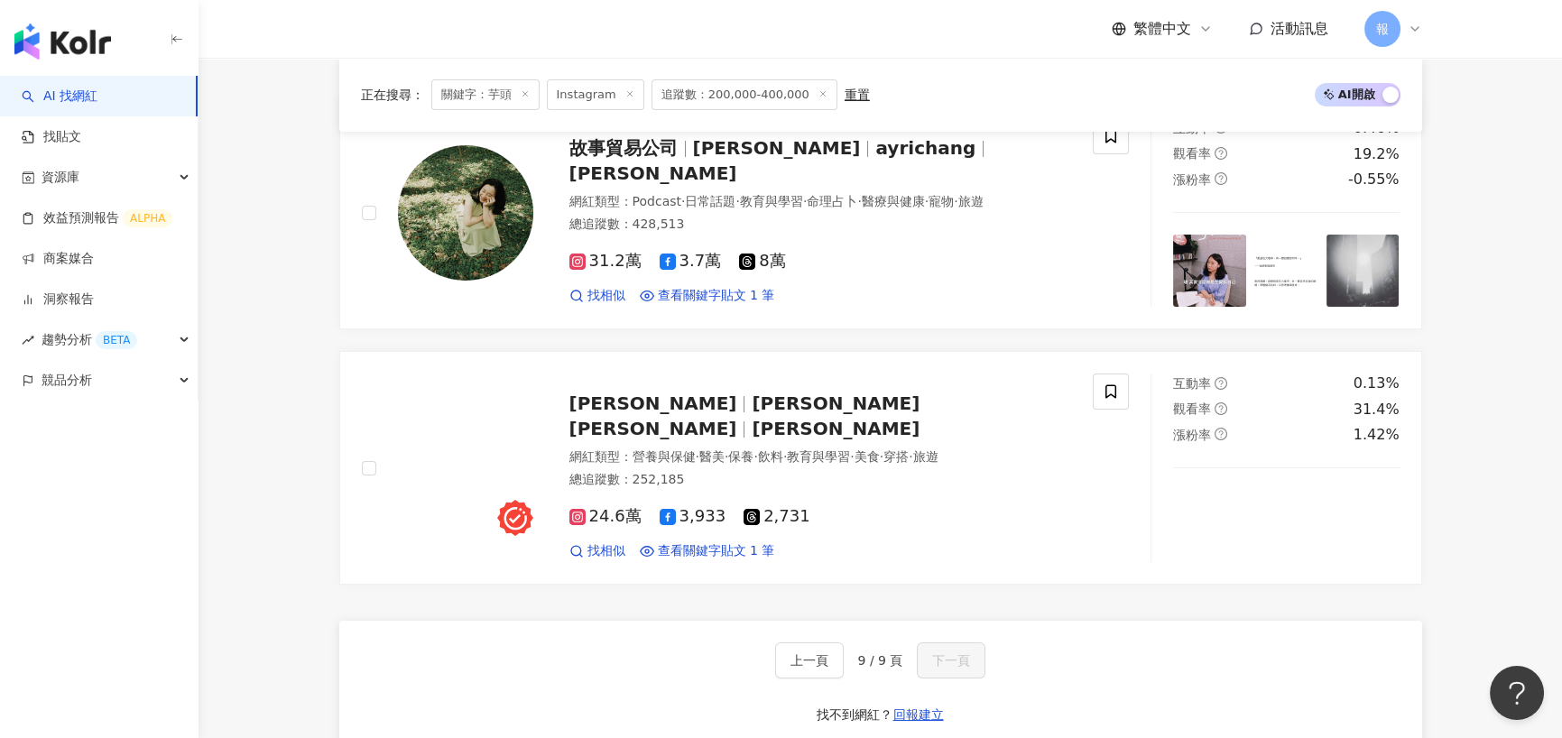
scroll to position [426, 0]
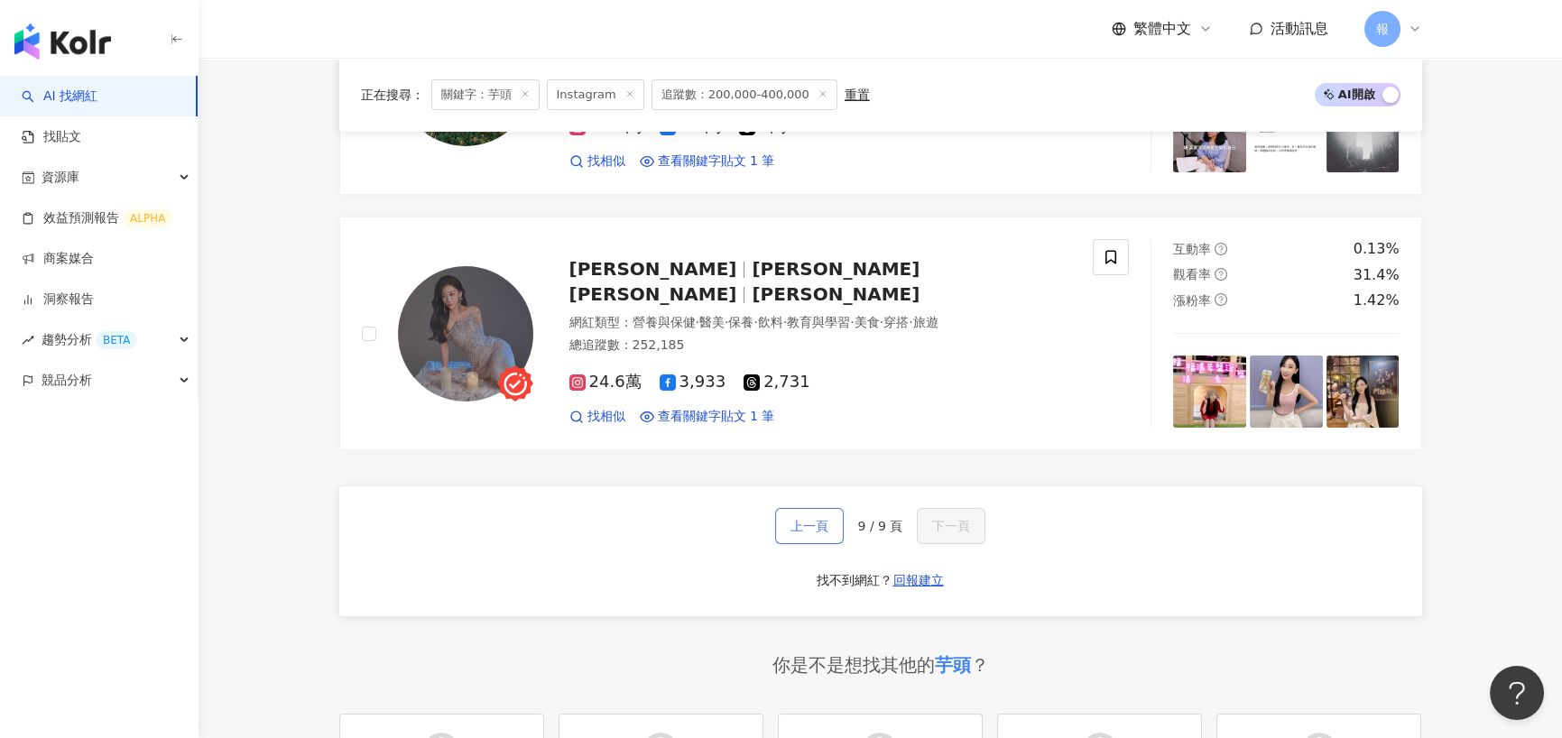
click at [829, 527] on span "上一頁" at bounding box center [810, 526] width 38 height 14
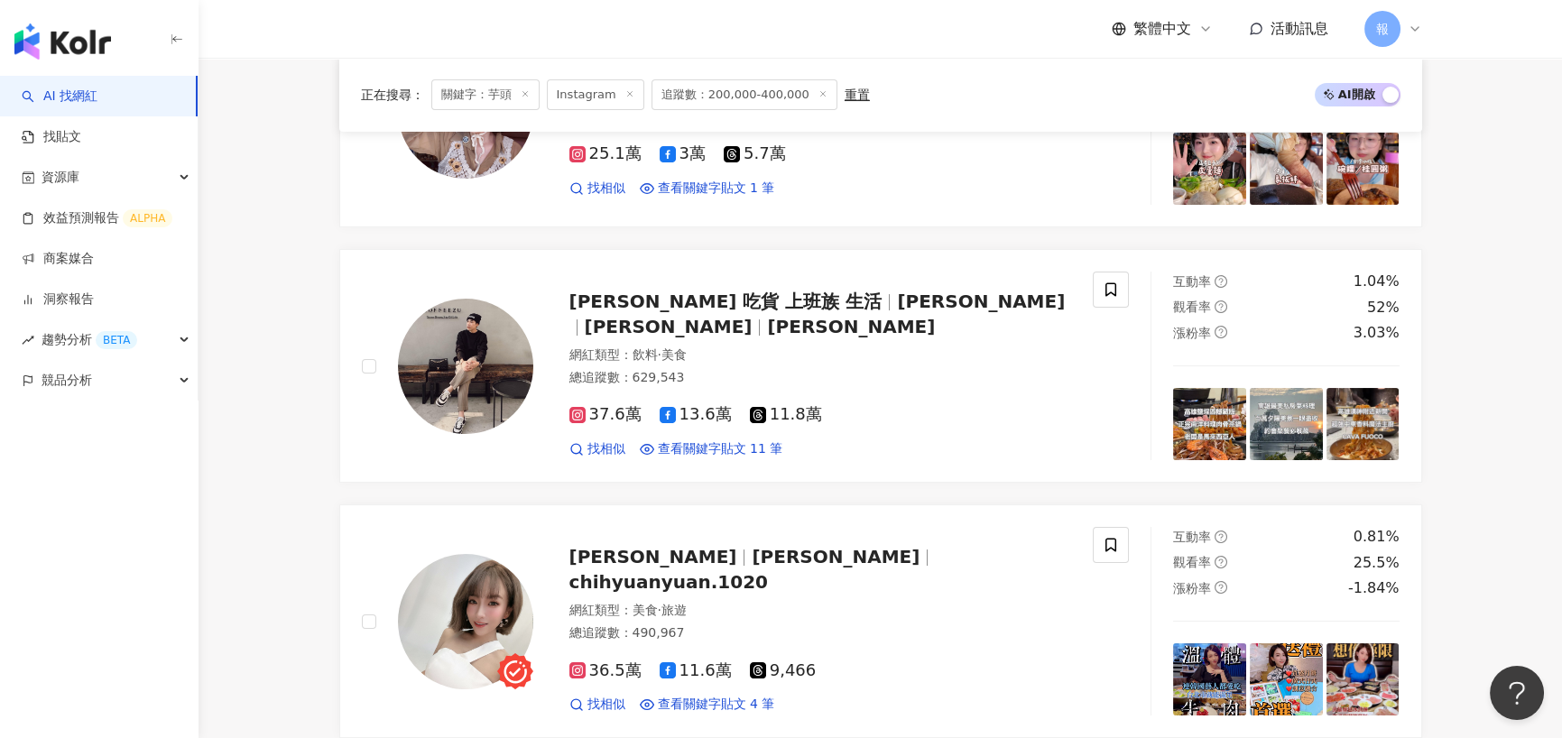
scroll to position [288, 0]
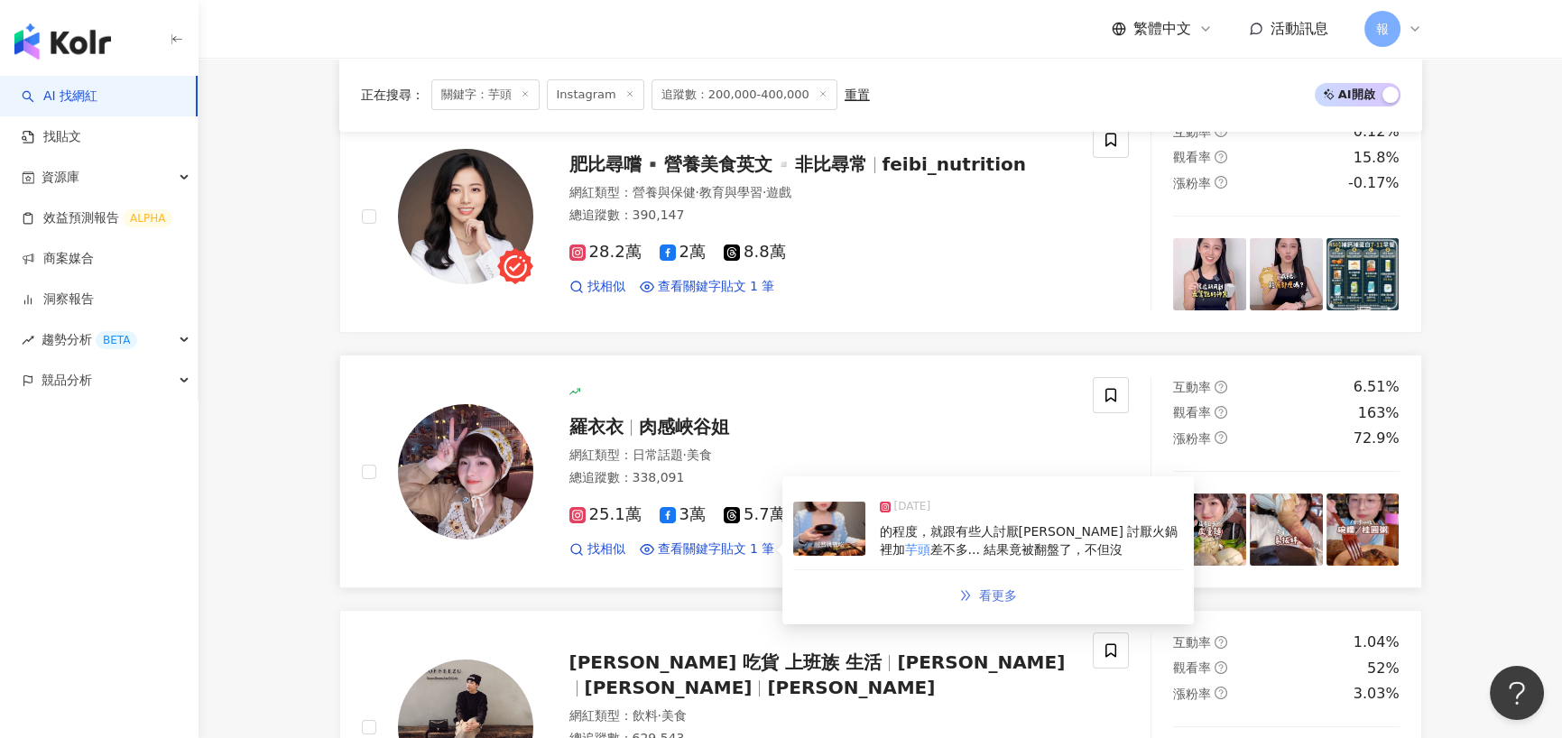
click at [987, 592] on span "看更多" at bounding box center [998, 595] width 38 height 14
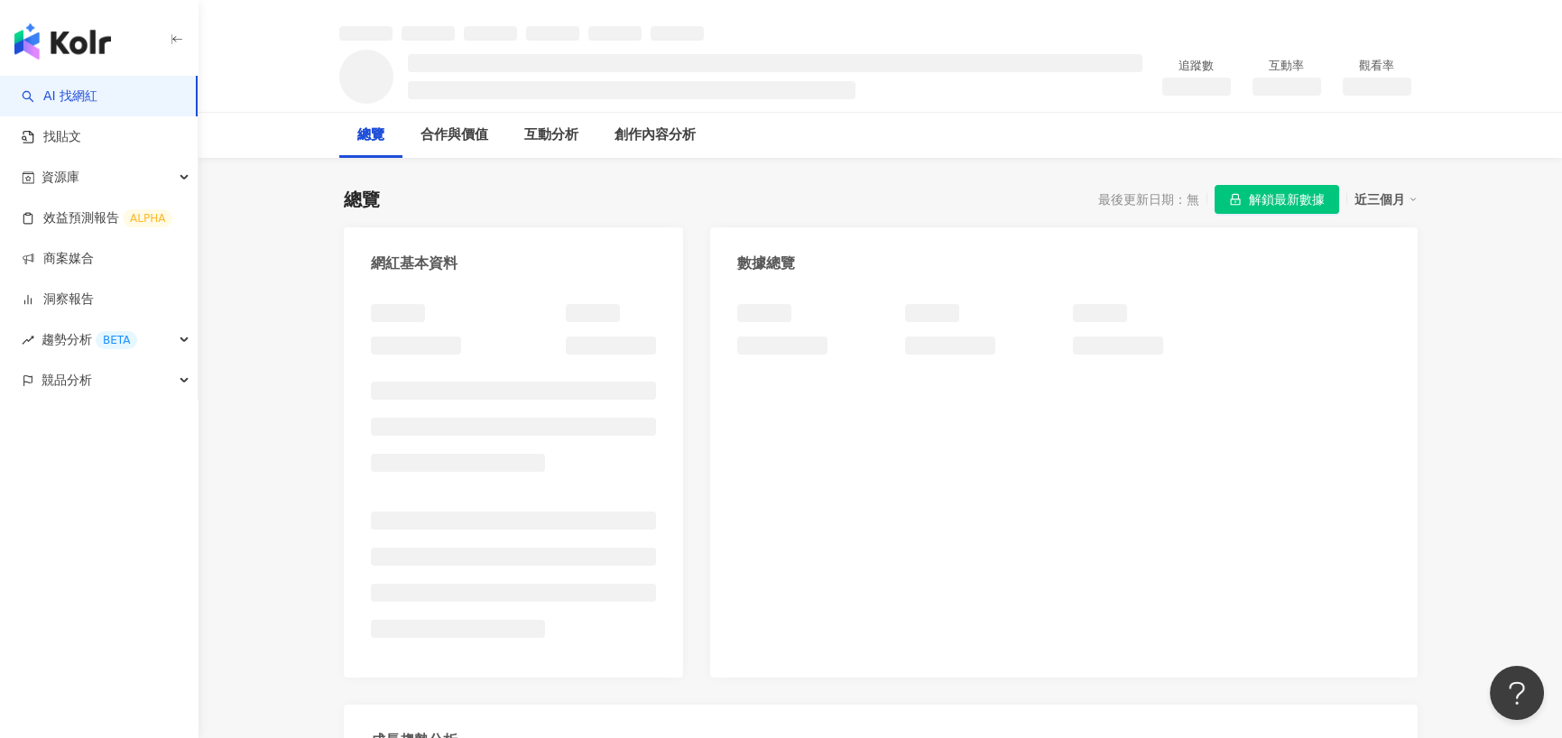
scroll to position [181, 0]
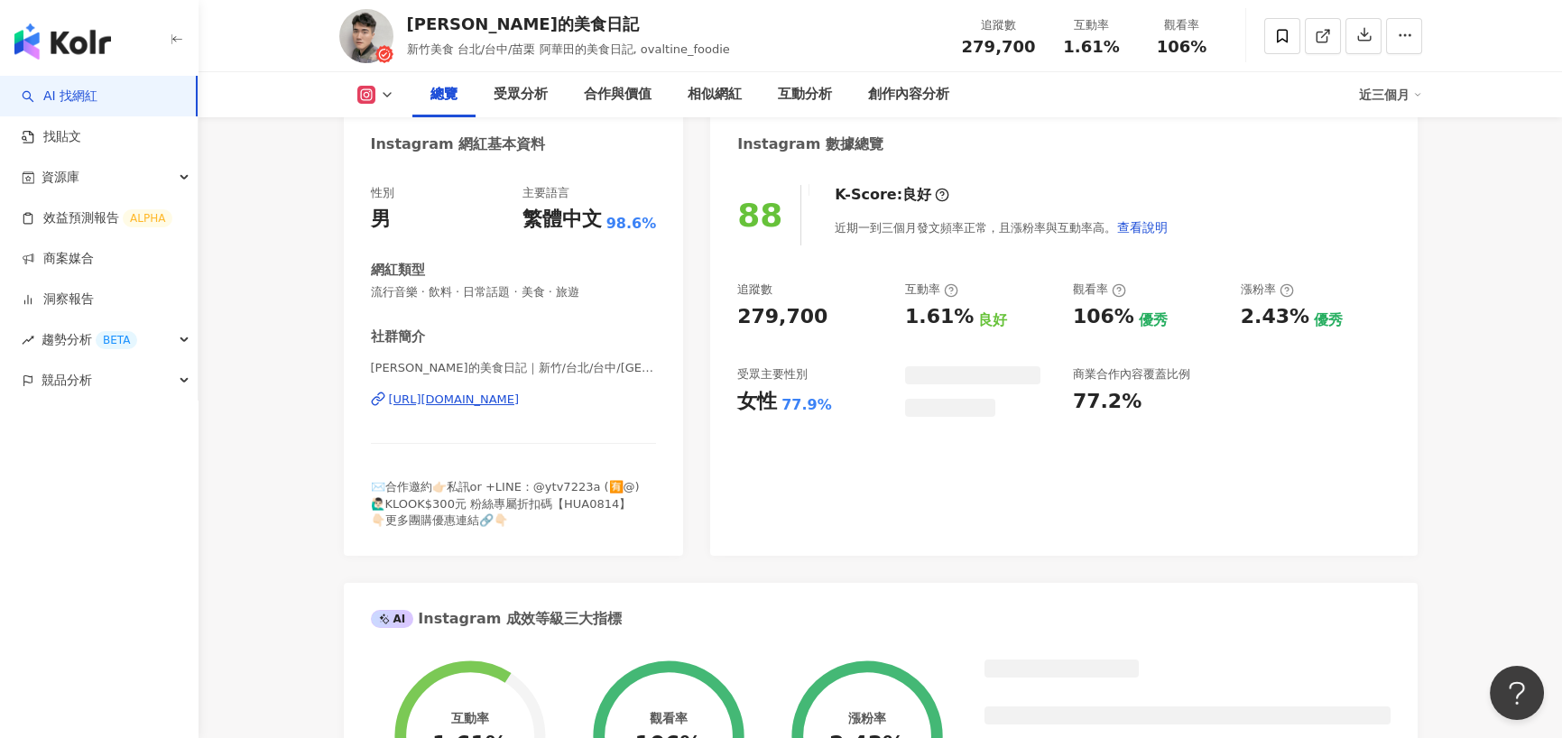
click at [473, 405] on div "[URL][DOMAIN_NAME]" at bounding box center [454, 400] width 131 height 16
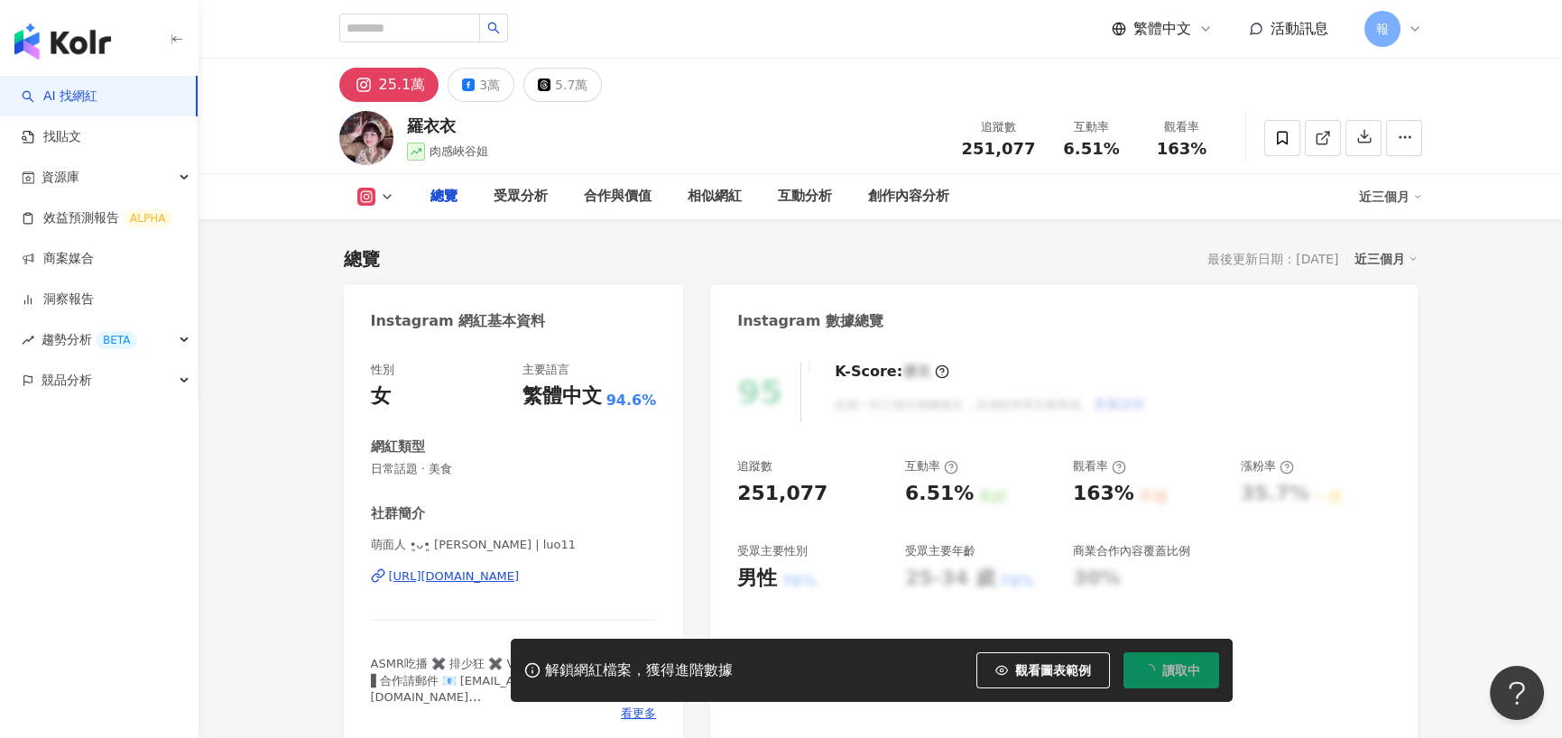
click at [449, 576] on div "[URL][DOMAIN_NAME]" at bounding box center [454, 577] width 131 height 16
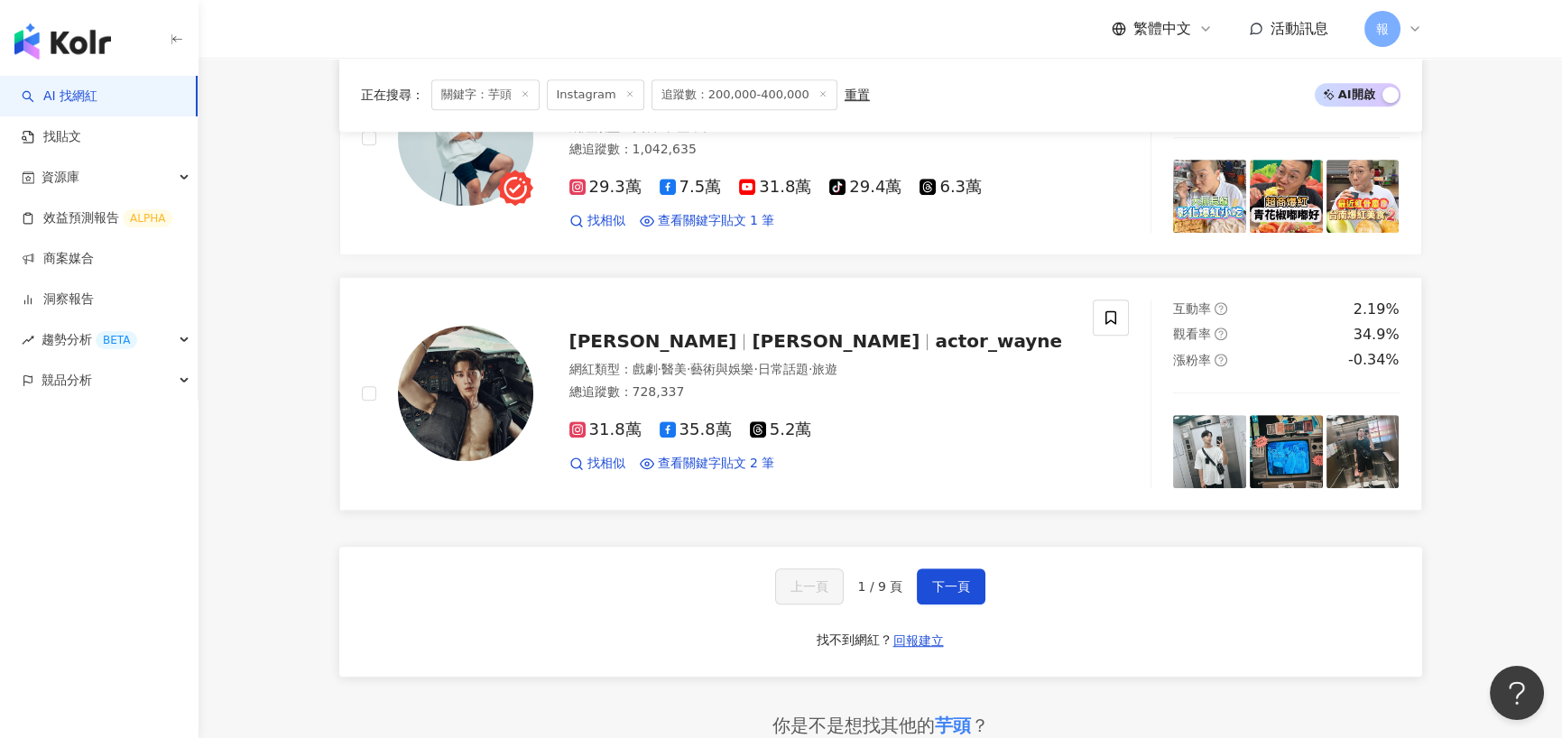
scroll to position [2979, 0]
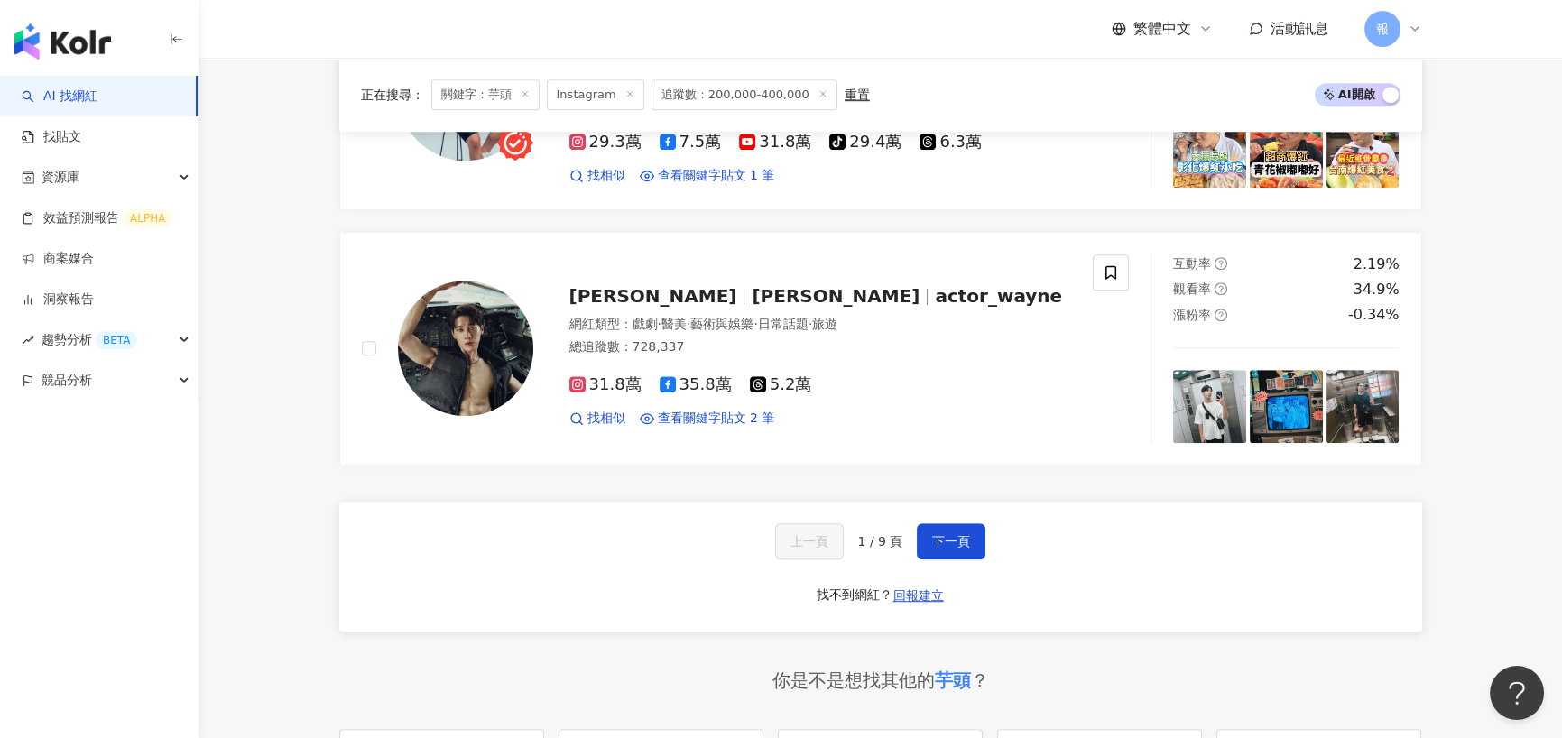
click at [913, 524] on div "上一頁 1 / 9 頁 下一頁" at bounding box center [880, 542] width 211 height 36
click at [919, 524] on button "下一頁" at bounding box center [951, 542] width 69 height 36
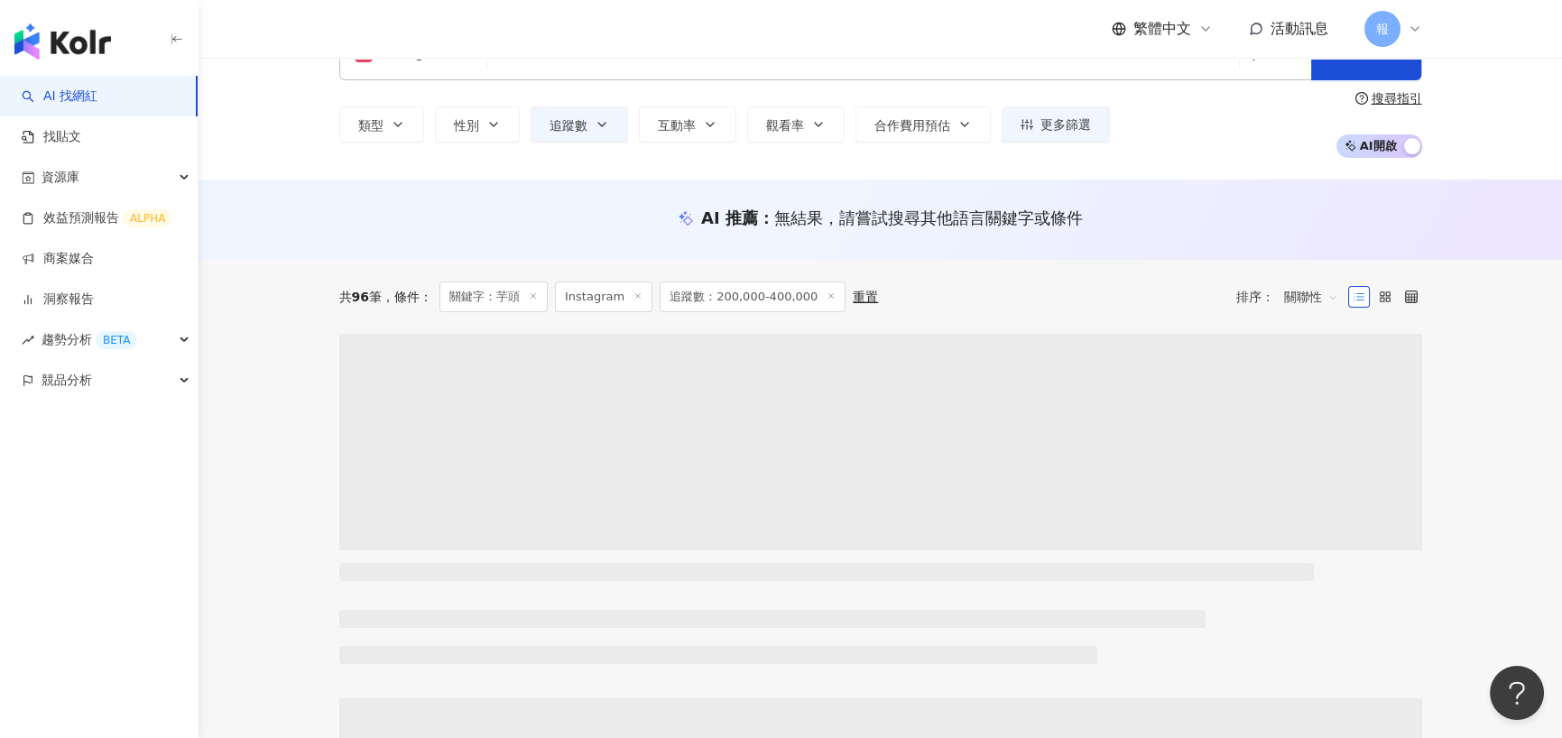
scroll to position [0, 0]
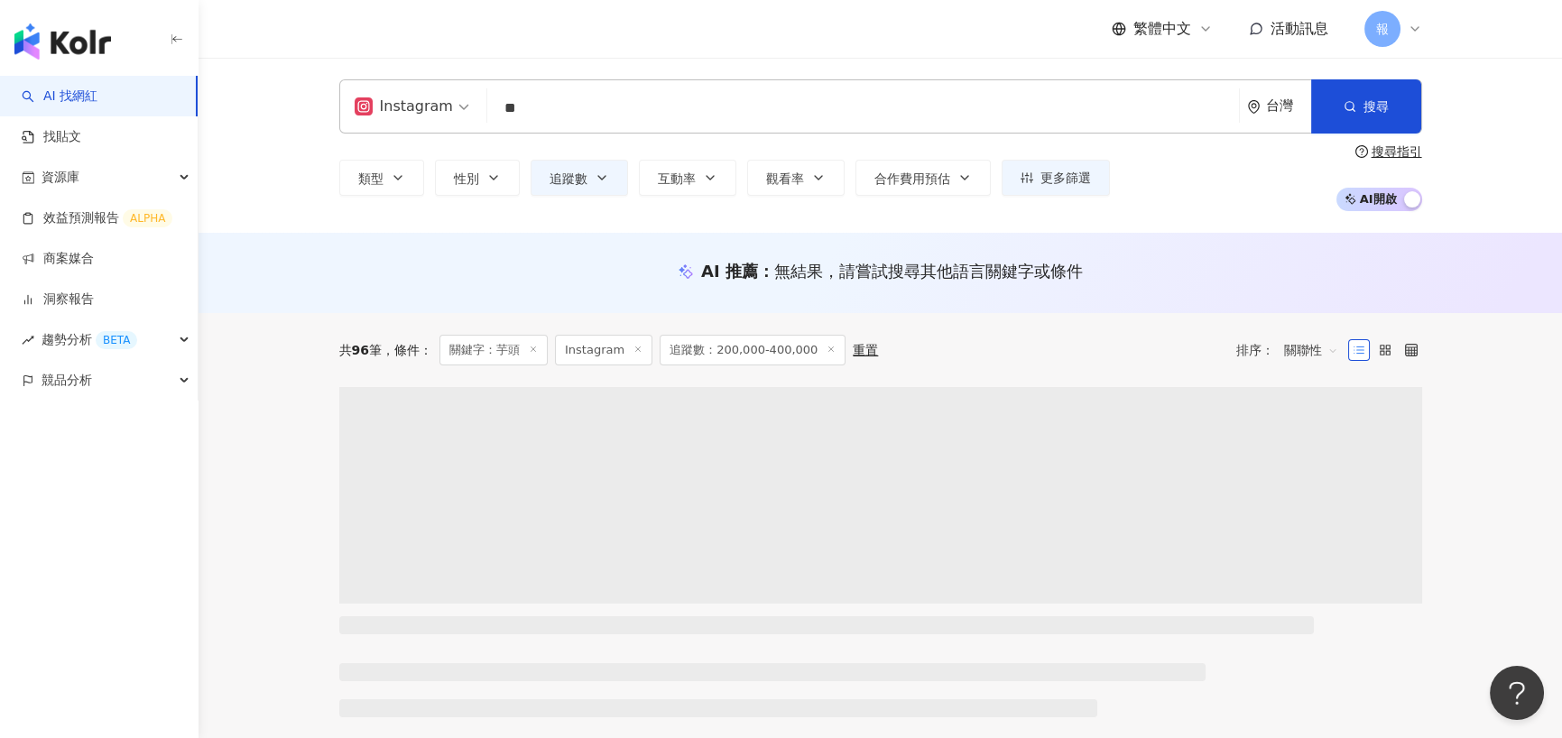
click at [574, 102] on input "**" at bounding box center [863, 108] width 737 height 34
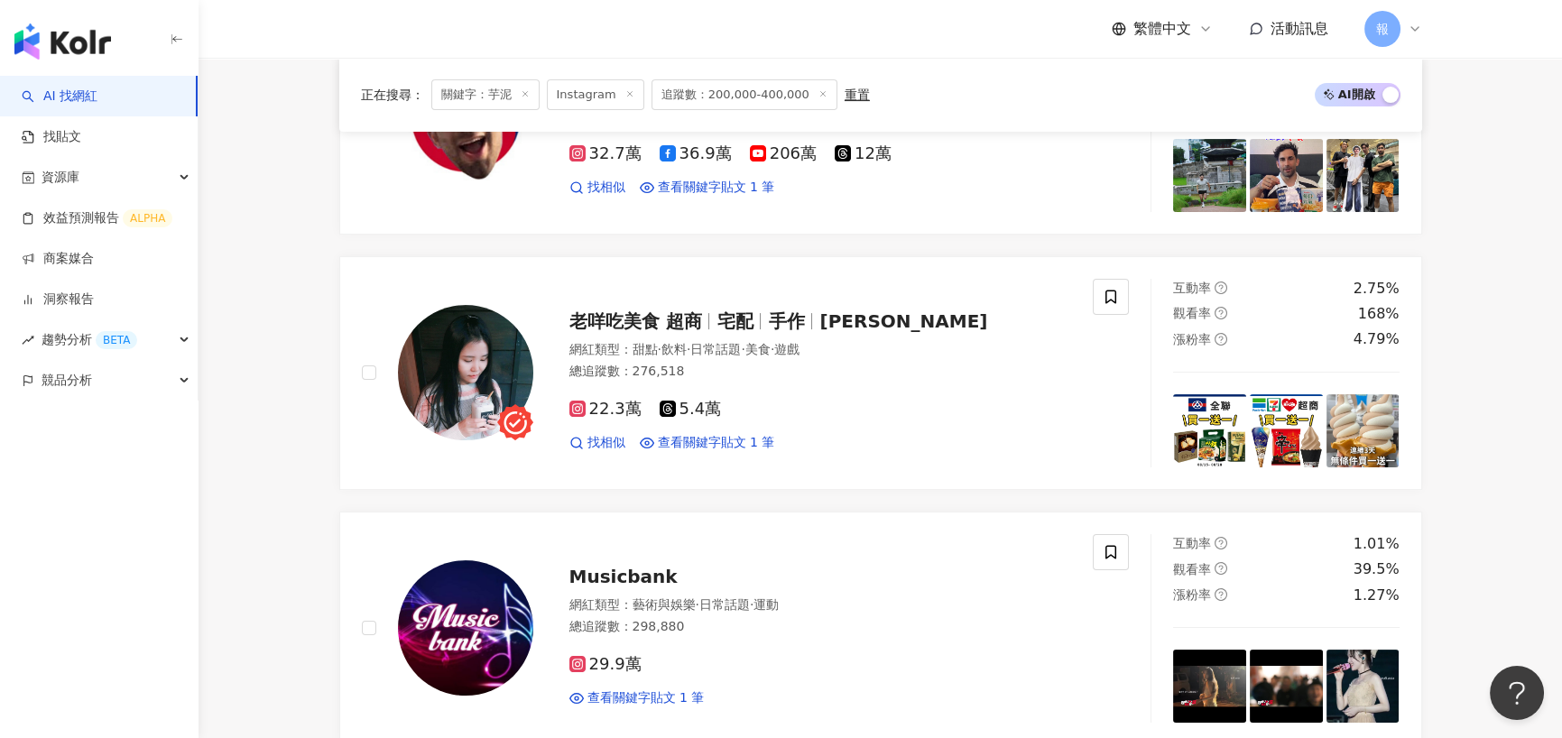
scroll to position [1264, 0]
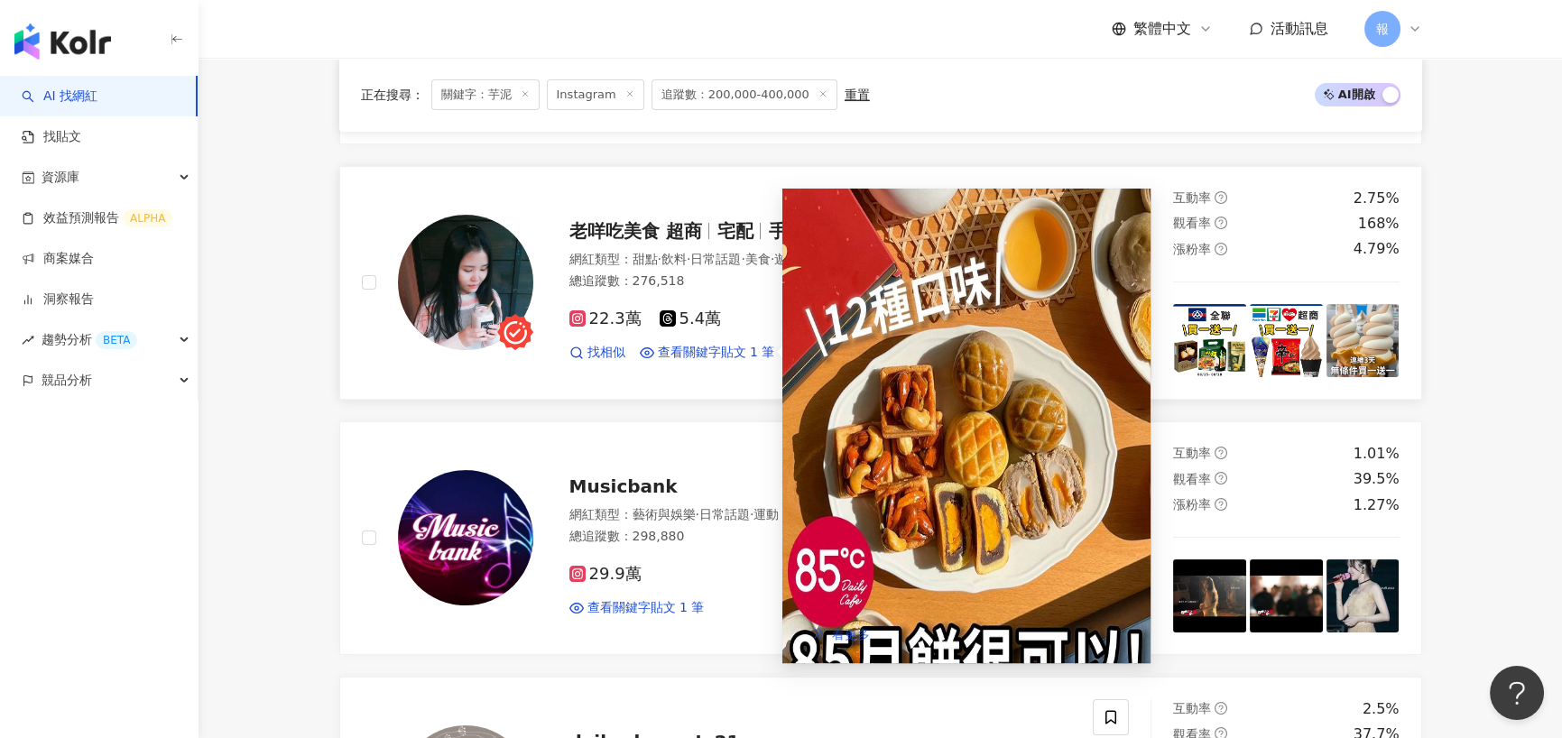
type input "**"
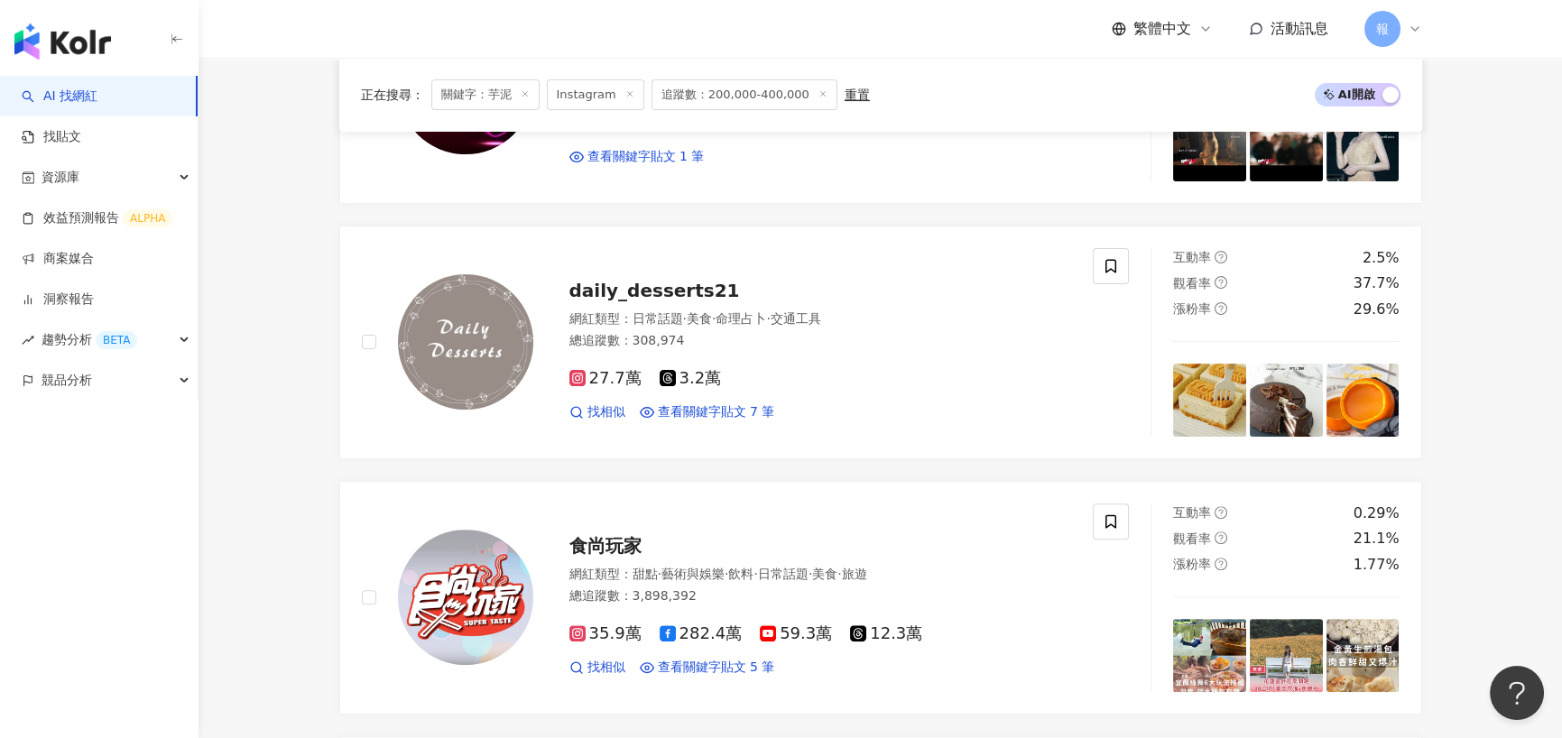
scroll to position [1895, 0]
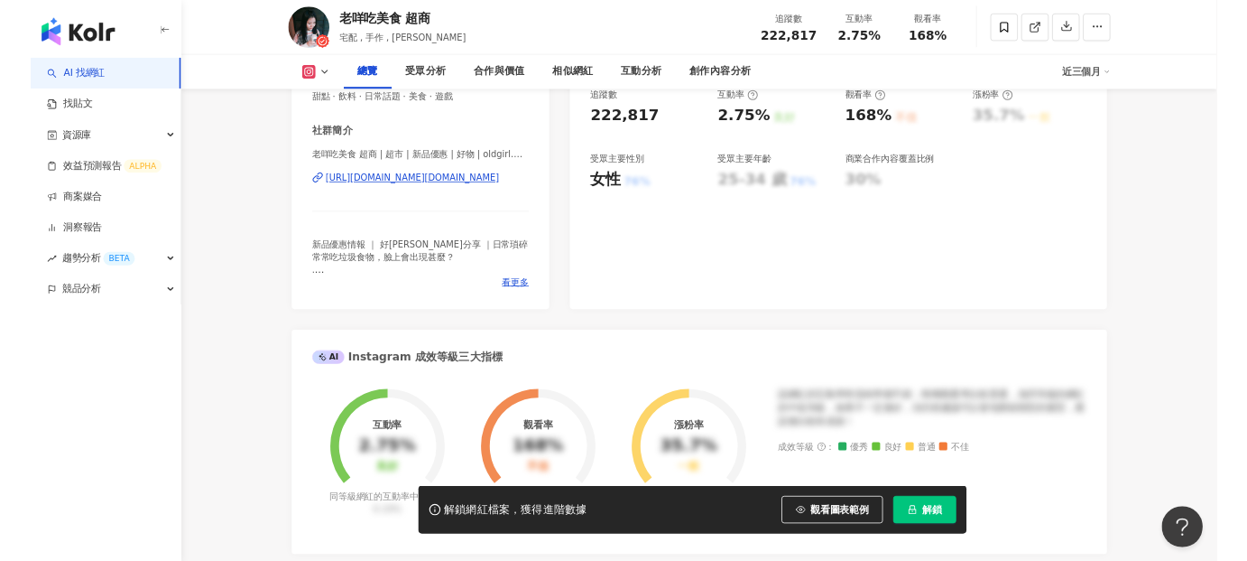
scroll to position [343, 0]
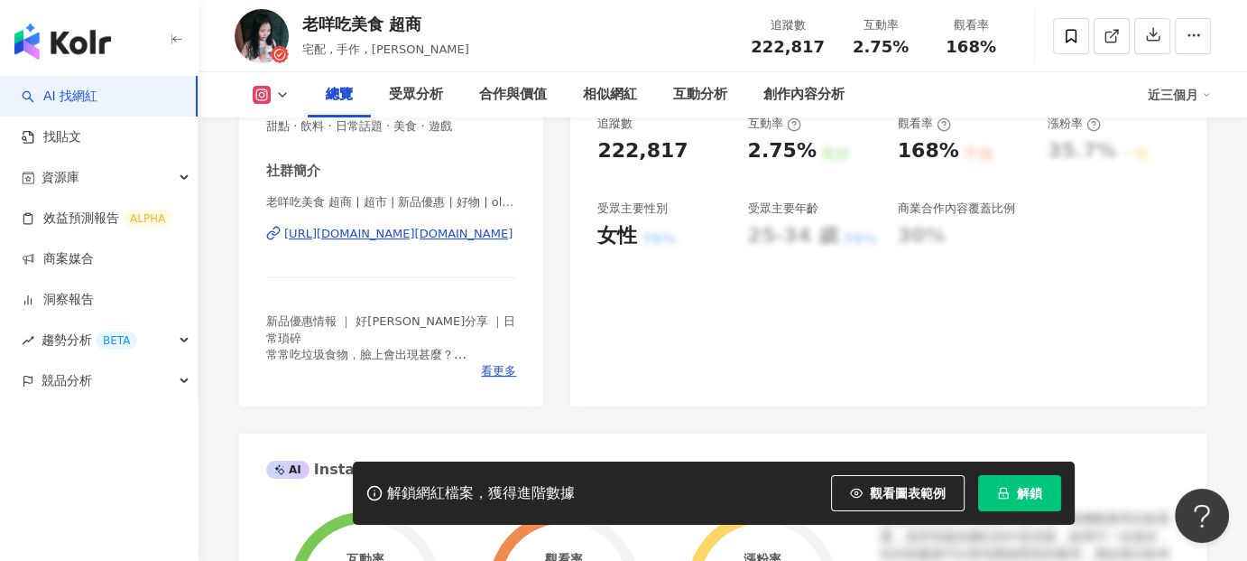
click at [402, 229] on div "[URL][DOMAIN_NAME][DOMAIN_NAME]" at bounding box center [398, 234] width 228 height 16
